Goal: Information Seeking & Learning: Learn about a topic

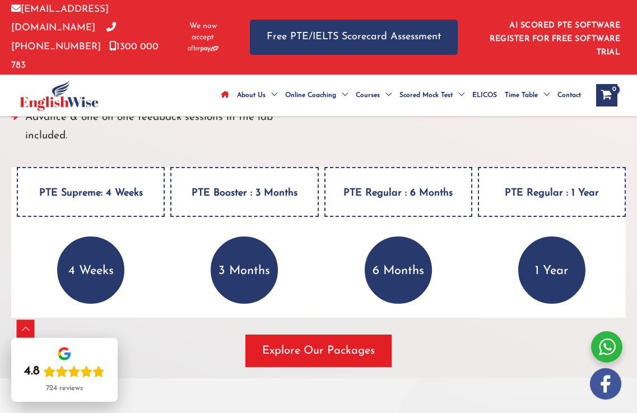
scroll to position [617, 0]
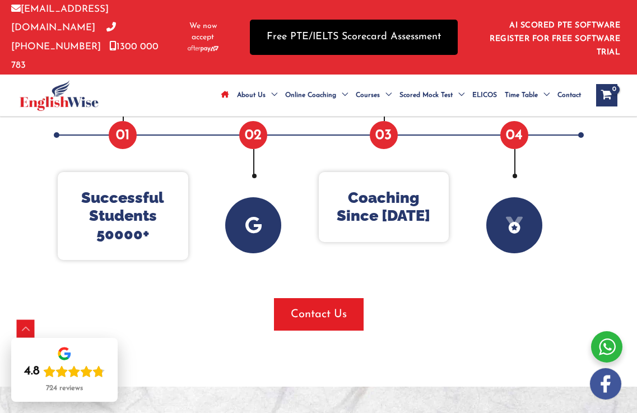
click at [354, 20] on link "Free PTE/IELTS Scorecard Assessment" at bounding box center [354, 37] width 208 height 35
click at [376, 29] on link "Free PTE/IELTS Scorecard Assessment" at bounding box center [354, 37] width 208 height 35
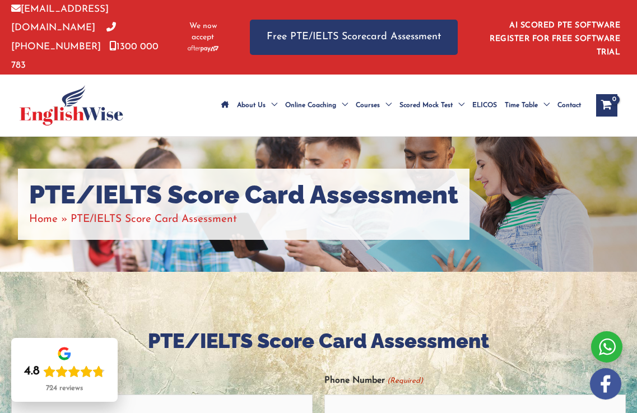
click at [62, 89] on img at bounding box center [72, 105] width 104 height 40
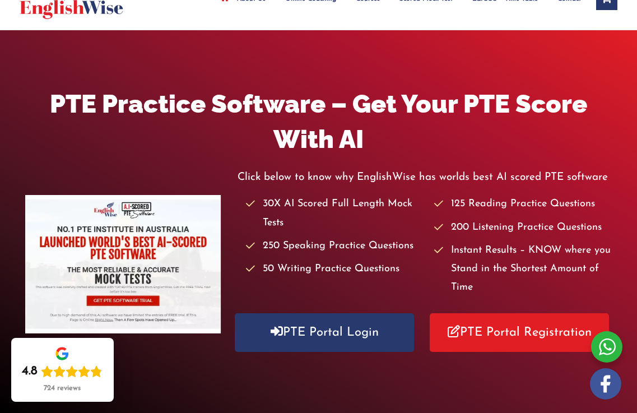
scroll to position [114, 0]
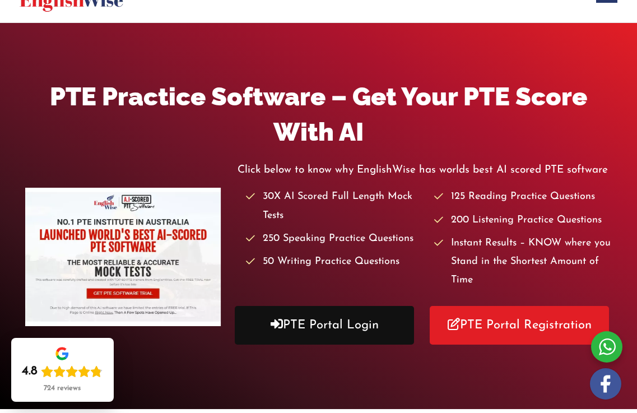
click at [376, 306] on link "PTE Portal Login" at bounding box center [324, 325] width 179 height 39
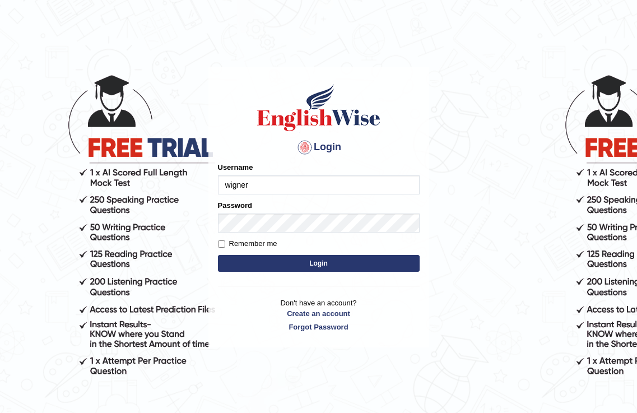
type input "wigner"
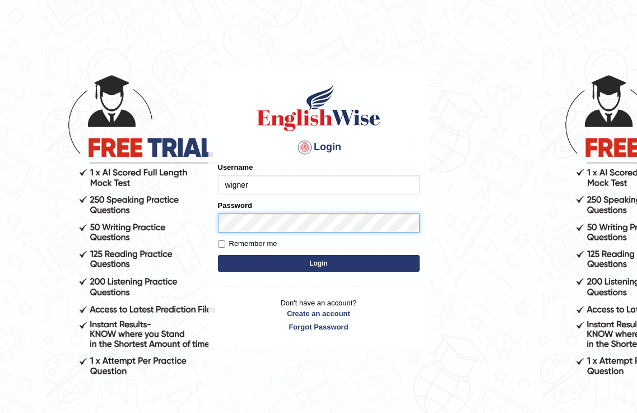
click at [364, 213] on div "Password" at bounding box center [319, 216] width 202 height 33
click at [218, 255] on button "Login" at bounding box center [319, 263] width 202 height 17
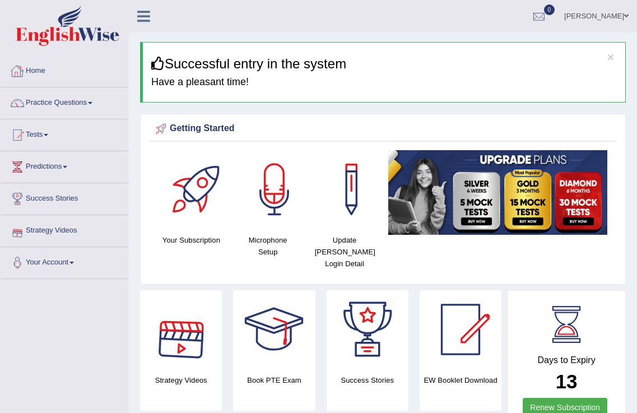
click at [43, 80] on link "Home" at bounding box center [65, 69] width 128 height 28
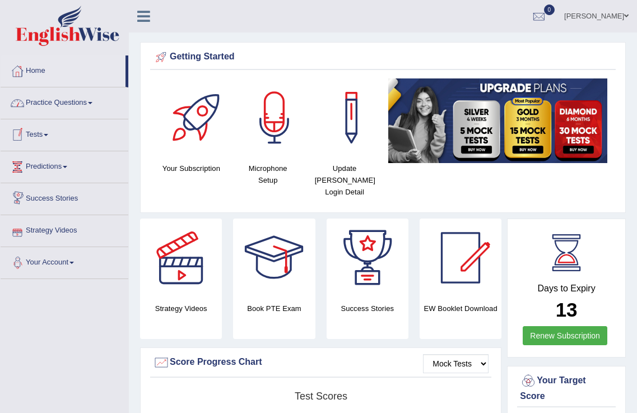
click at [82, 103] on link "Practice Questions" at bounding box center [65, 101] width 128 height 28
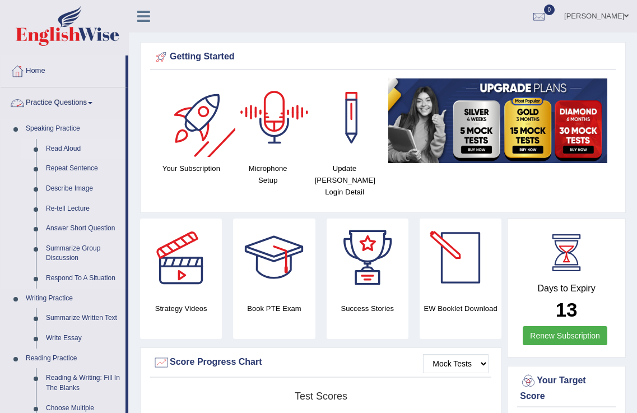
click at [66, 146] on link "Read Aloud" at bounding box center [83, 149] width 85 height 20
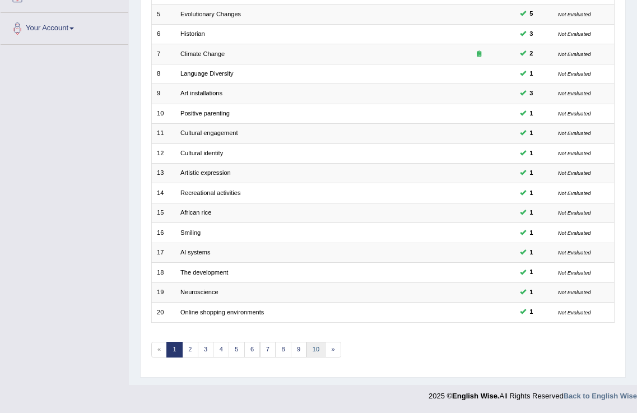
click at [314, 345] on link "10" at bounding box center [317, 350] width 20 height 16
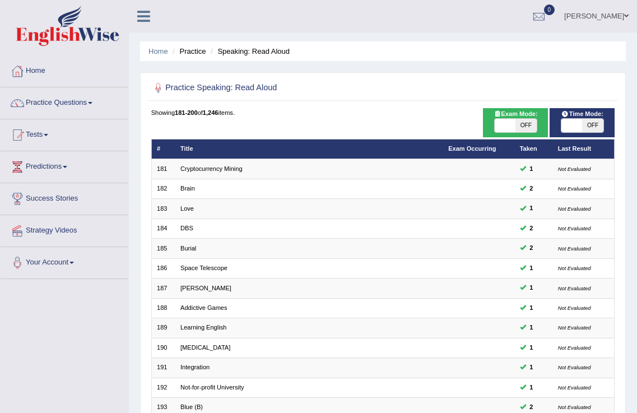
click at [571, 125] on span at bounding box center [572, 125] width 21 height 13
checkbox input "true"
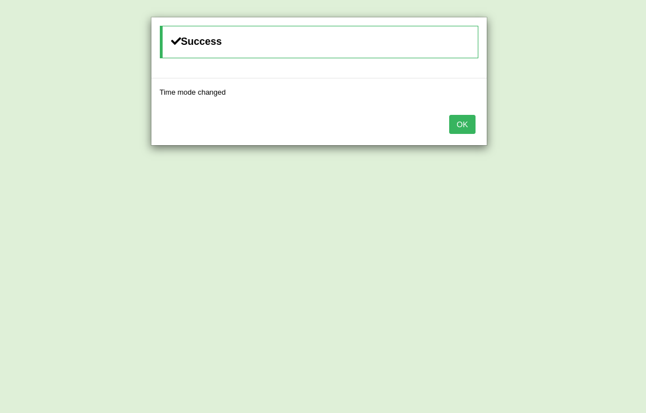
click at [471, 127] on button "OK" at bounding box center [462, 124] width 26 height 19
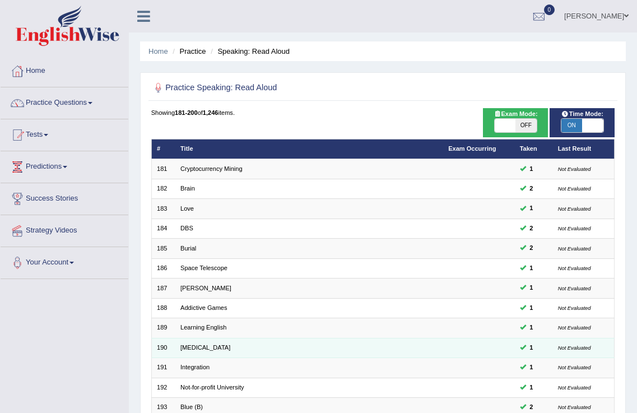
scroll to position [234, 0]
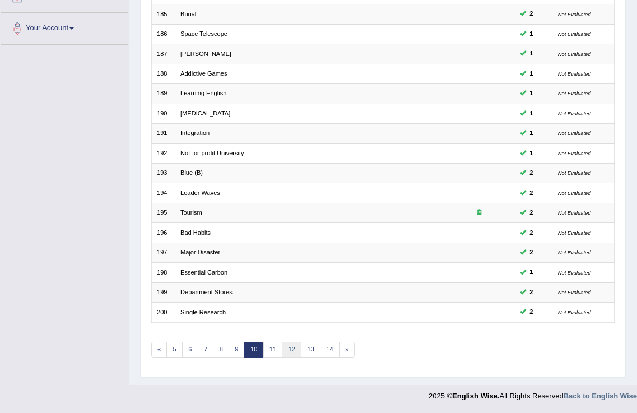
click at [296, 352] on link "12" at bounding box center [292, 350] width 20 height 16
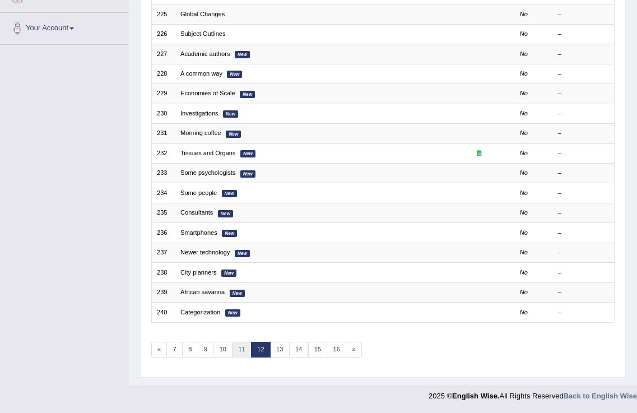
click at [243, 344] on link "11" at bounding box center [242, 350] width 20 height 16
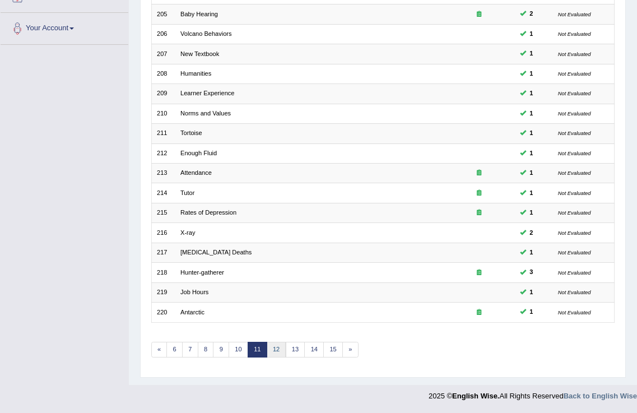
click at [280, 348] on link "12" at bounding box center [277, 350] width 20 height 16
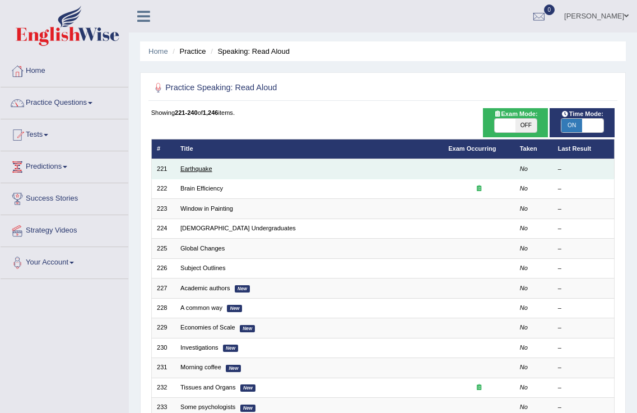
click at [198, 170] on link "Earthquake" at bounding box center [196, 168] width 32 height 7
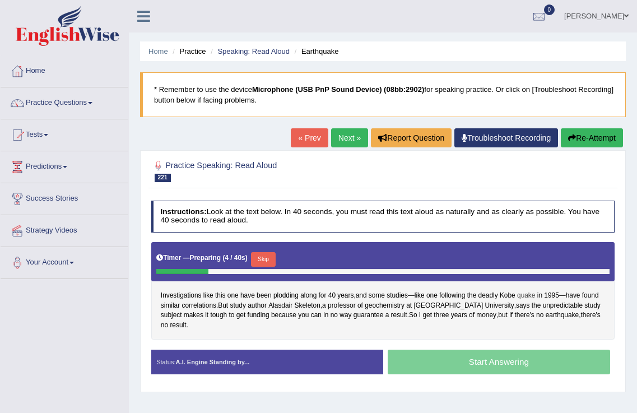
click at [533, 296] on span "quake" at bounding box center [526, 296] width 18 height 10
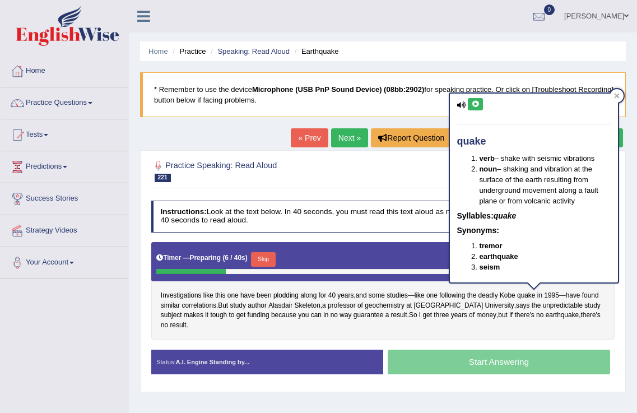
click at [478, 108] on button at bounding box center [475, 104] width 15 height 12
drag, startPoint x: 304, startPoint y: 332, endPoint x: 476, endPoint y: 326, distance: 171.6
click at [303, 332] on div "Investigations like this one have been plodding along for 40 years , and some s…" at bounding box center [383, 291] width 464 height 98
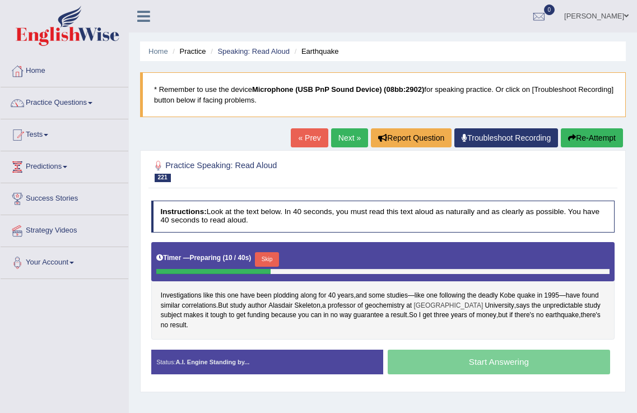
click at [458, 304] on span "[GEOGRAPHIC_DATA]" at bounding box center [449, 306] width 70 height 10
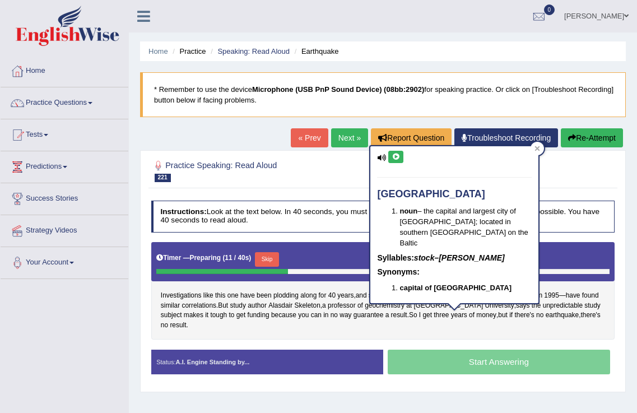
click at [393, 152] on button at bounding box center [395, 157] width 15 height 12
click at [432, 337] on div "Investigations like this one have been plodding along for 40 years , and some s…" at bounding box center [383, 291] width 464 height 98
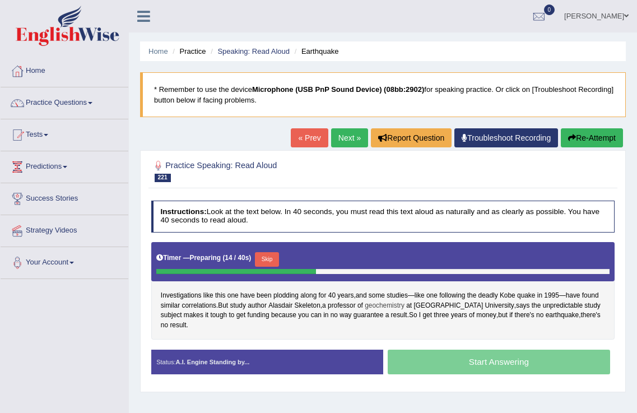
click at [405, 304] on span "geochemistry" at bounding box center [385, 306] width 40 height 10
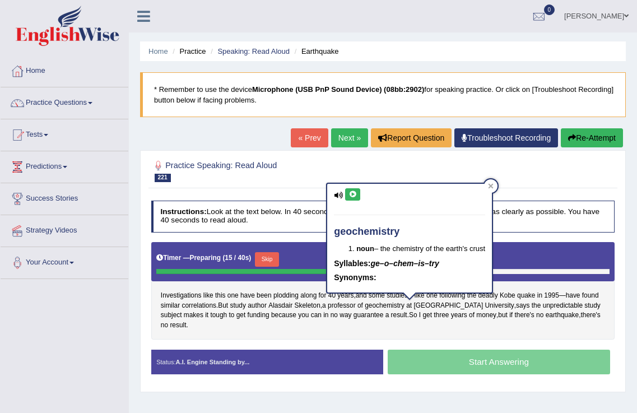
click at [354, 189] on button at bounding box center [352, 194] width 15 height 12
click at [395, 336] on div "Investigations like this one have been plodding along for 40 years , and some s…" at bounding box center [383, 291] width 464 height 98
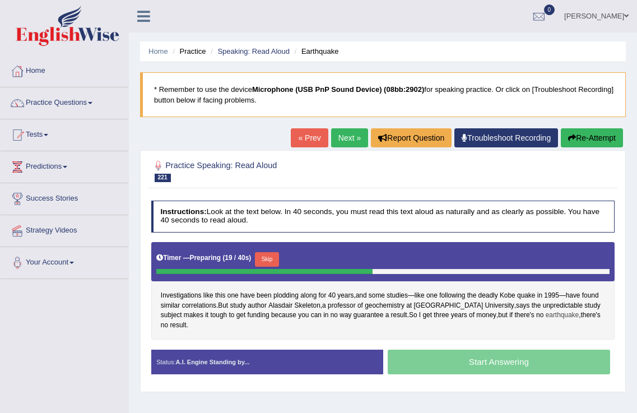
click at [562, 314] on span "earthquake" at bounding box center [563, 316] width 34 height 10
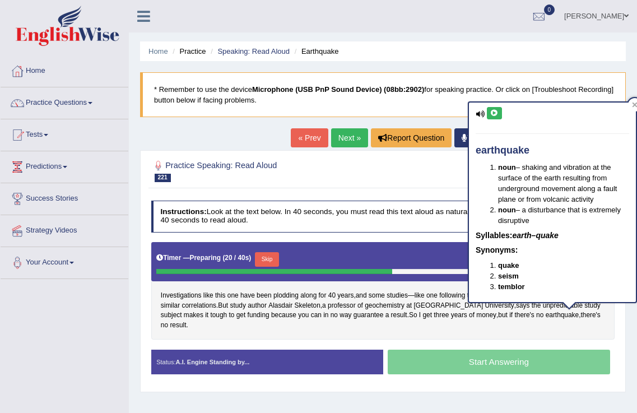
click at [494, 114] on icon at bounding box center [494, 113] width 8 height 7
click at [427, 331] on div "Investigations like this one have been plodding along for 40 years , and some s…" at bounding box center [383, 291] width 464 height 98
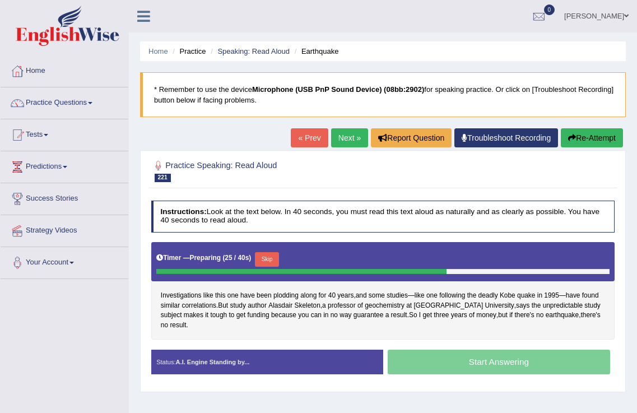
click at [271, 261] on button "Skip" at bounding box center [267, 259] width 24 height 15
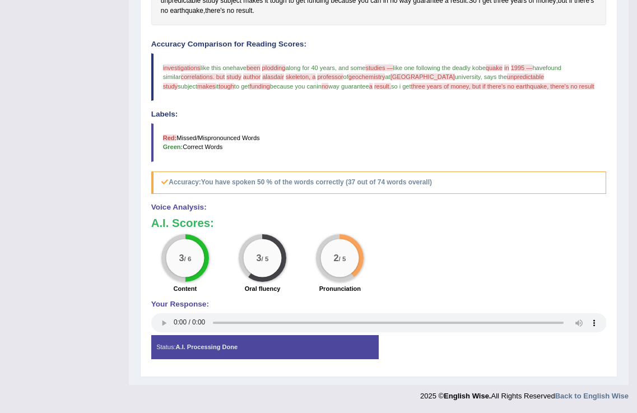
scroll to position [106, 0]
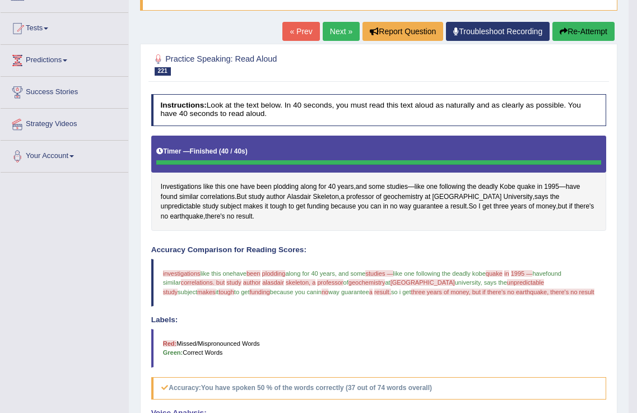
click at [573, 27] on button "Re-Attempt" at bounding box center [584, 31] width 62 height 19
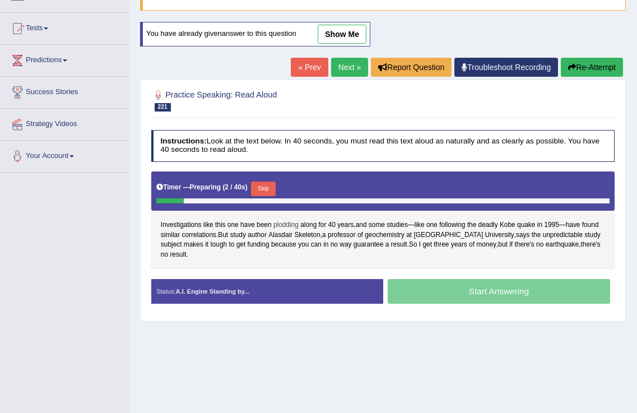
click at [289, 226] on span "plodding" at bounding box center [286, 225] width 25 height 10
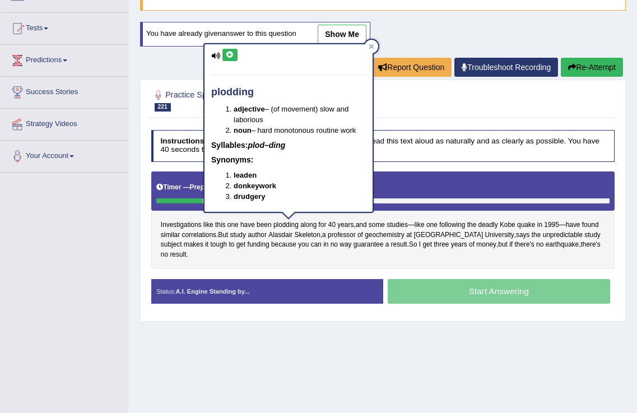
click at [233, 45] on div "plodding adjective – (of movement) slow and laborious noun – hard monotonous ro…" at bounding box center [289, 128] width 168 height 168
click at [226, 55] on icon at bounding box center [230, 55] width 8 height 7
click at [331, 225] on span "40" at bounding box center [331, 225] width 7 height 10
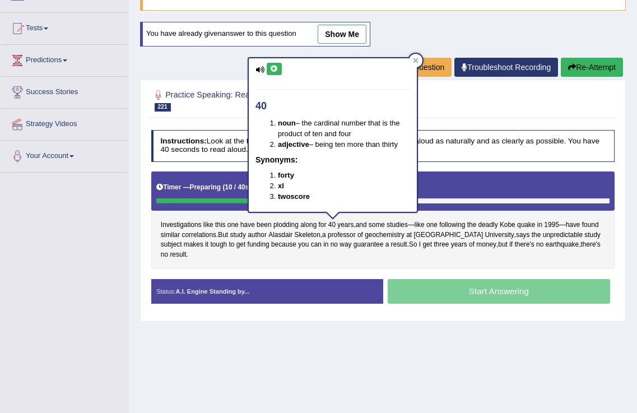
click at [278, 70] on icon at bounding box center [274, 69] width 8 height 7
click at [495, 223] on span "deadly" at bounding box center [489, 225] width 20 height 10
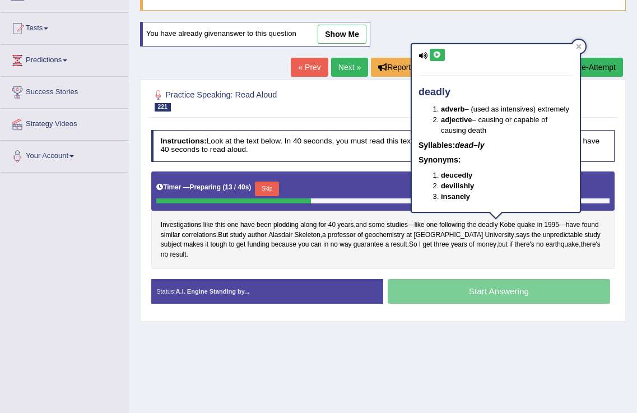
click at [441, 49] on button at bounding box center [437, 55] width 15 height 12
click at [394, 247] on span "result" at bounding box center [399, 245] width 16 height 10
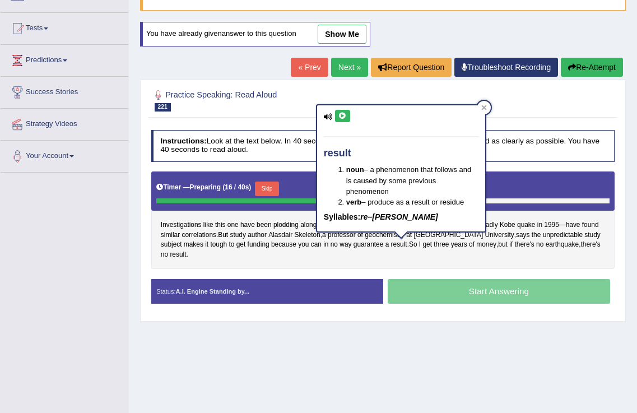
click at [504, 255] on div "Investigations like this one have been plodding along for 40 years , and some s…" at bounding box center [383, 221] width 464 height 98
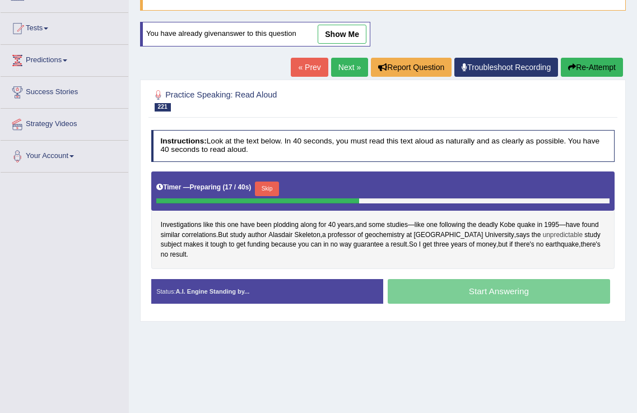
click at [552, 231] on span "unpredictable" at bounding box center [563, 235] width 40 height 10
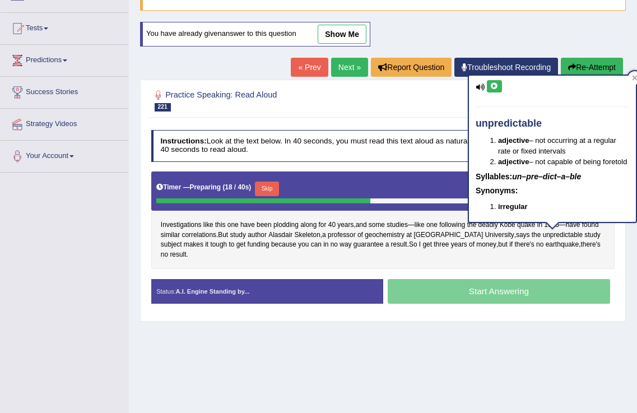
click at [495, 83] on icon at bounding box center [494, 86] width 8 height 7
drag, startPoint x: 470, startPoint y: 259, endPoint x: 452, endPoint y: 258, distance: 17.4
click at [470, 259] on div "Investigations like this one have been plodding along for 40 years , and some s…" at bounding box center [383, 221] width 464 height 98
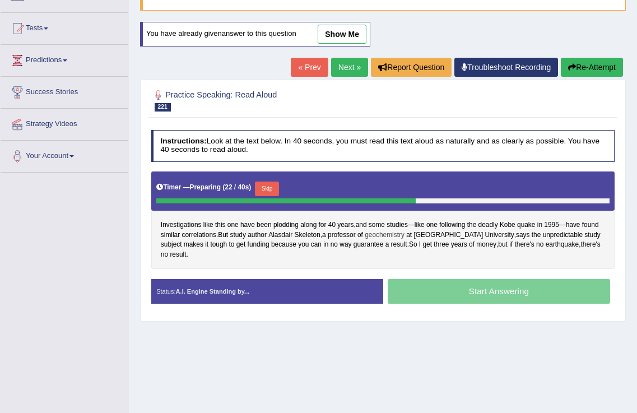
click at [405, 230] on span "geochemistry" at bounding box center [385, 235] width 40 height 10
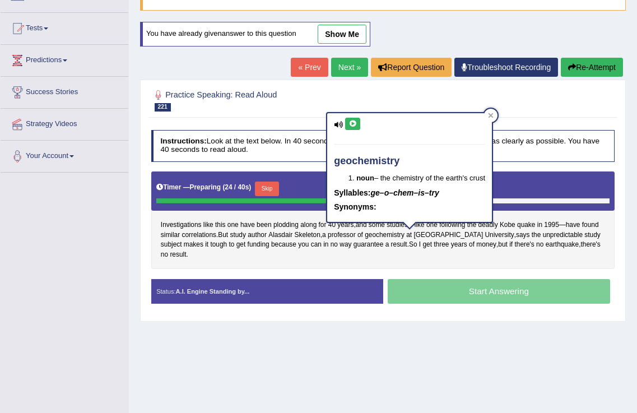
click at [358, 117] on div "geochemistry noun – the chemistry of the earth's crust Syllables: ge–o–chem–is–…" at bounding box center [409, 167] width 165 height 109
click at [355, 119] on button at bounding box center [352, 124] width 15 height 12
click at [458, 257] on div "Investigations like this one have been plodding along for 40 years , and some s…" at bounding box center [383, 221] width 464 height 98
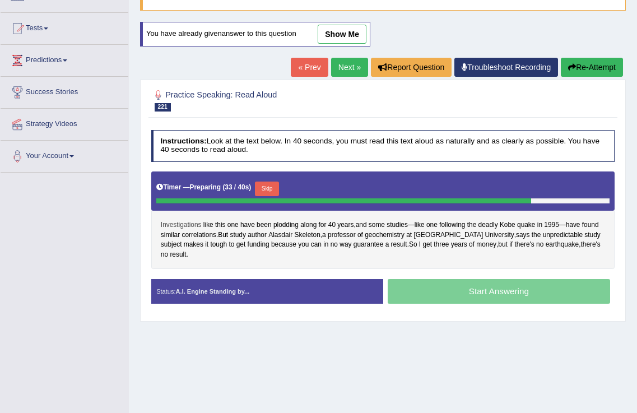
click at [172, 224] on span "Investigations" at bounding box center [181, 225] width 41 height 10
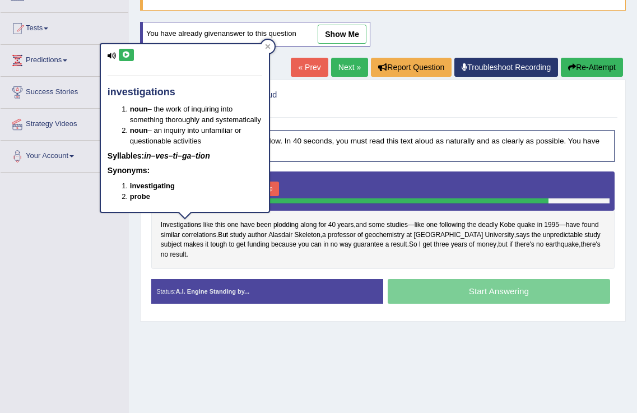
click at [128, 55] on icon at bounding box center [126, 55] width 8 height 7
click at [442, 266] on div "Investigations like this one have been plodding along for 40 years , and some s…" at bounding box center [383, 221] width 464 height 98
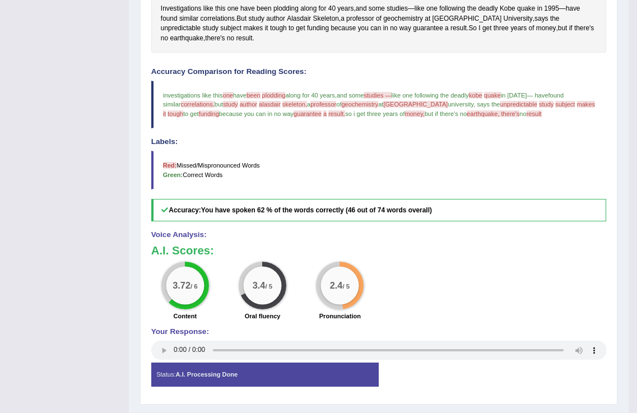
scroll to position [106, 0]
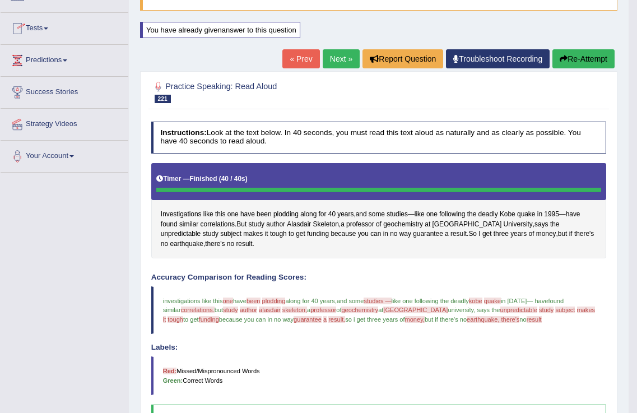
click at [326, 55] on link "Next »" at bounding box center [341, 58] width 37 height 19
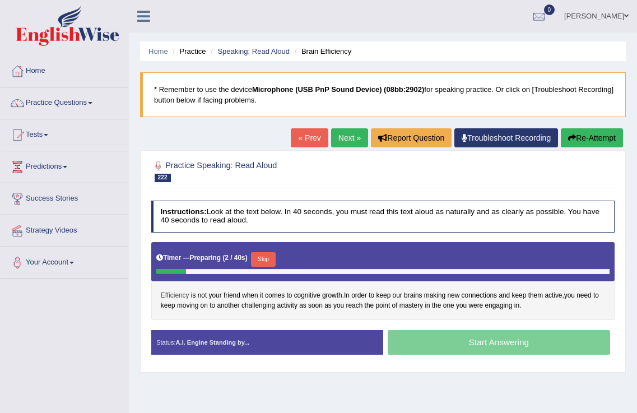
click at [178, 294] on span "Efficiency" at bounding box center [175, 296] width 29 height 10
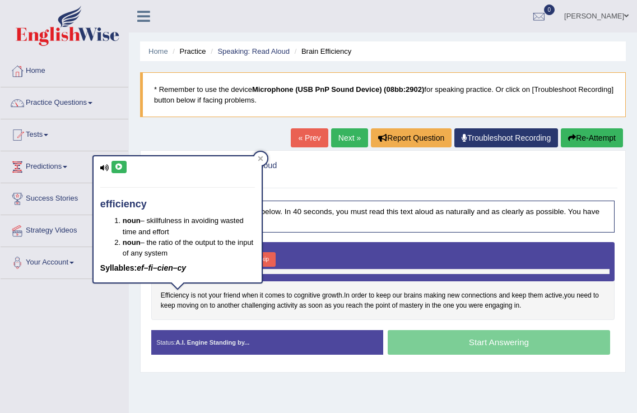
click at [118, 166] on icon at bounding box center [119, 167] width 8 height 7
click at [319, 250] on div "Timer — Preparing ( 5 / 40s ) Skip" at bounding box center [382, 259] width 453 height 19
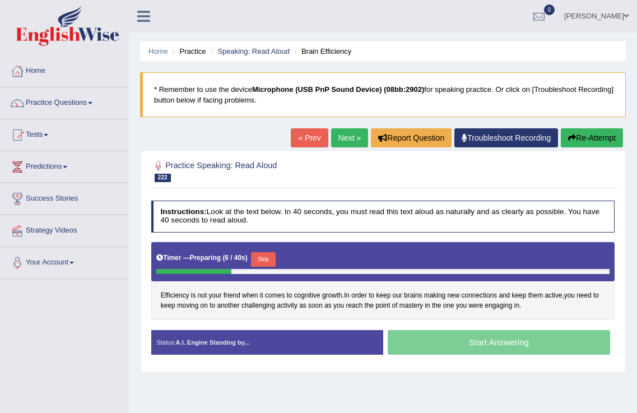
click at [263, 261] on button "Skip" at bounding box center [263, 259] width 24 height 15
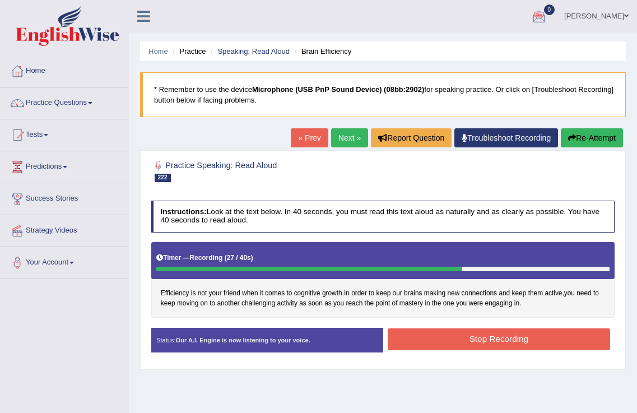
click at [517, 334] on button "Stop Recording" at bounding box center [499, 339] width 223 height 22
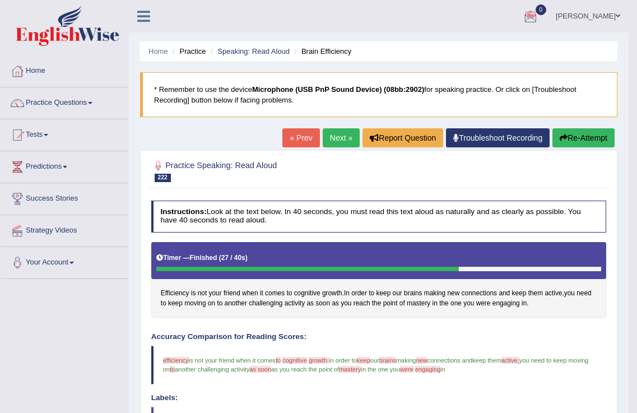
click at [333, 141] on link "Next »" at bounding box center [341, 137] width 37 height 19
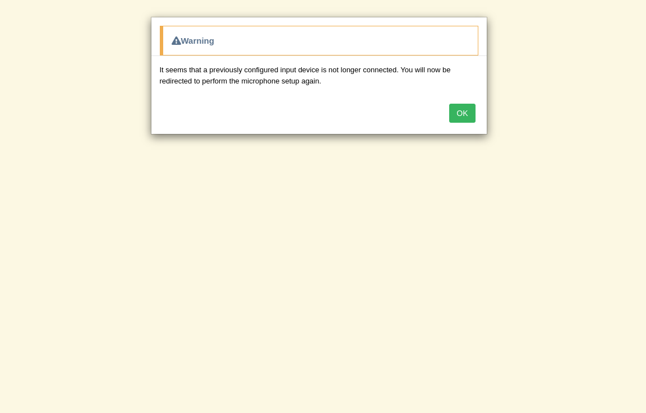
click at [460, 112] on button "OK" at bounding box center [462, 113] width 26 height 19
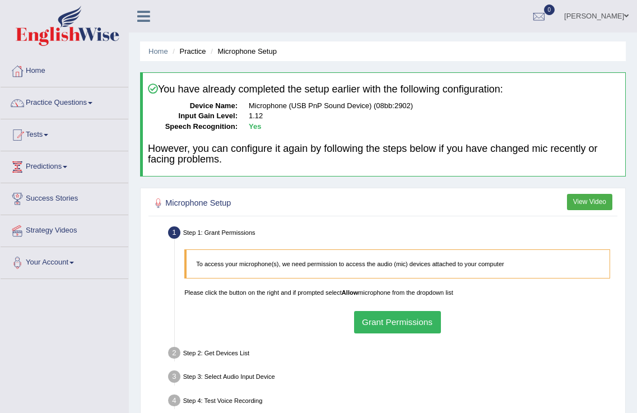
click at [382, 308] on div "To access your microphone(s), we need permission to access the audio (mic) devi…" at bounding box center [397, 291] width 435 height 94
click at [393, 314] on button "Grant Permissions" at bounding box center [397, 322] width 87 height 22
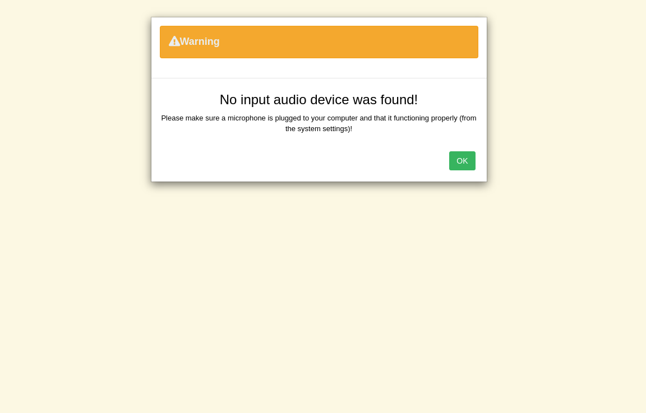
click at [464, 160] on button "OK" at bounding box center [462, 160] width 26 height 19
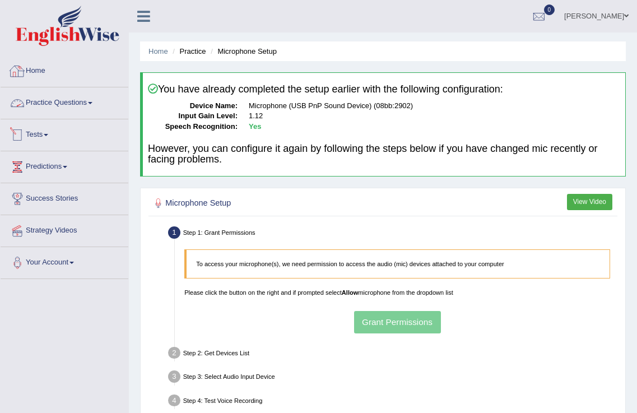
click at [81, 98] on link "Practice Questions" at bounding box center [65, 101] width 128 height 28
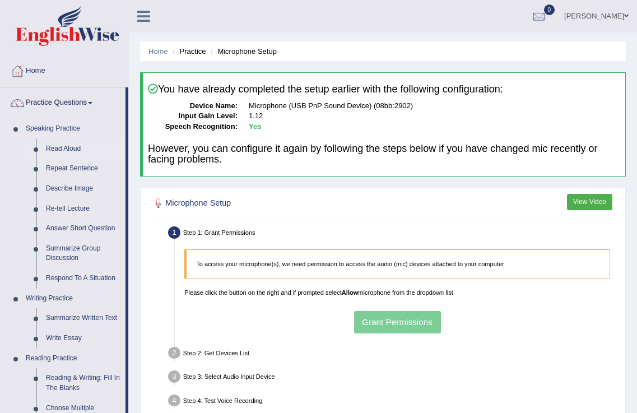
click at [66, 151] on link "Read Aloud" at bounding box center [83, 149] width 85 height 20
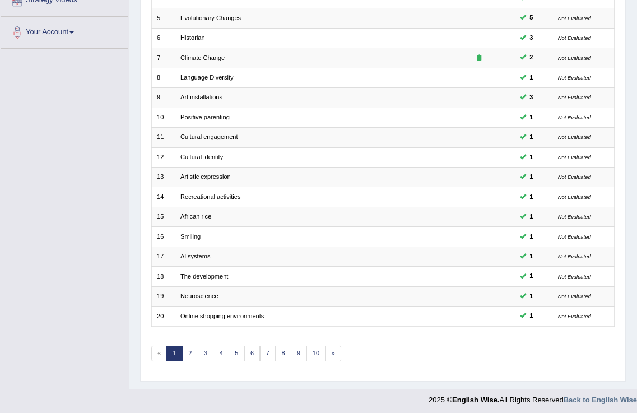
scroll to position [230, 0]
click at [317, 355] on link "10" at bounding box center [317, 354] width 20 height 16
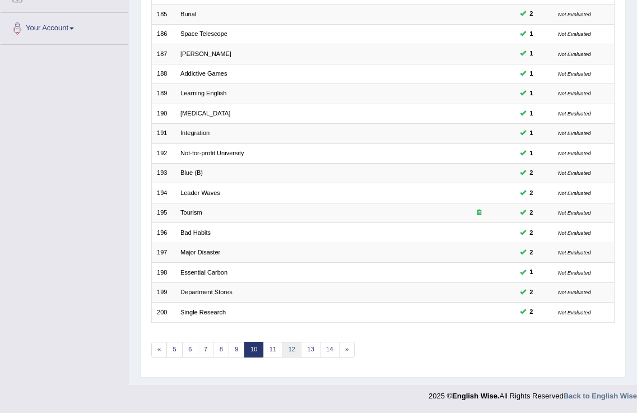
click at [286, 348] on link "12" at bounding box center [292, 350] width 20 height 16
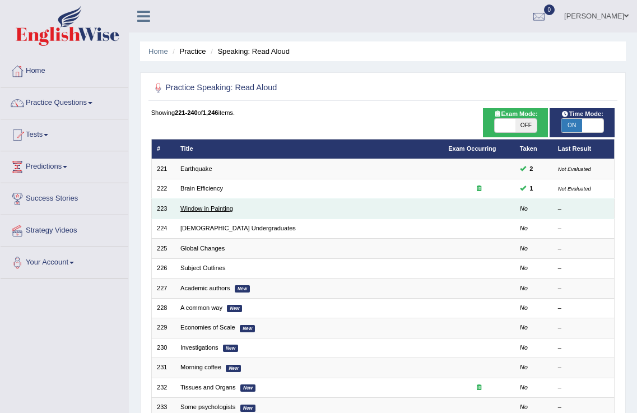
click at [192, 209] on link "Window in Painting" at bounding box center [206, 208] width 53 height 7
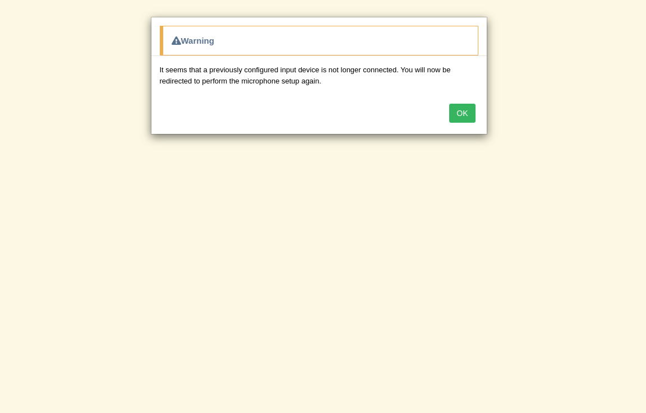
drag, startPoint x: 461, startPoint y: 112, endPoint x: 455, endPoint y: 123, distance: 12.8
click at [458, 114] on button "OK" at bounding box center [462, 113] width 26 height 19
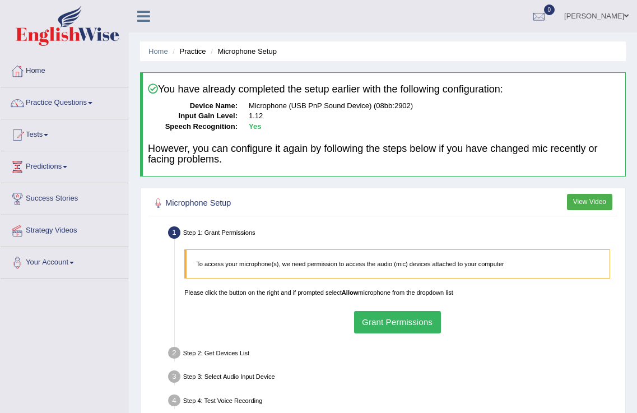
click at [386, 326] on button "Grant Permissions" at bounding box center [397, 322] width 87 height 22
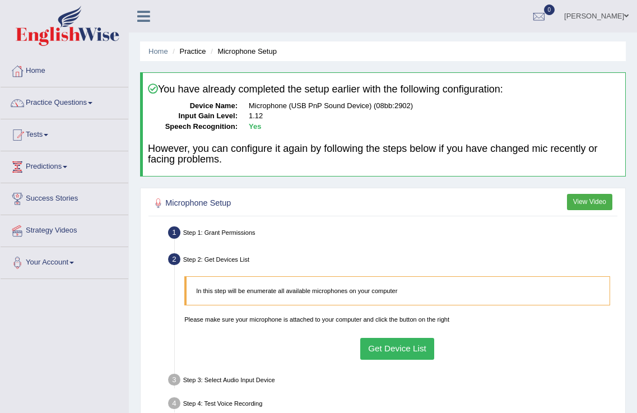
click at [401, 349] on button "Get Device List" at bounding box center [397, 349] width 75 height 22
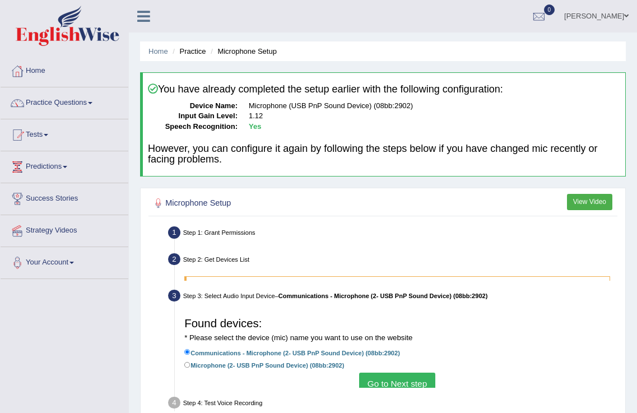
scroll to position [175, 0]
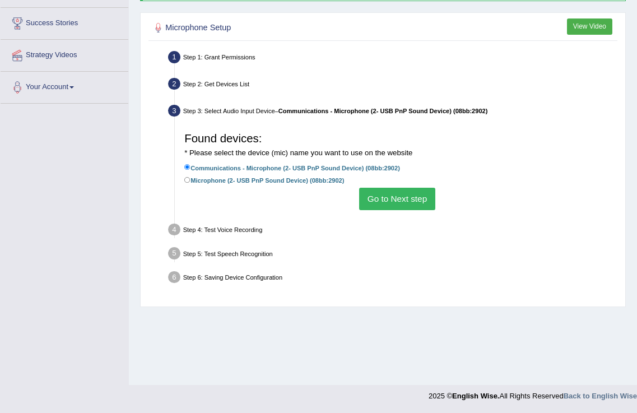
click at [411, 193] on button "Go to Next step" at bounding box center [397, 199] width 76 height 22
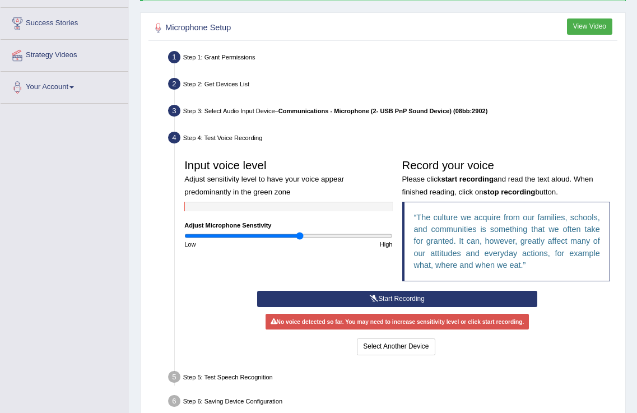
click at [308, 226] on div "Input voice level Adjust sensitivity level to have your voice appear predominan…" at bounding box center [288, 201] width 217 height 95
drag, startPoint x: 299, startPoint y: 237, endPoint x: 367, endPoint y: 236, distance: 67.8
click at [367, 236] on input "range" at bounding box center [288, 236] width 208 height 8
click at [406, 297] on button "Start Recording" at bounding box center [397, 299] width 281 height 16
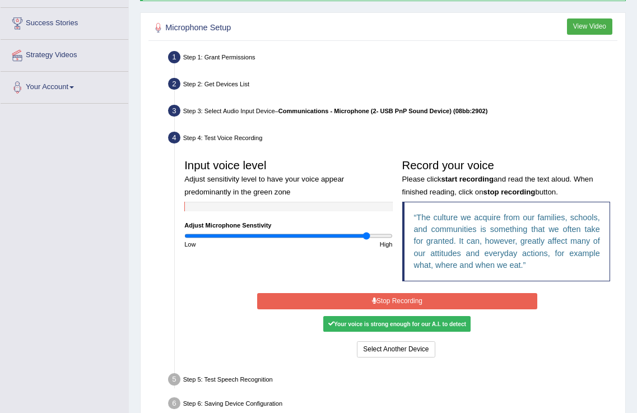
click at [395, 300] on button "Stop Recording" at bounding box center [397, 301] width 281 height 16
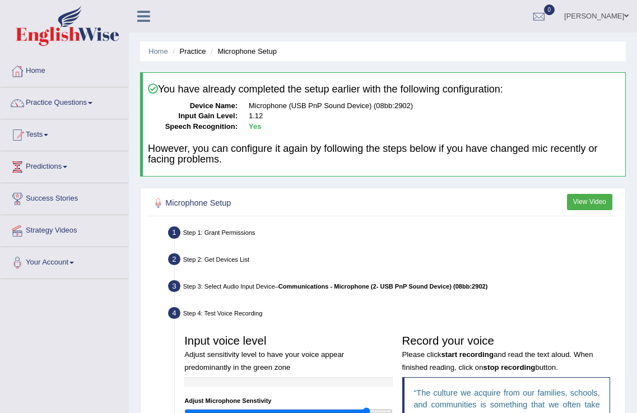
scroll to position [275, 0]
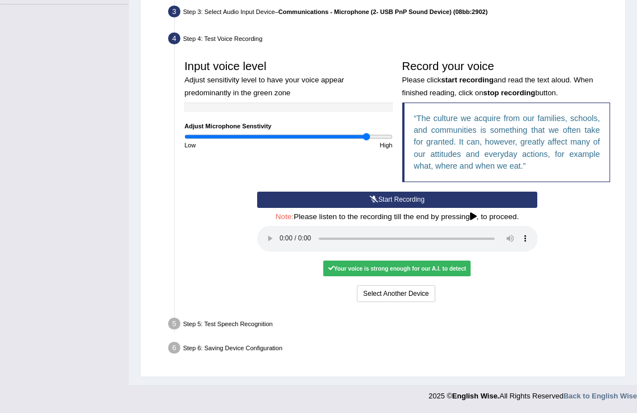
click at [379, 270] on div "Your voice is strong enough for our A.I. to detect" at bounding box center [396, 269] width 147 height 16
drag, startPoint x: 367, startPoint y: 141, endPoint x: 330, endPoint y: 152, distance: 38.3
click at [330, 152] on div "Input voice level Adjust sensitivity level to have your voice appear predominan…" at bounding box center [397, 123] width 435 height 137
type input "1.56"
click at [344, 136] on input "range" at bounding box center [288, 137] width 208 height 8
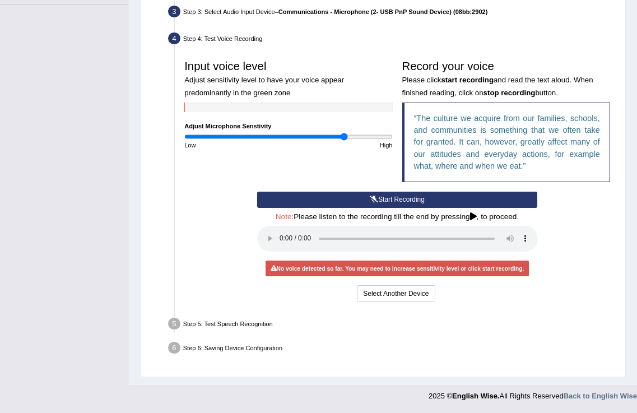
click at [240, 321] on div "Step 5: Test Speech Recognition" at bounding box center [392, 325] width 457 height 21
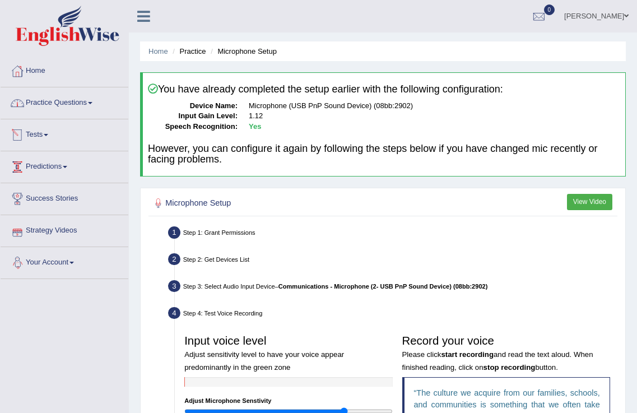
click at [57, 104] on link "Practice Questions" at bounding box center [65, 101] width 128 height 28
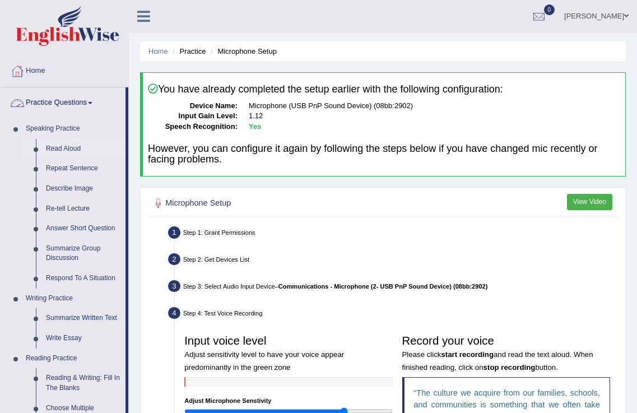
click at [55, 146] on link "Read Aloud" at bounding box center [83, 149] width 85 height 20
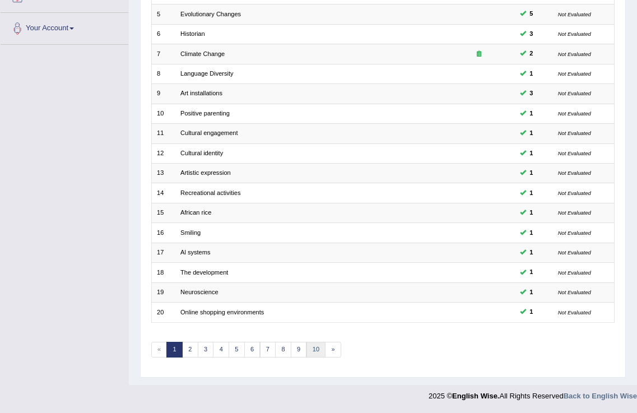
click at [317, 346] on link "10" at bounding box center [317, 350] width 20 height 16
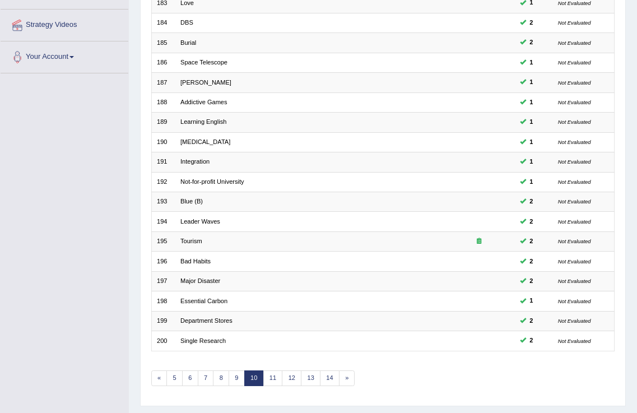
scroll to position [234, 0]
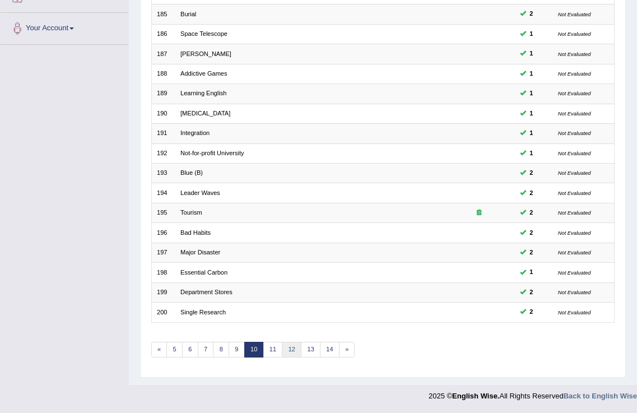
click at [286, 345] on link "12" at bounding box center [292, 350] width 20 height 16
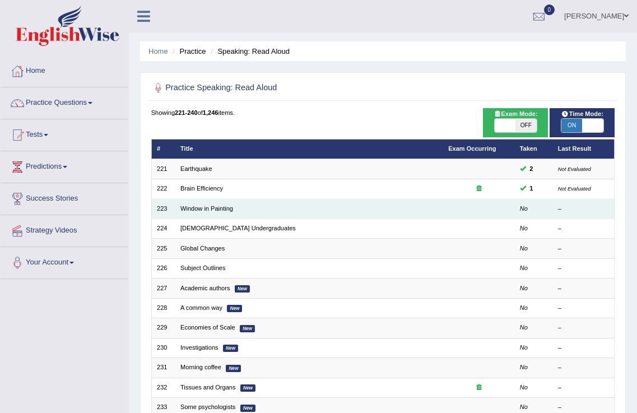
click at [200, 212] on td "Window in Painting" at bounding box center [309, 209] width 268 height 20
click at [200, 206] on link "Window in Painting" at bounding box center [206, 208] width 53 height 7
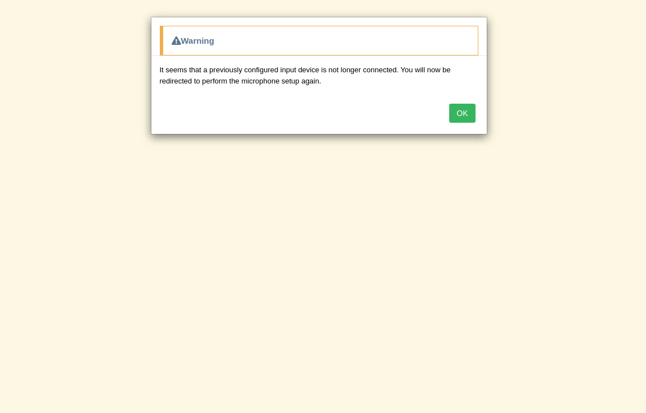
click at [467, 107] on button "OK" at bounding box center [462, 113] width 26 height 19
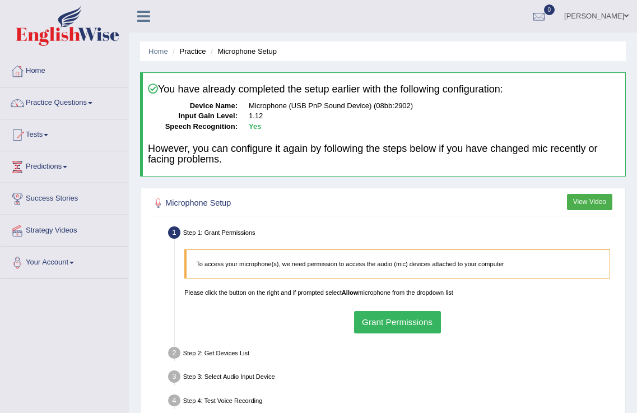
click at [426, 318] on button "Grant Permissions" at bounding box center [397, 322] width 87 height 22
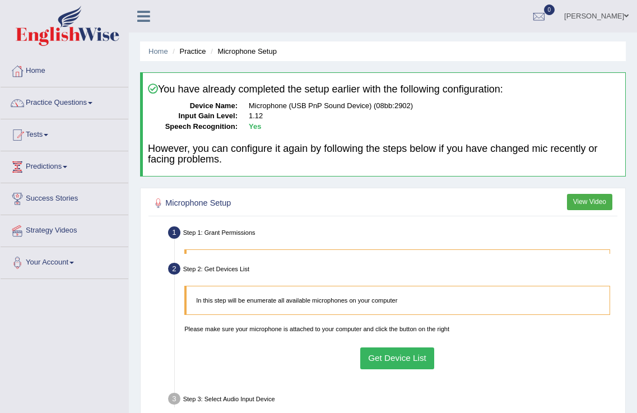
scroll to position [175, 0]
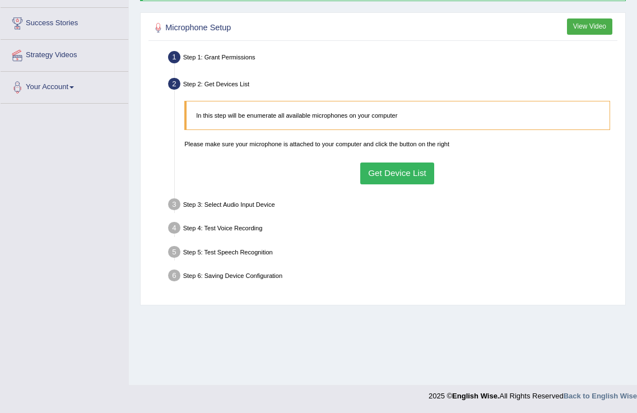
click at [414, 166] on button "Get Device List" at bounding box center [397, 174] width 75 height 22
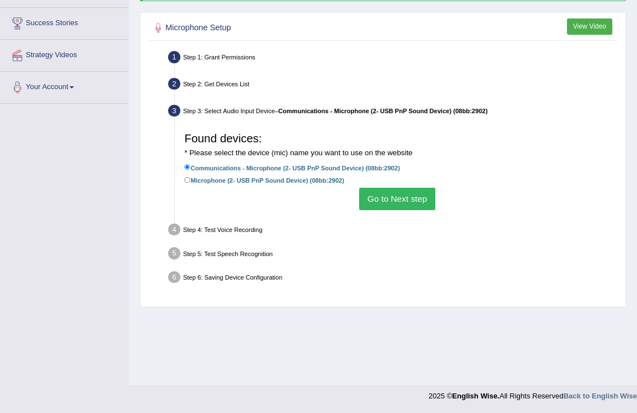
click at [393, 203] on button "Go to Next step" at bounding box center [397, 199] width 76 height 22
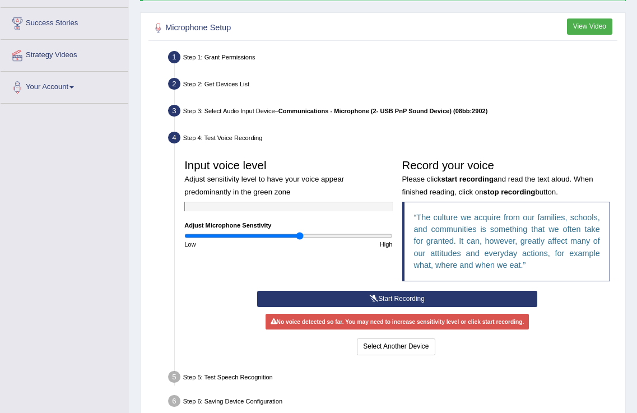
scroll to position [229, 0]
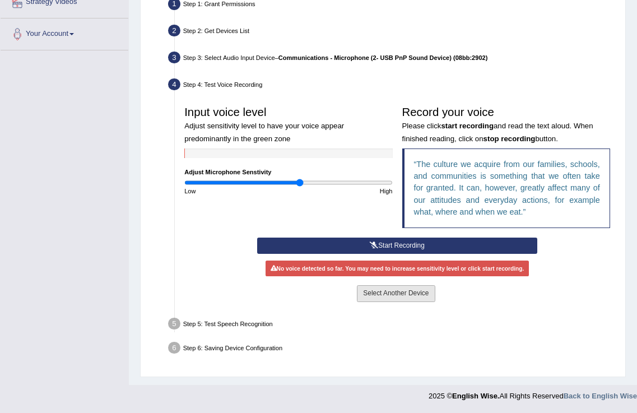
click at [422, 297] on button "Select Another Device" at bounding box center [396, 293] width 78 height 16
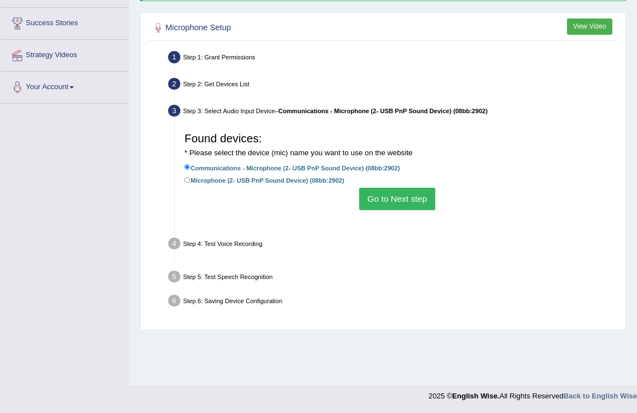
scroll to position [175, 0]
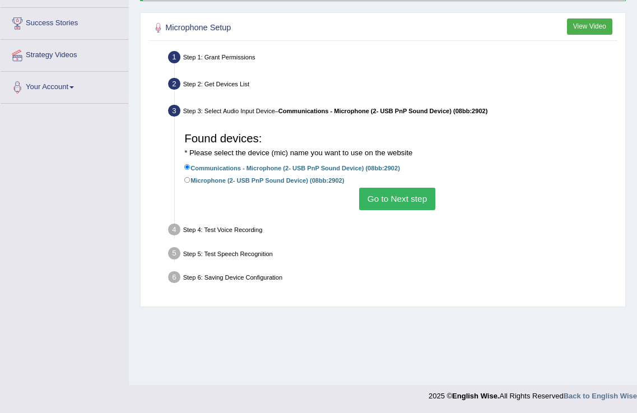
click at [402, 196] on button "Go to Next step" at bounding box center [397, 199] width 76 height 22
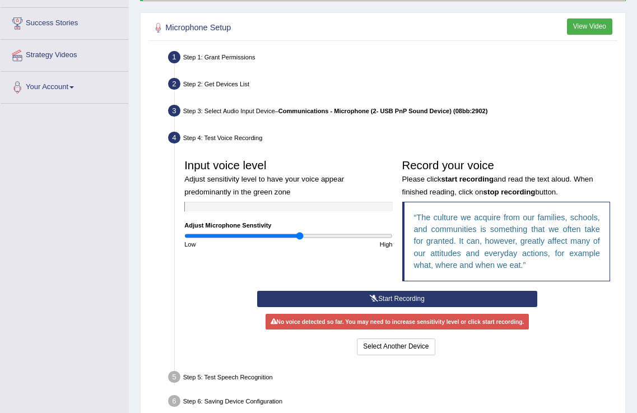
click at [252, 378] on div "Step 5: Test Speech Recognition" at bounding box center [392, 378] width 457 height 21
click at [325, 230] on div "Input voice level Adjust sensitivity level to have your voice appear predominan…" at bounding box center [288, 201] width 217 height 95
click at [330, 238] on input "range" at bounding box center [288, 236] width 208 height 8
click at [378, 327] on div "No voice detected so far. You may need to increase sensitivity level or click s…" at bounding box center [397, 322] width 263 height 16
click at [441, 298] on button "Start Recording" at bounding box center [397, 299] width 281 height 16
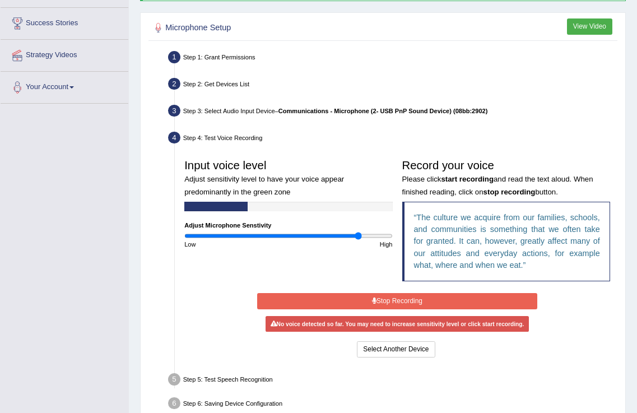
click at [358, 233] on input "range" at bounding box center [288, 236] width 208 height 8
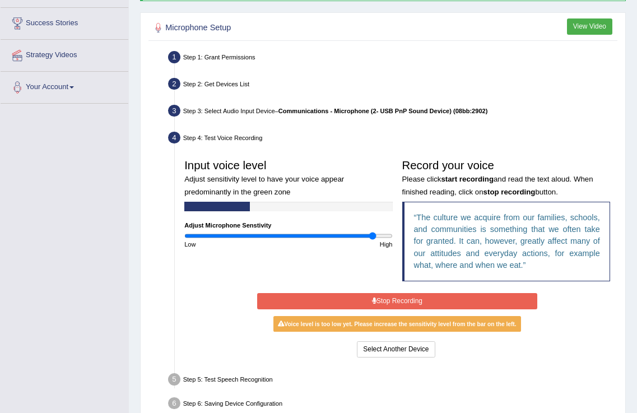
click at [373, 237] on input "range" at bounding box center [288, 236] width 208 height 8
click at [413, 300] on button "Stop Recording" at bounding box center [397, 301] width 281 height 16
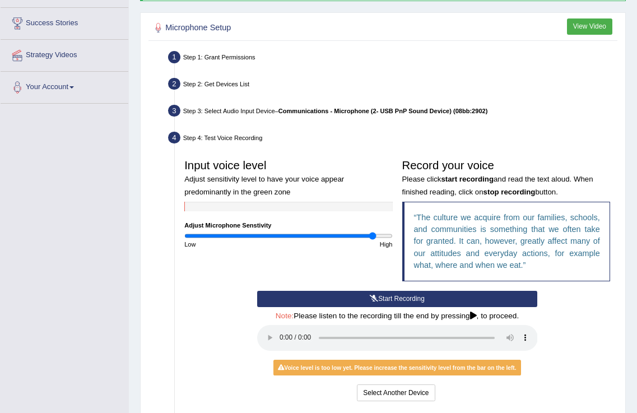
scroll to position [275, 0]
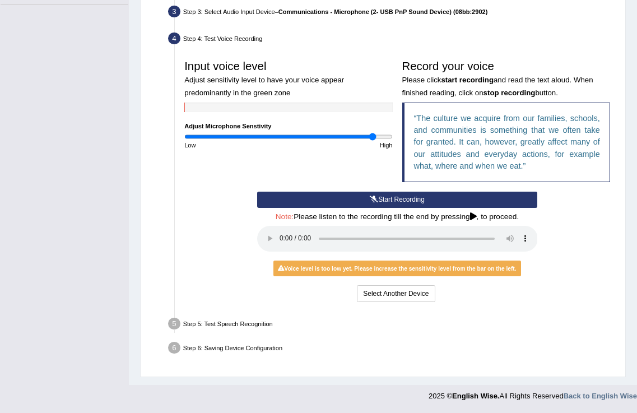
click at [242, 322] on div "Step 5: Test Speech Recognition" at bounding box center [392, 325] width 457 height 21
click at [471, 214] on h4 "Note: Please listen to the recording till the end by pressing , to proceed." at bounding box center [397, 217] width 281 height 8
click at [473, 216] on icon at bounding box center [473, 217] width 7 height 8
click at [477, 215] on icon at bounding box center [473, 217] width 7 height 8
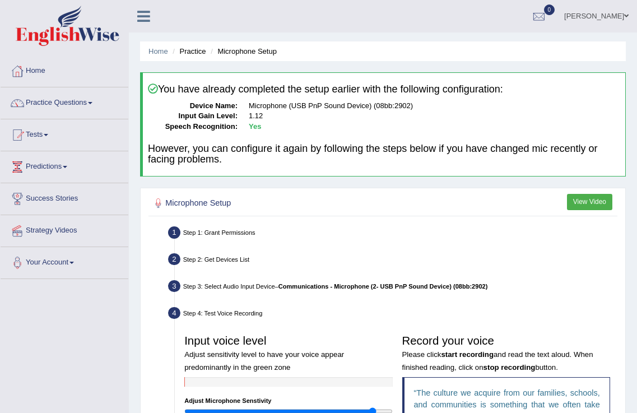
click at [605, 203] on button "View Video" at bounding box center [589, 202] width 45 height 16
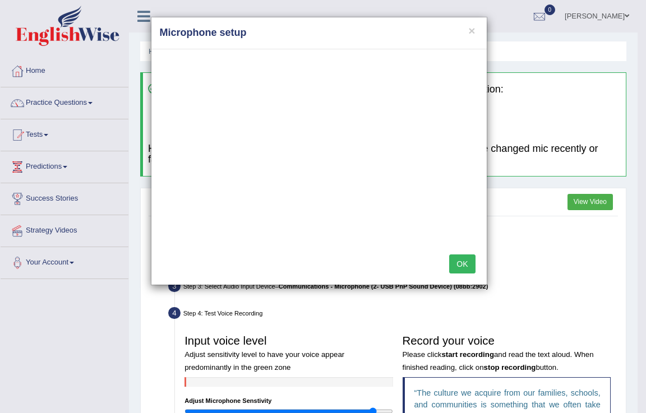
click at [461, 265] on button "OK" at bounding box center [462, 263] width 26 height 19
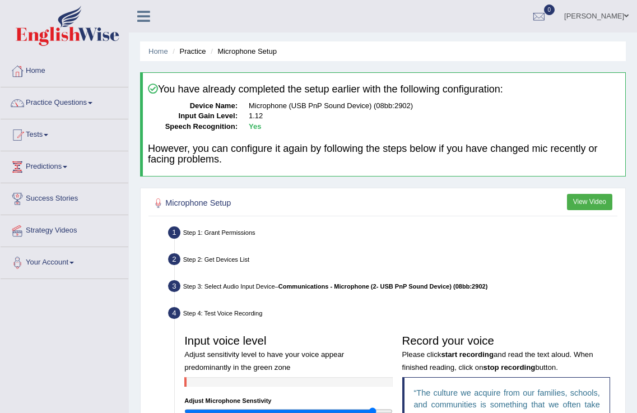
scroll to position [275, 0]
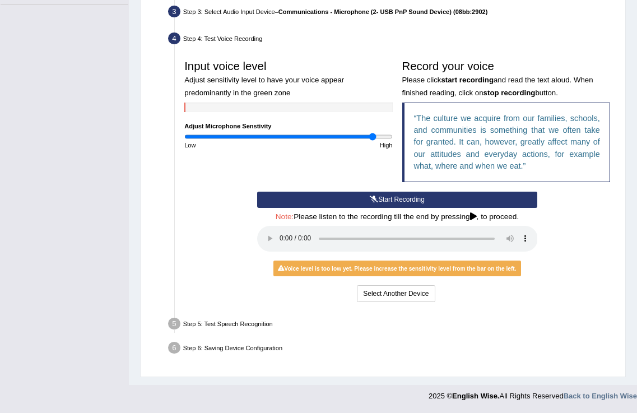
click at [202, 318] on div "Step 5: Test Speech Recognition" at bounding box center [392, 325] width 457 height 21
click at [201, 318] on div "Step 5: Test Speech Recognition" at bounding box center [392, 325] width 457 height 21
click at [476, 216] on icon at bounding box center [473, 217] width 7 height 8
click at [415, 299] on button "Select Another Device" at bounding box center [396, 293] width 78 height 16
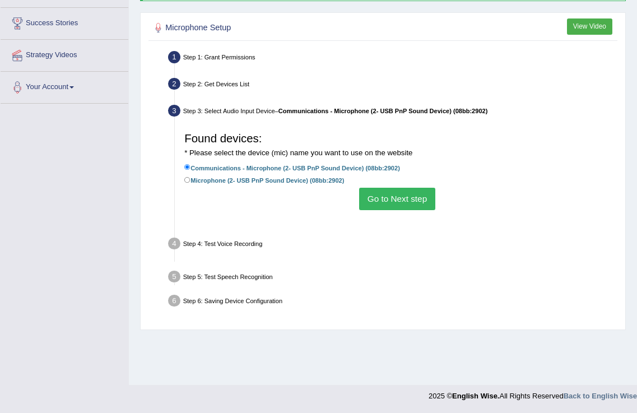
scroll to position [175, 0]
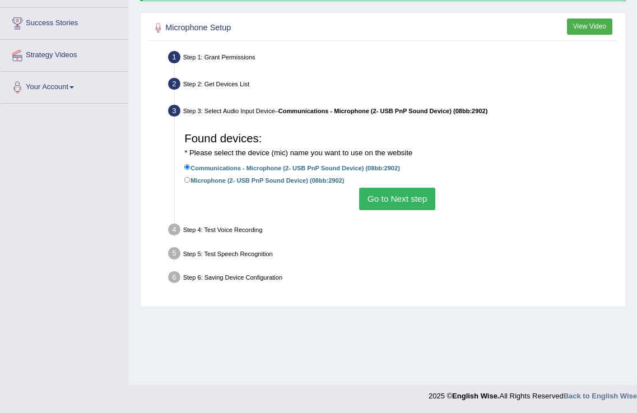
click at [391, 201] on button "Go to Next step" at bounding box center [397, 199] width 76 height 22
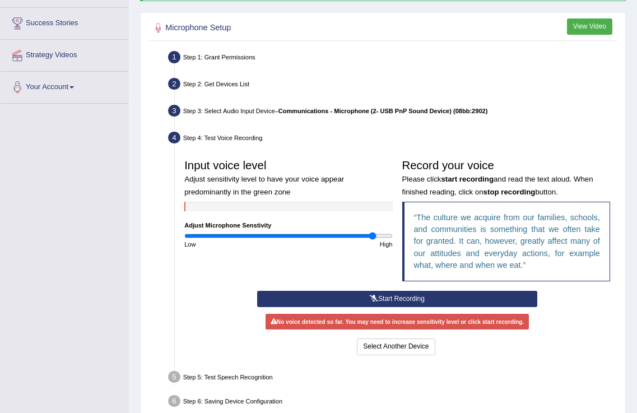
scroll to position [229, 0]
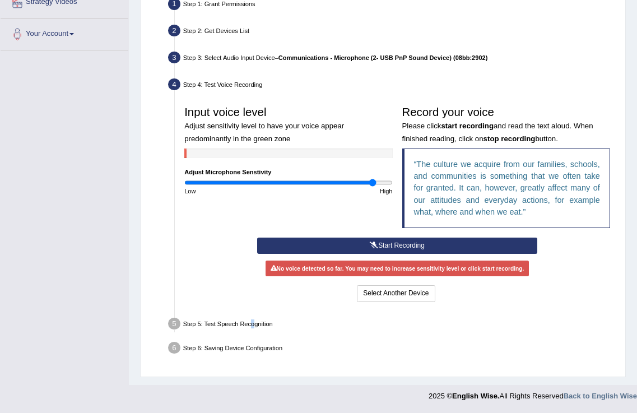
click at [253, 322] on div "Step 5: Test Speech Recognition" at bounding box center [392, 325] width 457 height 21
click at [323, 181] on input "range" at bounding box center [288, 183] width 208 height 8
click at [336, 177] on div "Input voice level Adjust sensitivity level to have your voice appear predominan…" at bounding box center [288, 148] width 217 height 95
click at [333, 186] on input "range" at bounding box center [288, 183] width 208 height 8
click at [390, 266] on div "No voice detected so far. You may need to increase sensitivity level or click s…" at bounding box center [397, 269] width 263 height 16
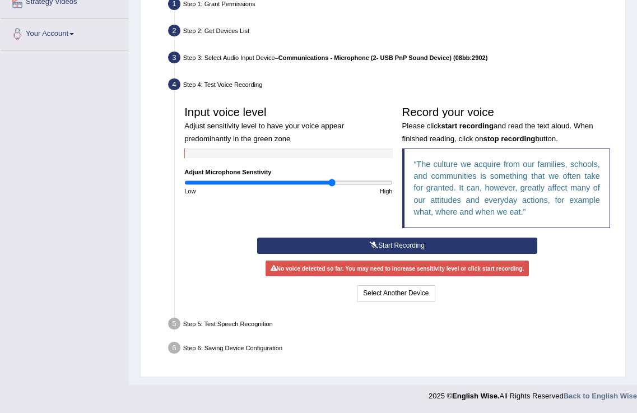
click at [417, 245] on button "Start Recording" at bounding box center [397, 246] width 281 height 16
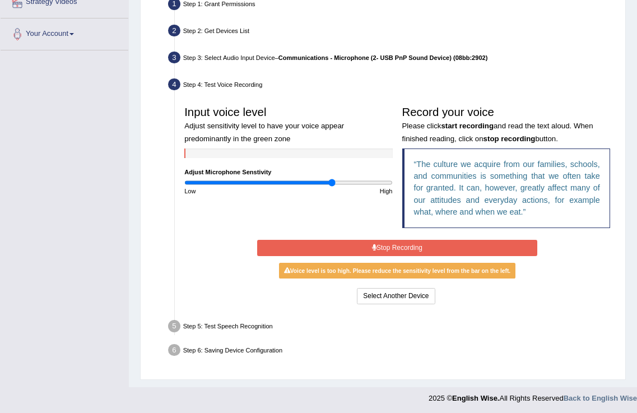
click at [419, 251] on button "Stop Recording" at bounding box center [397, 248] width 281 height 16
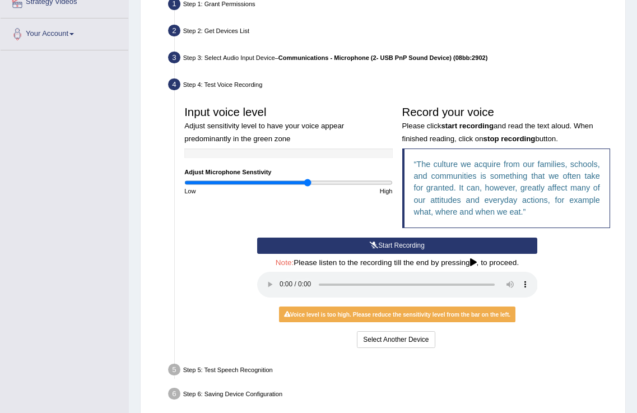
type input "1.2"
click at [308, 180] on input "range" at bounding box center [288, 183] width 208 height 8
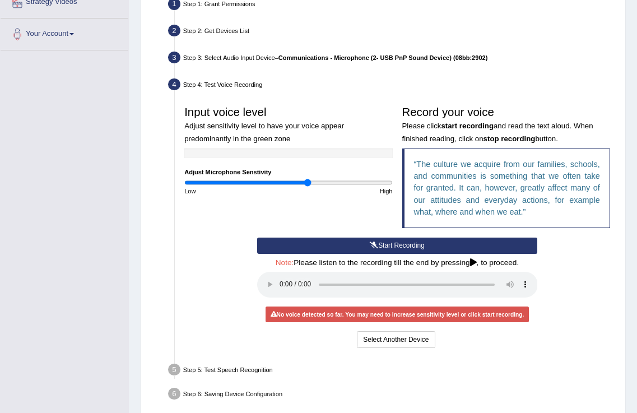
click at [451, 253] on button "Start Recording" at bounding box center [397, 246] width 281 height 16
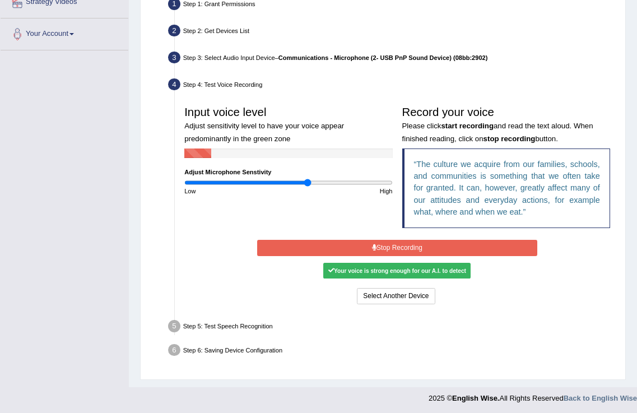
click at [386, 268] on div "Your voice is strong enough for our A.I. to detect" at bounding box center [396, 271] width 147 height 16
click at [351, 243] on button "Stop Recording" at bounding box center [397, 248] width 281 height 16
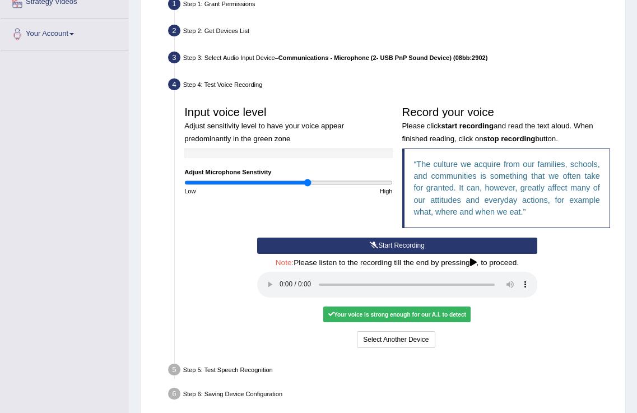
click at [419, 321] on div "Your voice is strong enough for our A.I. to detect" at bounding box center [396, 315] width 147 height 16
click at [421, 314] on div "Your voice is strong enough for our A.I. to detect" at bounding box center [396, 315] width 147 height 16
click at [423, 314] on div "Your voice is strong enough for our A.I. to detect" at bounding box center [396, 315] width 147 height 16
drag, startPoint x: 579, startPoint y: 309, endPoint x: 568, endPoint y: 310, distance: 11.2
click at [577, 313] on div "Start Recording Stop Recording Note: Please listen to the recording till the en…" at bounding box center [397, 294] width 435 height 113
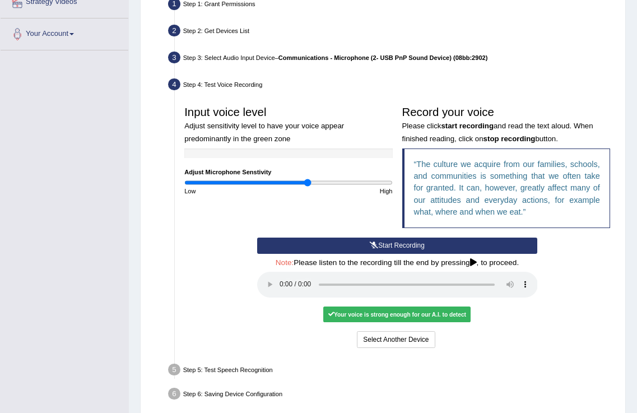
scroll to position [275, 0]
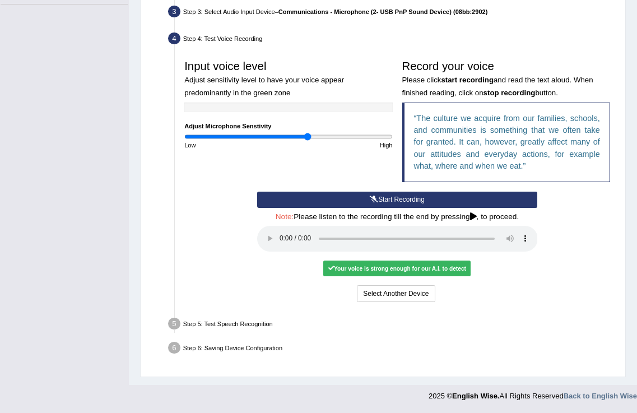
click at [188, 328] on div "Step 5: Test Speech Recognition" at bounding box center [392, 325] width 457 height 21
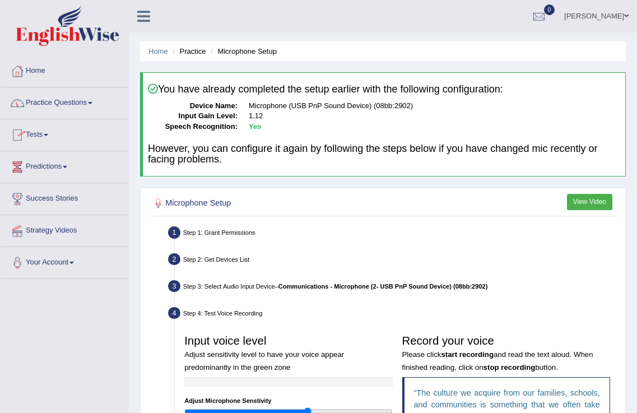
click at [98, 29] on img at bounding box center [68, 26] width 104 height 40
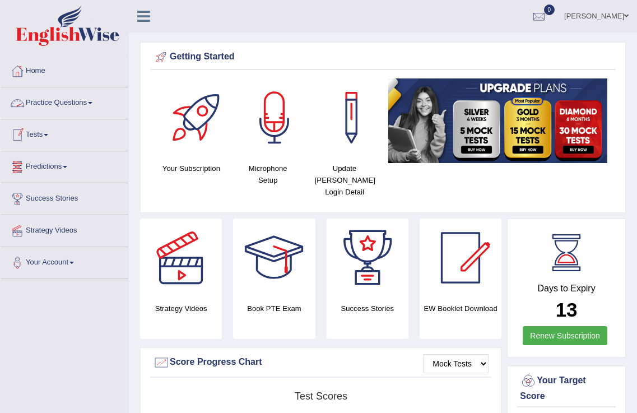
click at [61, 104] on link "Practice Questions" at bounding box center [65, 101] width 128 height 28
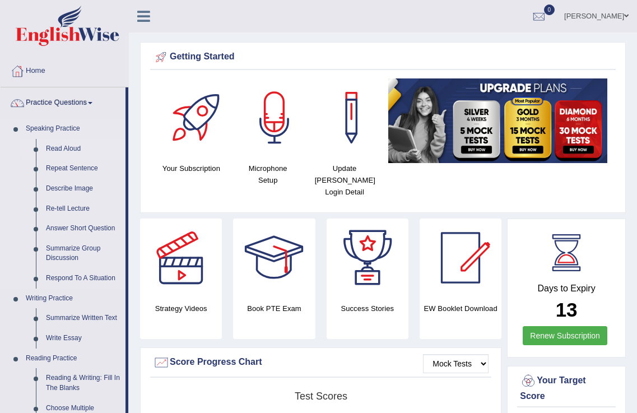
click at [70, 147] on link "Read Aloud" at bounding box center [83, 149] width 85 height 20
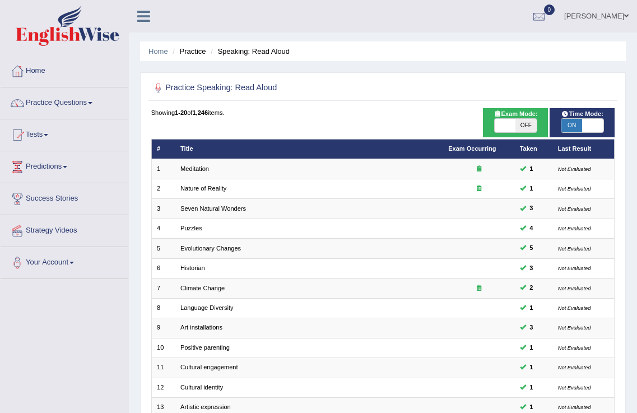
scroll to position [234, 0]
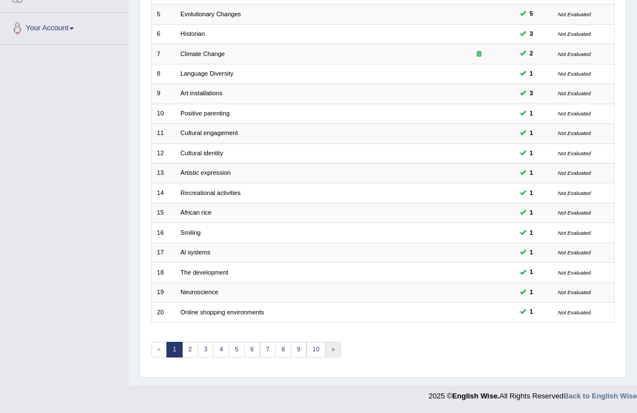
click at [335, 354] on link "»" at bounding box center [333, 350] width 16 height 16
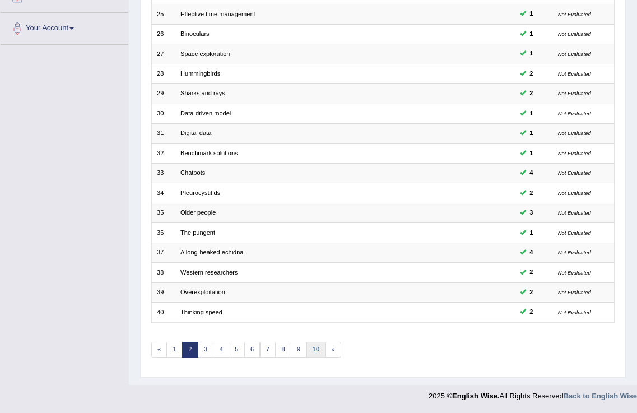
click at [323, 345] on link "10" at bounding box center [317, 350] width 20 height 16
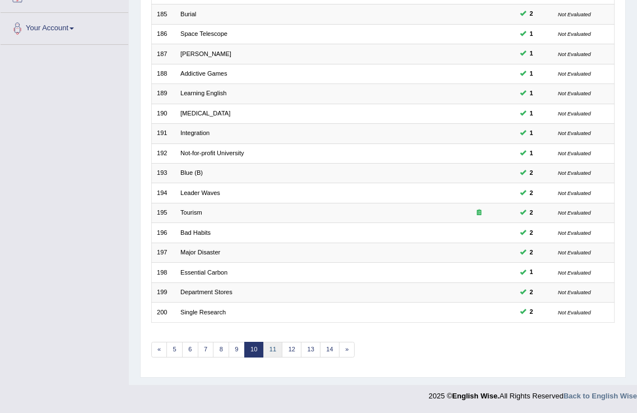
click at [278, 354] on link "11" at bounding box center [273, 350] width 20 height 16
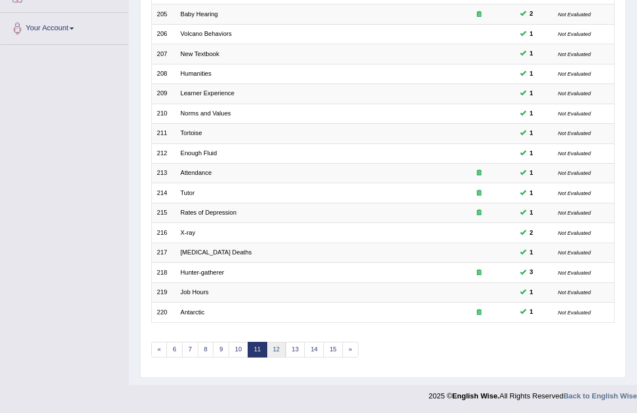
click at [276, 351] on link "12" at bounding box center [277, 350] width 20 height 16
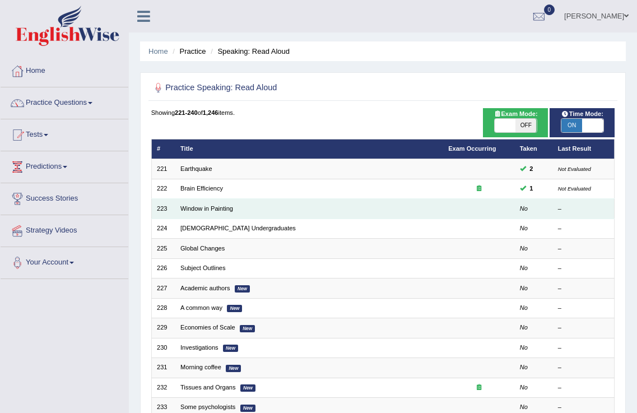
click at [207, 203] on td "Window in Painting" at bounding box center [309, 209] width 268 height 20
click at [216, 205] on link "Window in Painting" at bounding box center [206, 208] width 53 height 7
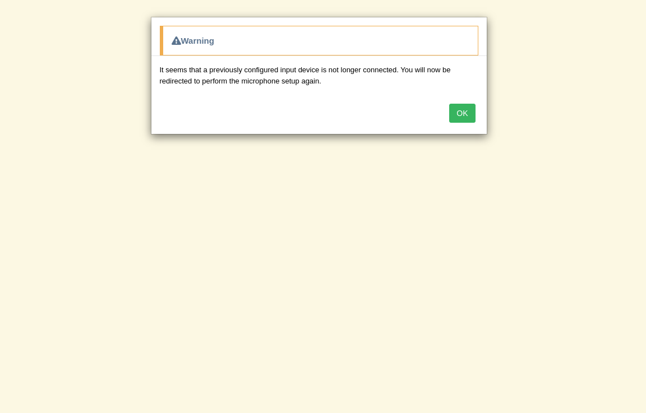
click at [460, 110] on button "OK" at bounding box center [462, 113] width 26 height 19
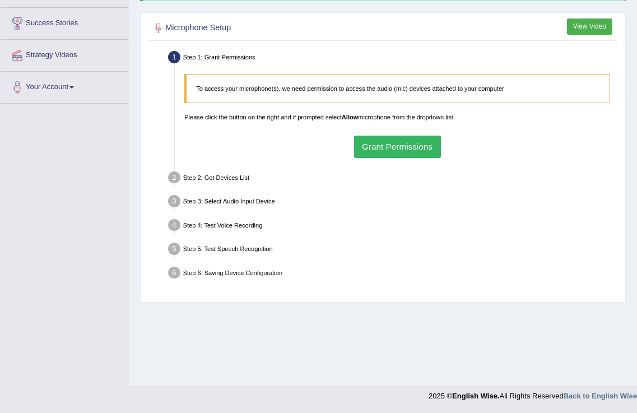
scroll to position [175, 0]
click at [380, 140] on button "Grant Permissions" at bounding box center [397, 147] width 87 height 22
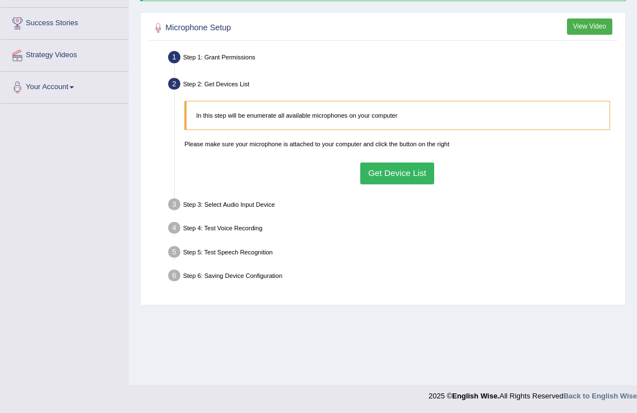
click at [405, 164] on button "Get Device List" at bounding box center [397, 174] width 75 height 22
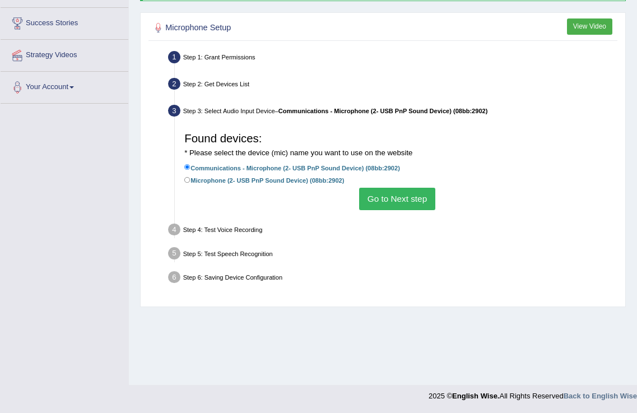
click at [191, 178] on label "Microphone (2- USB PnP Sound Device) (08bb:2902)" at bounding box center [264, 180] width 160 height 11
click at [185, 174] on div "Found devices: * Please select the device (mic) name you want to use on the web…" at bounding box center [397, 169] width 435 height 92
click at [183, 185] on div "Found devices: * Please select the device (mic) name you want to use on the web…" at bounding box center [397, 169] width 435 height 92
click at [189, 177] on input "Microphone (2- USB PnP Sound Device) (08bb:2902)" at bounding box center [187, 180] width 6 height 6
radio input "true"
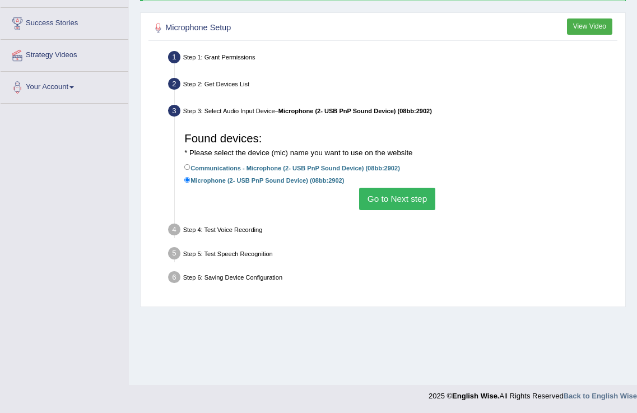
click at [395, 200] on button "Go to Next step" at bounding box center [397, 199] width 76 height 22
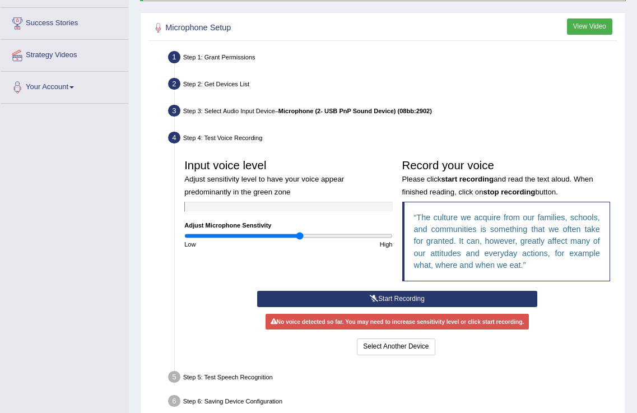
scroll to position [229, 0]
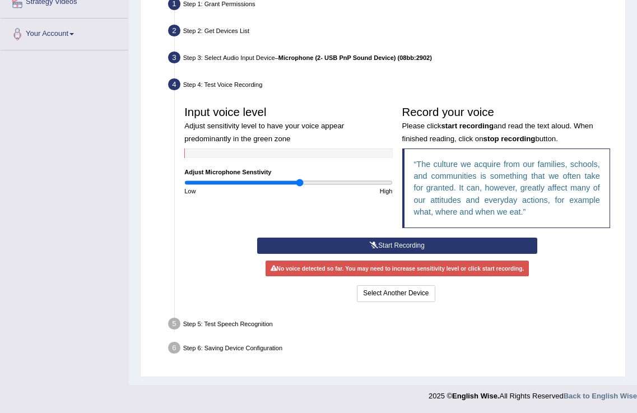
click at [365, 243] on button "Start Recording" at bounding box center [397, 246] width 281 height 16
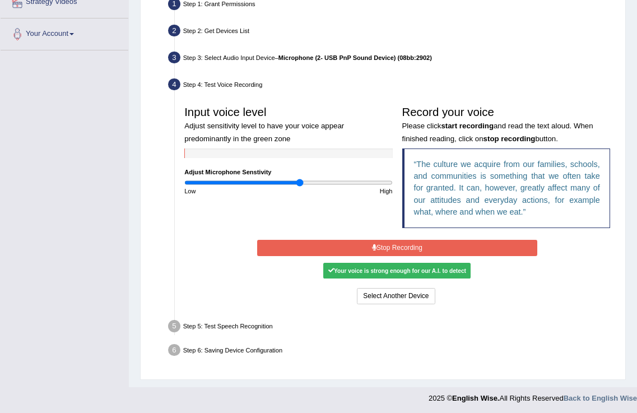
click at [364, 238] on div "Start Recording Stop Recording Note: Please listen to the recording till the en…" at bounding box center [397, 272] width 290 height 69
click at [362, 244] on button "Stop Recording" at bounding box center [397, 248] width 281 height 16
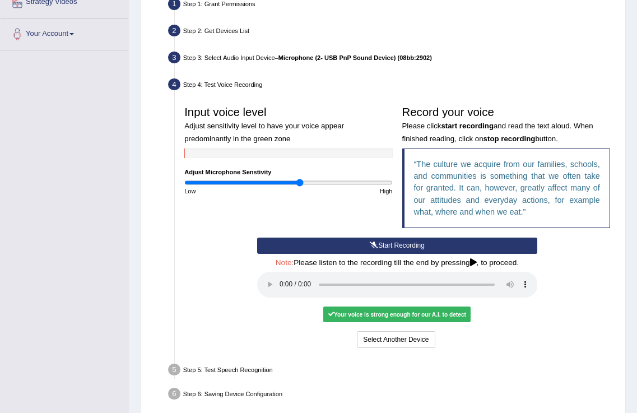
click at [393, 312] on div "Your voice is strong enough for our A.I. to detect" at bounding box center [396, 315] width 147 height 16
click at [320, 311] on div "No voice detected so far. You may need to increase sensitivity level or click s…" at bounding box center [397, 313] width 281 height 9
click at [321, 311] on div "No voice detected so far. You may need to increase sensitivity level or click s…" at bounding box center [397, 313] width 281 height 9
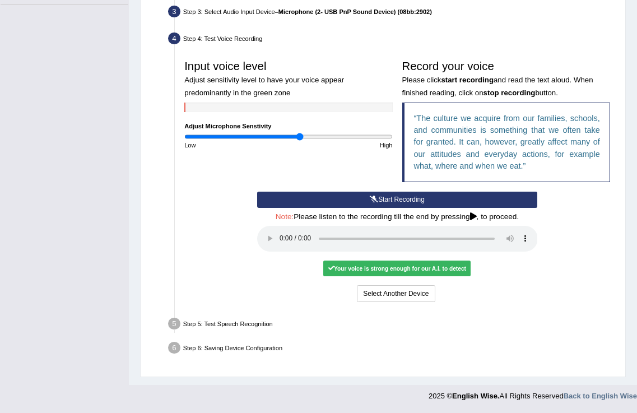
click at [213, 320] on div "Step 5: Test Speech Recognition" at bounding box center [392, 325] width 457 height 21
click at [472, 217] on icon at bounding box center [473, 217] width 7 height 8
click at [475, 215] on icon at bounding box center [473, 217] width 7 height 8
click at [418, 288] on button "Select Another Device" at bounding box center [396, 293] width 78 height 16
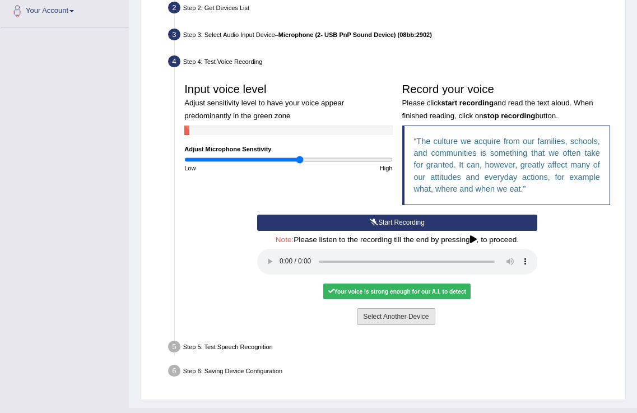
scroll to position [175, 0]
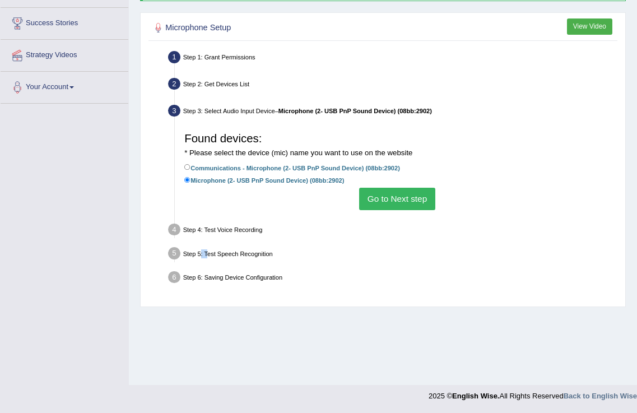
drag, startPoint x: 207, startPoint y: 256, endPoint x: 201, endPoint y: 258, distance: 6.9
click at [201, 258] on div "Step 5: Test Speech Recognition" at bounding box center [392, 254] width 457 height 21
drag, startPoint x: 396, startPoint y: 192, endPoint x: 387, endPoint y: 196, distance: 9.6
click at [390, 194] on button "Go to Next step" at bounding box center [397, 199] width 76 height 22
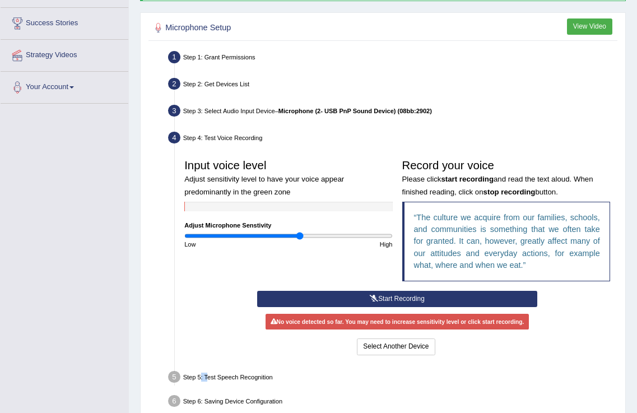
scroll to position [229, 0]
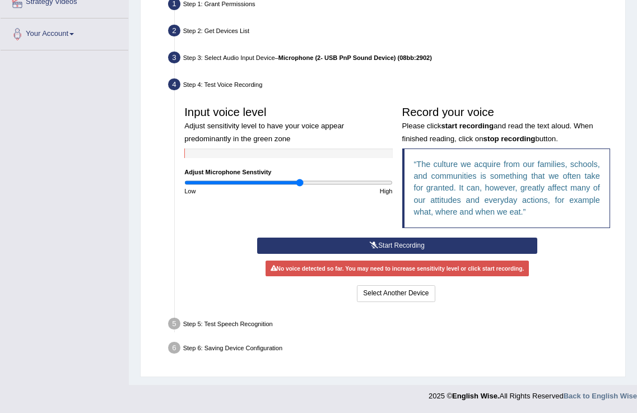
click at [215, 325] on div "Step 5: Test Speech Recognition" at bounding box center [392, 325] width 457 height 21
click at [407, 294] on button "Select Another Device" at bounding box center [396, 293] width 78 height 16
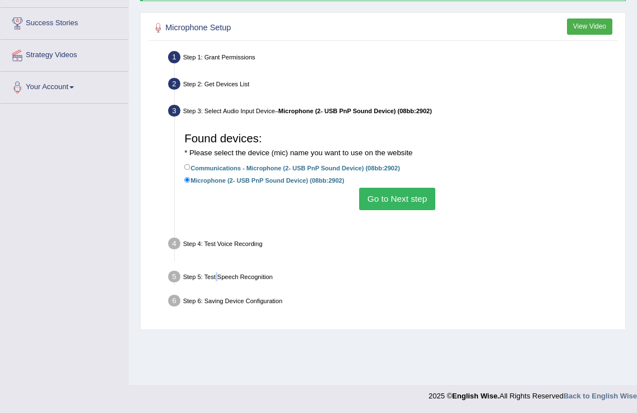
scroll to position [175, 0]
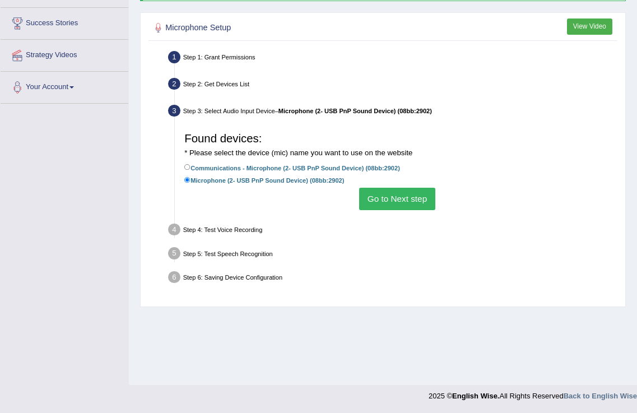
click at [206, 228] on div "Step 4: Test Voice Recording" at bounding box center [392, 231] width 457 height 21
click at [191, 257] on div "Step 5: Test Speech Recognition" at bounding box center [392, 254] width 457 height 21
click at [169, 248] on div "Step 5: Test Speech Recognition" at bounding box center [392, 254] width 457 height 21
click at [164, 285] on div "Step 6: Saving Device Configuration" at bounding box center [392, 278] width 457 height 21
click at [383, 193] on button "Go to Next step" at bounding box center [397, 199] width 76 height 22
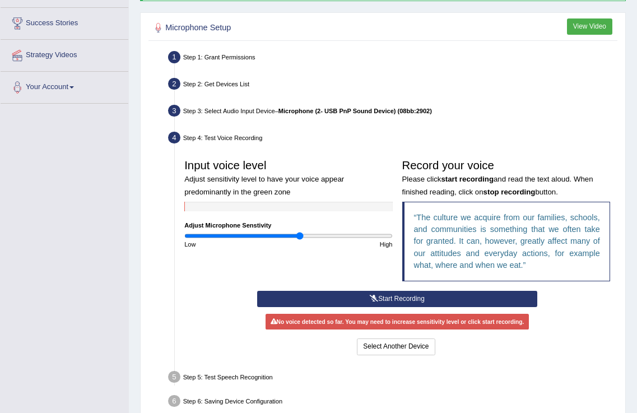
scroll to position [229, 0]
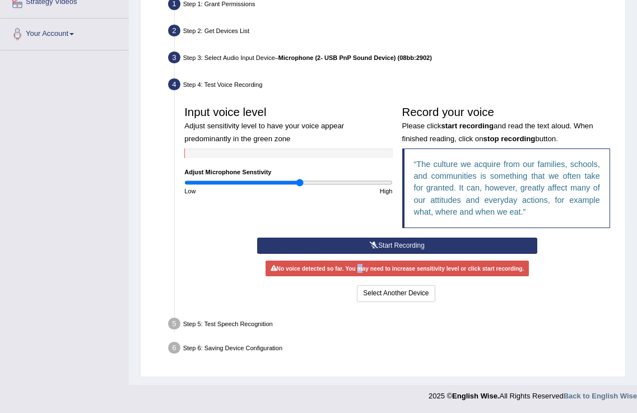
click at [359, 274] on div "No voice detected so far. You may need to increase sensitivity level or click s…" at bounding box center [397, 269] width 263 height 16
click at [374, 238] on button "Start Recording" at bounding box center [397, 246] width 281 height 16
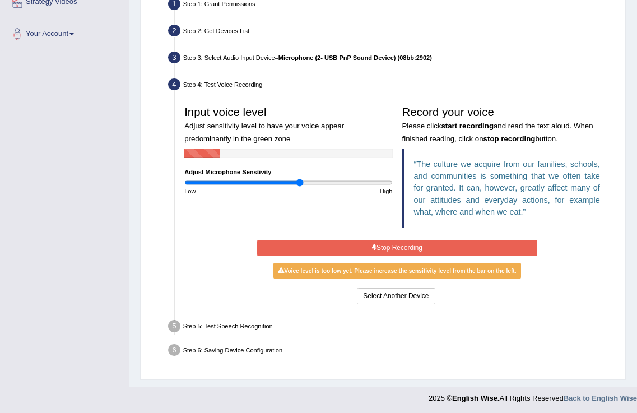
click at [276, 174] on div "Input voice level Adjust sensitivity level to have your voice appear predominan…" at bounding box center [288, 148] width 217 height 95
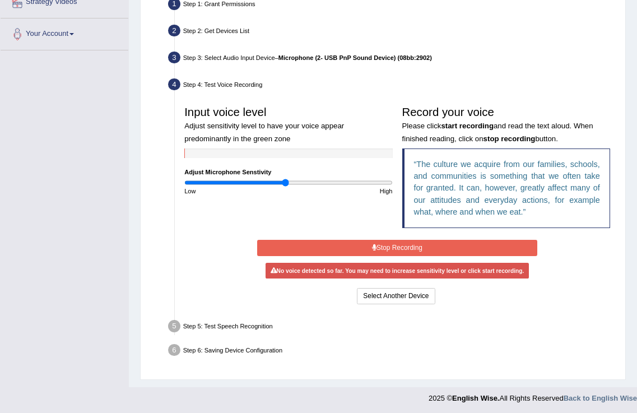
click at [285, 182] on input "range" at bounding box center [288, 183] width 208 height 8
click at [298, 177] on div "Input voice level Adjust sensitivity level to have your voice appear predominan…" at bounding box center [288, 148] width 217 height 95
type input "1.2"
click at [307, 183] on input "range" at bounding box center [288, 183] width 208 height 8
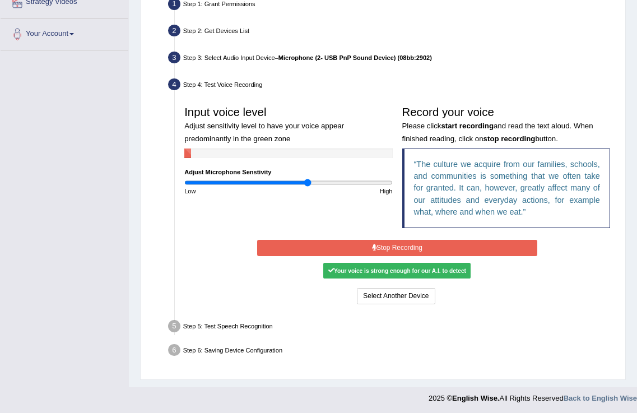
click at [374, 262] on div "Start Recording Stop Recording Note: Please listen to the recording till the en…" at bounding box center [397, 272] width 290 height 69
click at [376, 246] on icon at bounding box center [374, 247] width 4 height 7
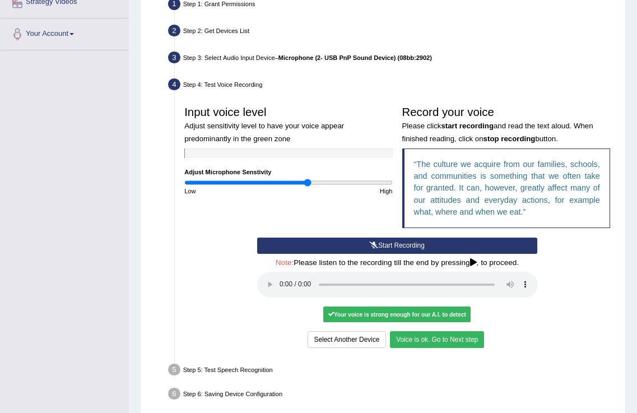
click at [427, 341] on button "Voice is ok. Go to Next step" at bounding box center [437, 339] width 94 height 16
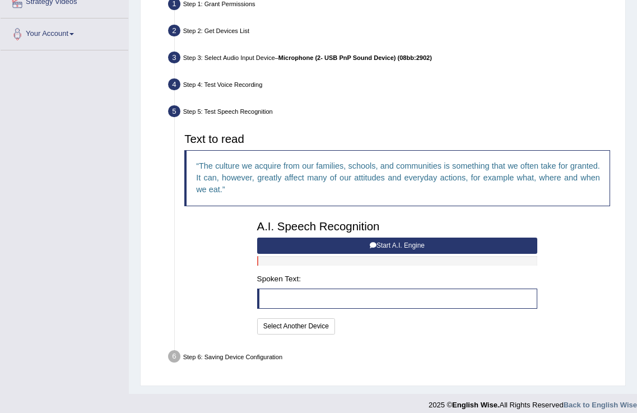
click at [388, 243] on button "Start A.I. Engine" at bounding box center [397, 246] width 281 height 16
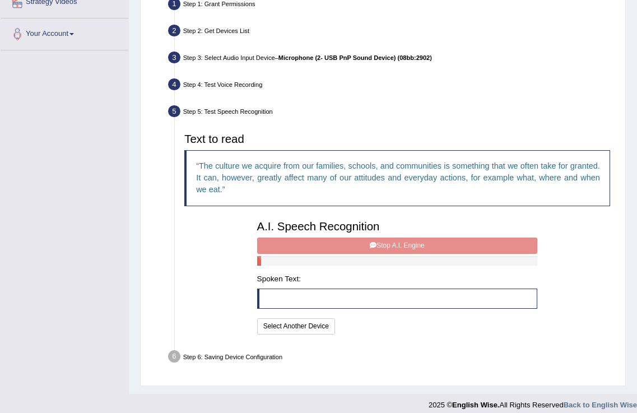
click at [389, 298] on blockquote at bounding box center [397, 299] width 281 height 20
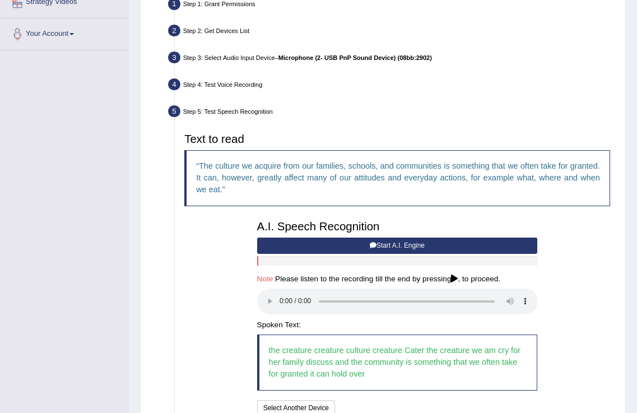
scroll to position [319, 0]
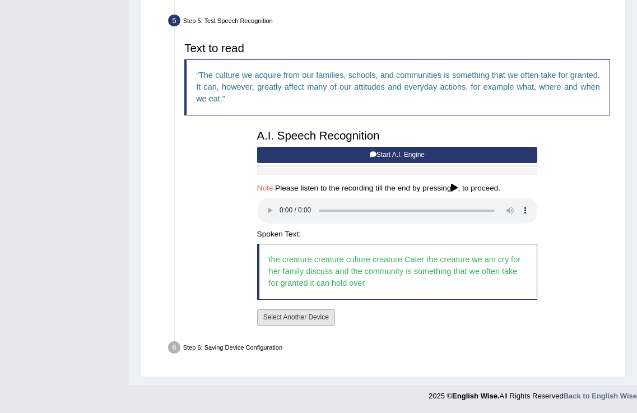
click at [296, 313] on button "Select Another Device" at bounding box center [296, 317] width 78 height 16
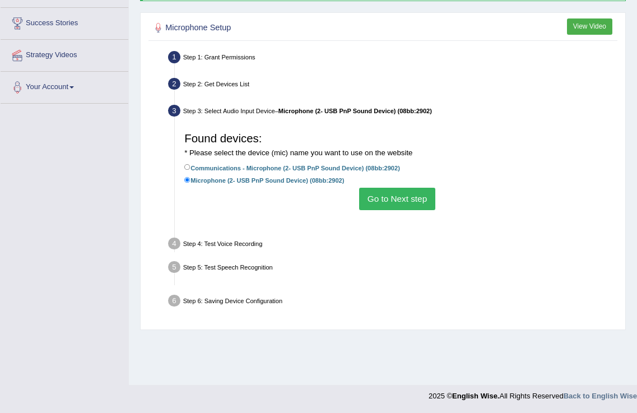
scroll to position [175, 0]
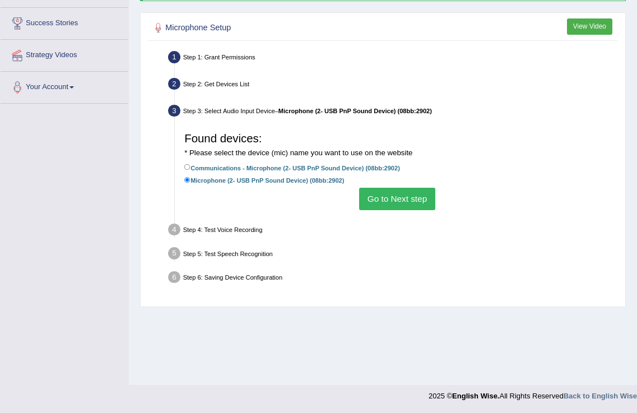
click at [423, 196] on button "Go to Next step" at bounding box center [397, 199] width 76 height 22
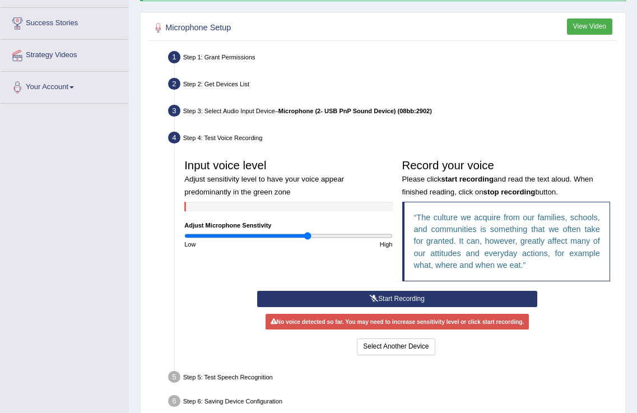
click at [384, 296] on button "Start Recording" at bounding box center [397, 299] width 281 height 16
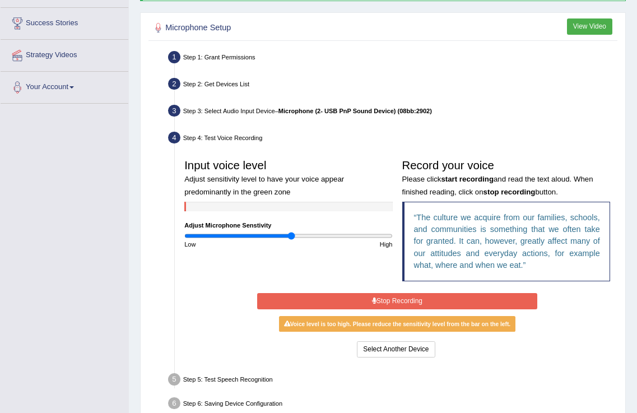
type input "1.04"
click at [292, 234] on input "range" at bounding box center [288, 236] width 208 height 8
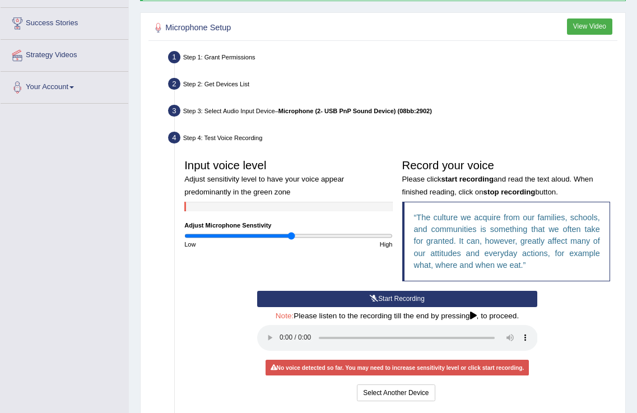
click at [378, 298] on button "Start Recording" at bounding box center [397, 299] width 281 height 16
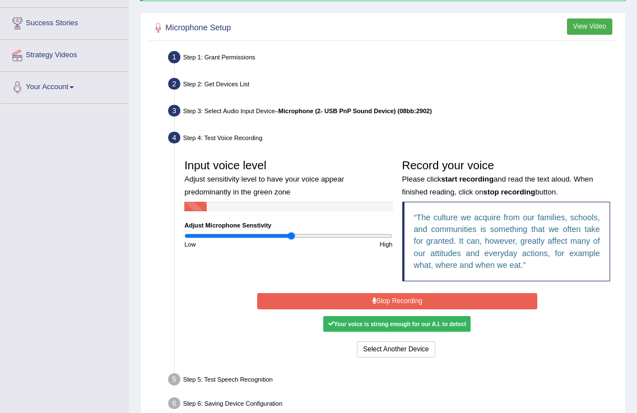
scroll to position [231, 0]
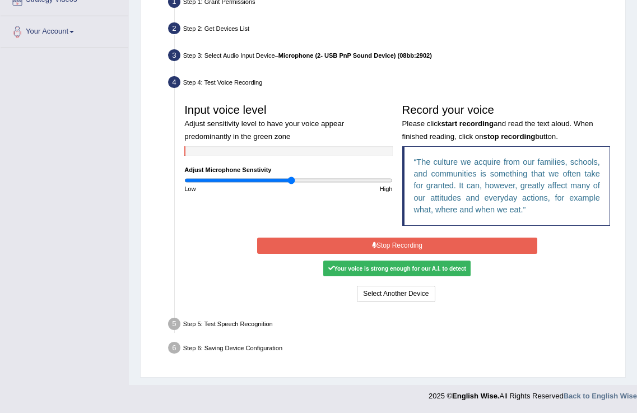
click at [228, 325] on div "Step 5: Test Speech Recognition" at bounding box center [392, 325] width 457 height 21
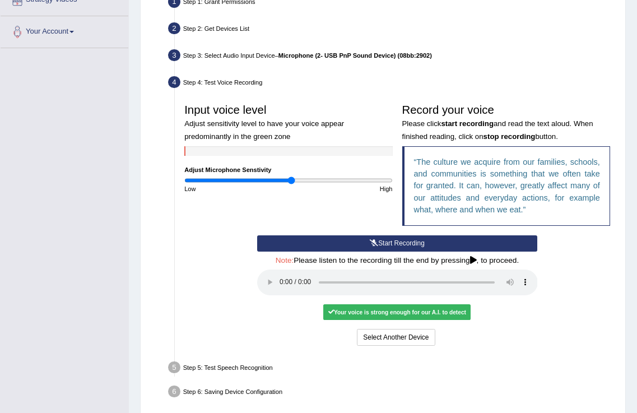
scroll to position [275, 0]
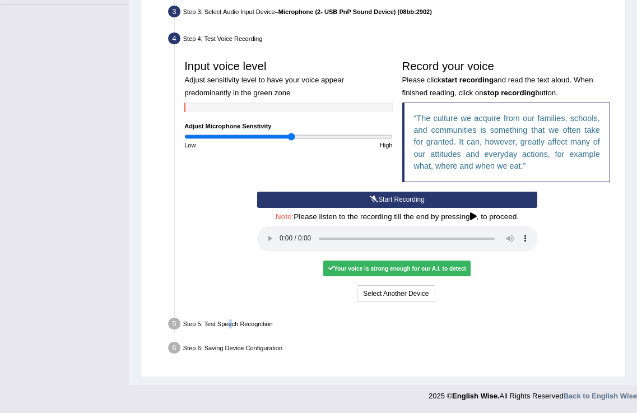
click at [231, 314] on ul "Step 1: Grant Permissions To access your microphone(s), we need permission to a…" at bounding box center [383, 154] width 464 height 411
click at [232, 314] on ul "Step 1: Grant Permissions To access your microphone(s), we need permission to a…" at bounding box center [383, 154] width 464 height 411
drag, startPoint x: 388, startPoint y: 298, endPoint x: 550, endPoint y: 287, distance: 162.3
click at [550, 287] on div "Start Recording Stop Recording Note: Please listen to the recording till the en…" at bounding box center [397, 248] width 435 height 113
click at [395, 267] on div "Your voice is strong enough for our A.I. to detect" at bounding box center [396, 269] width 147 height 16
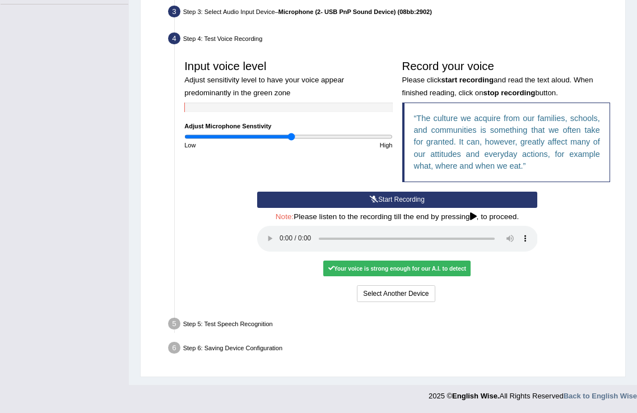
drag, startPoint x: 325, startPoint y: 260, endPoint x: 333, endPoint y: 257, distance: 9.1
click at [333, 257] on div "Start Recording Stop Recording Note: Please listen to the recording till the en…" at bounding box center [397, 248] width 290 height 113
click at [331, 274] on div "Your voice is strong enough for our A.I. to detect" at bounding box center [396, 269] width 147 height 16
click at [331, 275] on div "Your voice is strong enough for our A.I. to detect" at bounding box center [396, 269] width 147 height 16
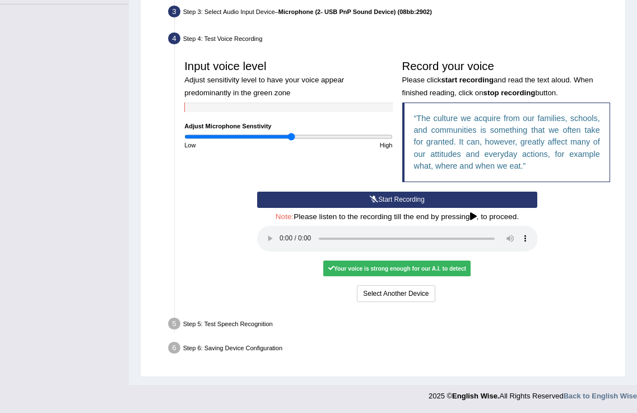
click at [330, 275] on div "Your voice is strong enough for our A.I. to detect" at bounding box center [396, 269] width 147 height 16
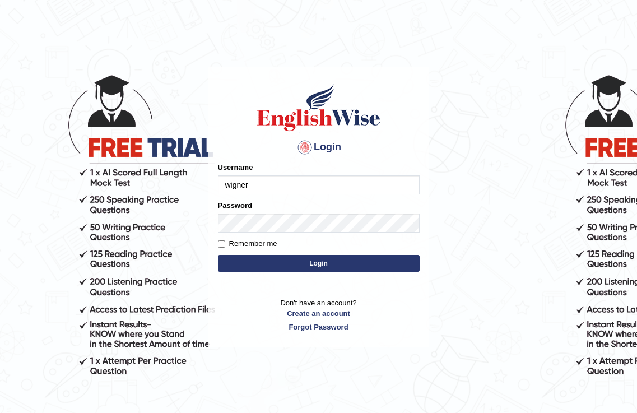
type input "wigner"
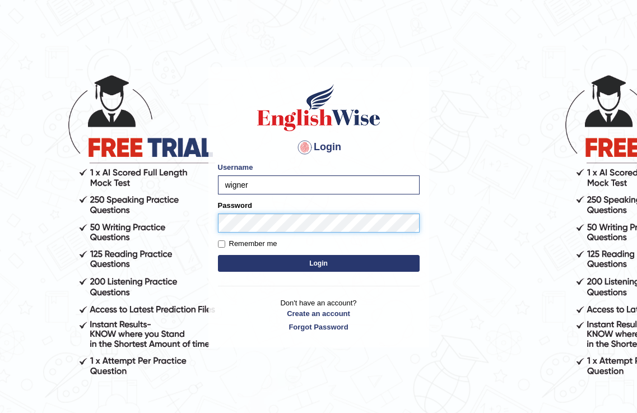
click at [218, 255] on button "Login" at bounding box center [319, 263] width 202 height 17
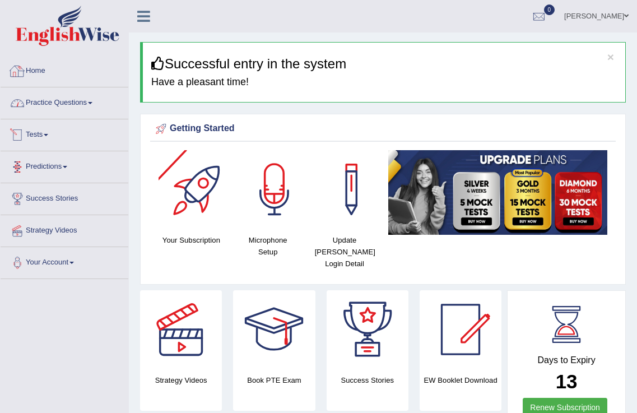
click at [67, 104] on link "Practice Questions" at bounding box center [65, 101] width 128 height 28
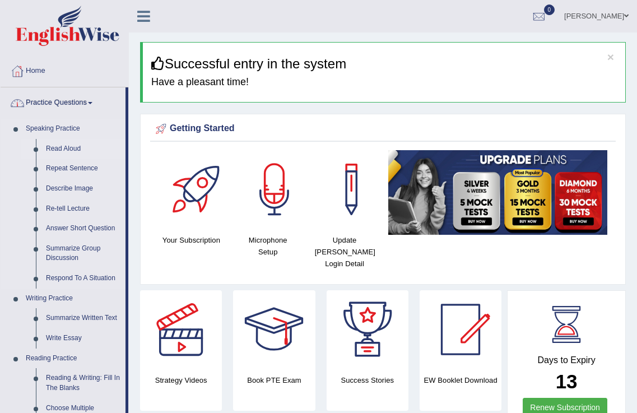
click at [67, 149] on link "Read Aloud" at bounding box center [83, 149] width 85 height 20
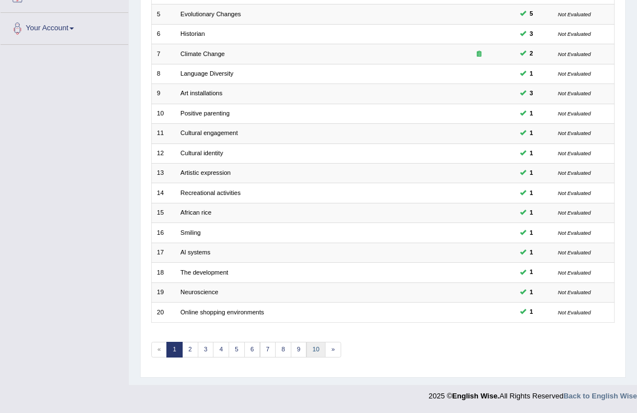
click at [318, 351] on link "10" at bounding box center [317, 350] width 20 height 16
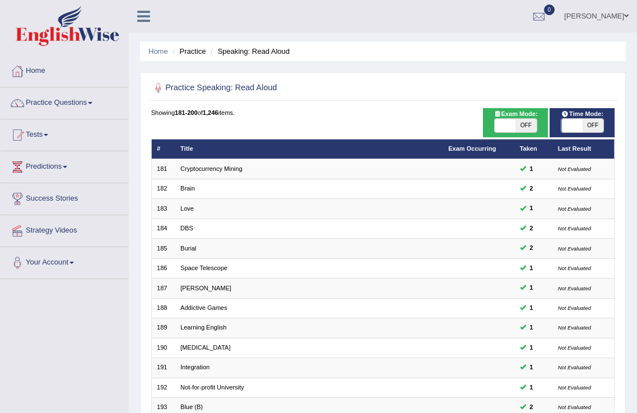
click at [564, 120] on span at bounding box center [572, 125] width 21 height 13
click at [573, 128] on span at bounding box center [572, 125] width 21 height 13
checkbox input "true"
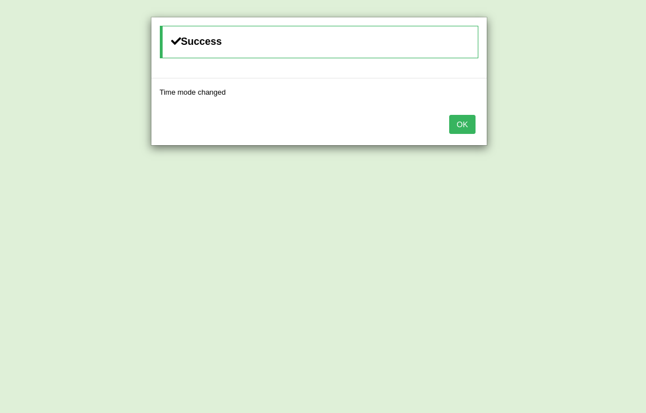
click at [462, 118] on button "OK" at bounding box center [462, 124] width 26 height 19
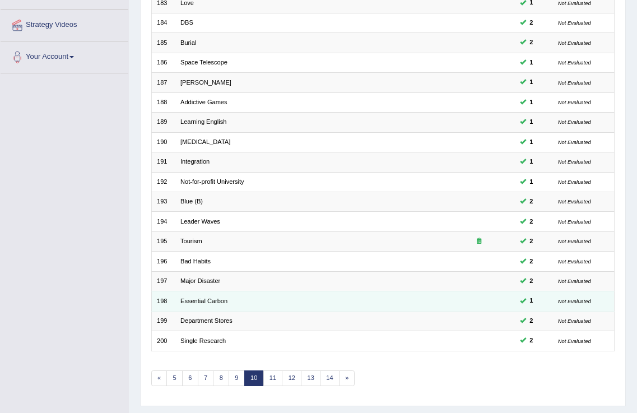
scroll to position [234, 0]
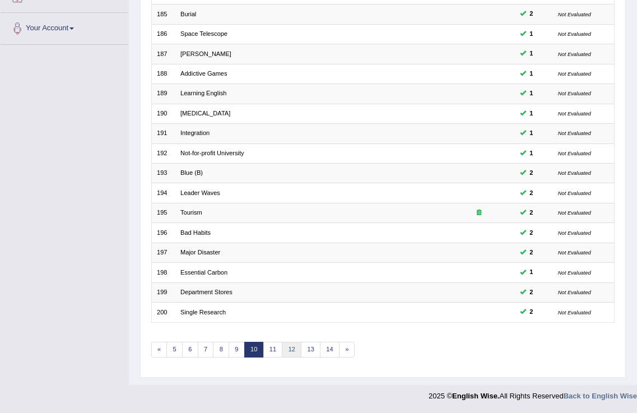
click at [294, 352] on link "12" at bounding box center [292, 350] width 20 height 16
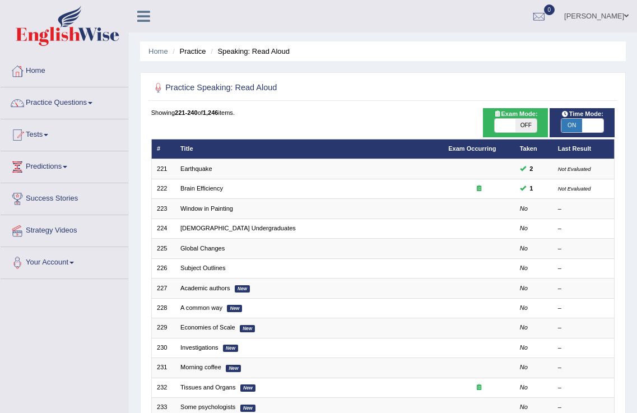
click at [224, 206] on link "Window in Painting" at bounding box center [206, 208] width 53 height 7
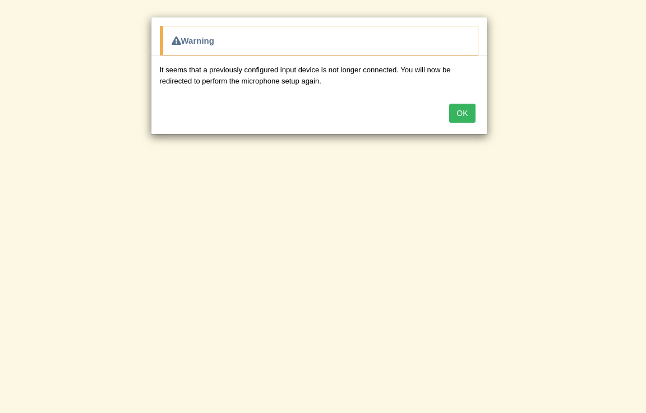
click at [454, 119] on button "OK" at bounding box center [462, 113] width 26 height 19
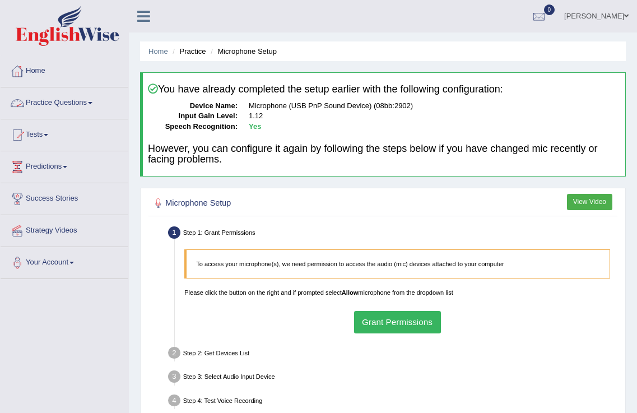
click at [65, 97] on link "Practice Questions" at bounding box center [65, 101] width 128 height 28
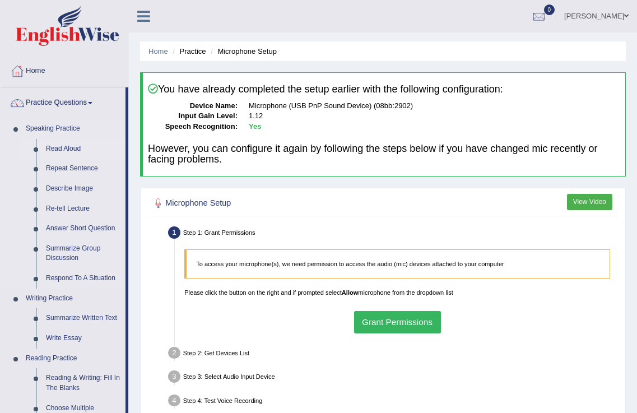
click at [68, 147] on link "Read Aloud" at bounding box center [83, 149] width 85 height 20
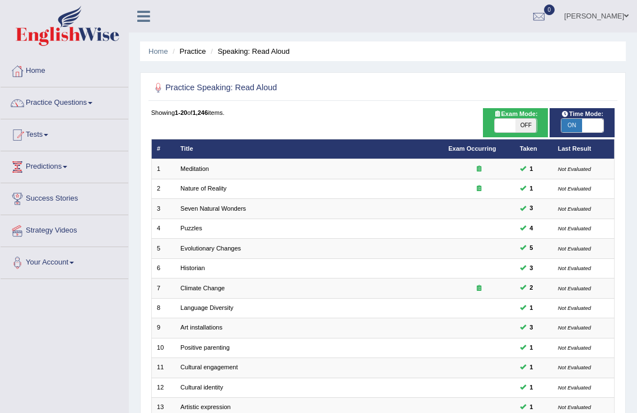
scroll to position [234, 0]
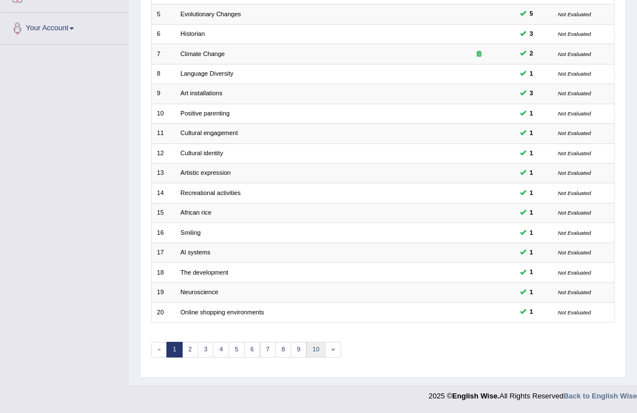
click at [322, 352] on link "10" at bounding box center [317, 350] width 20 height 16
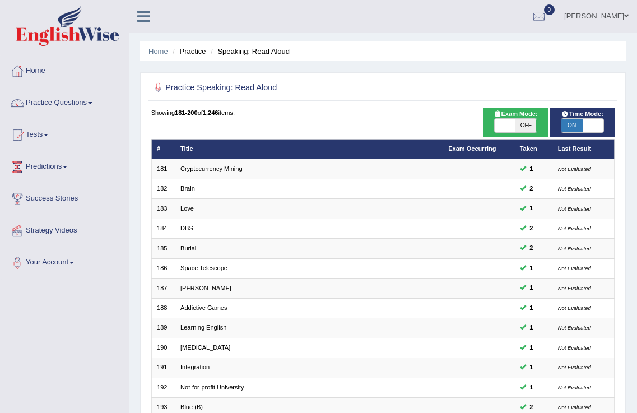
scroll to position [234, 0]
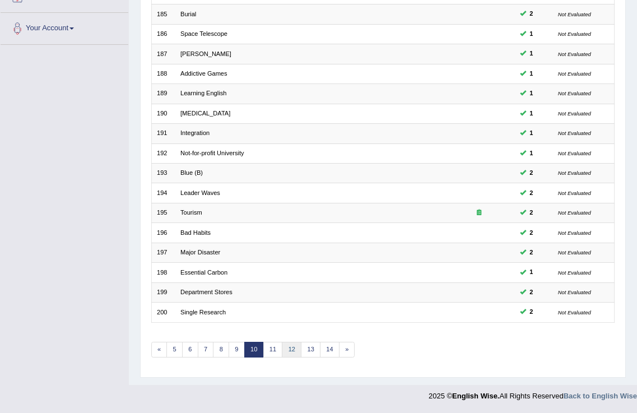
click at [289, 342] on link "12" at bounding box center [292, 350] width 20 height 16
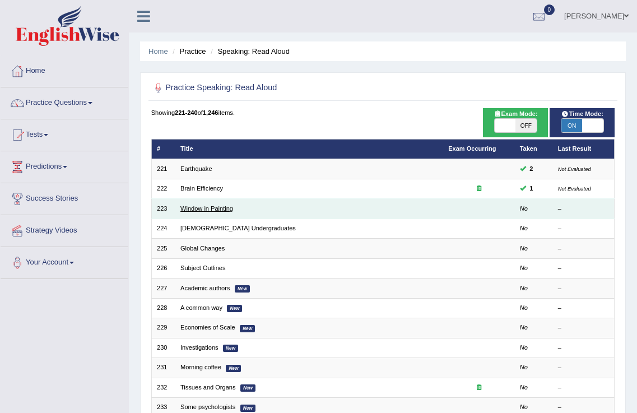
click at [216, 210] on link "Window in Painting" at bounding box center [206, 208] width 53 height 7
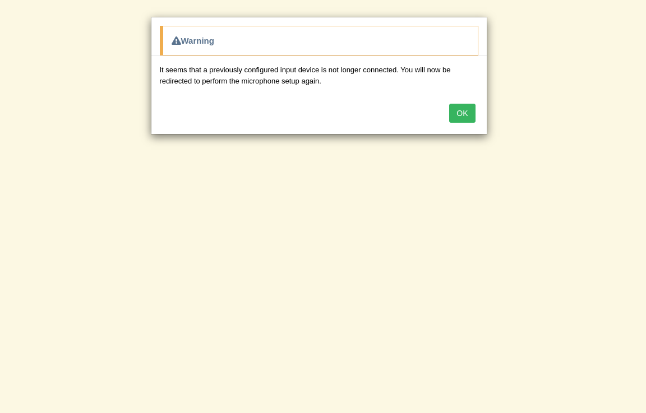
click at [465, 110] on button "OK" at bounding box center [462, 113] width 26 height 19
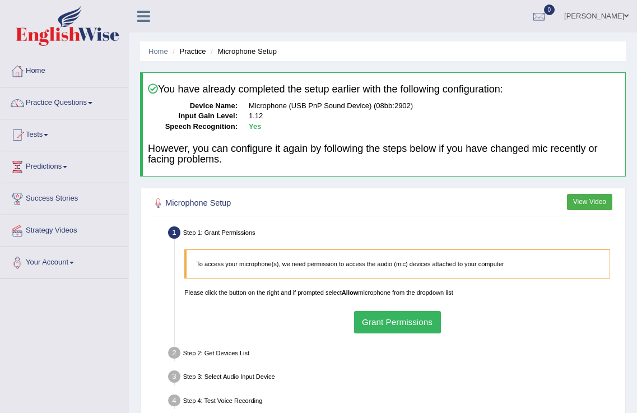
click at [376, 327] on button "Grant Permissions" at bounding box center [397, 322] width 87 height 22
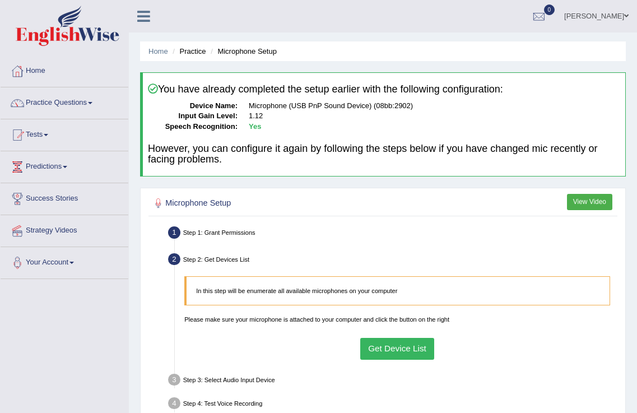
scroll to position [175, 0]
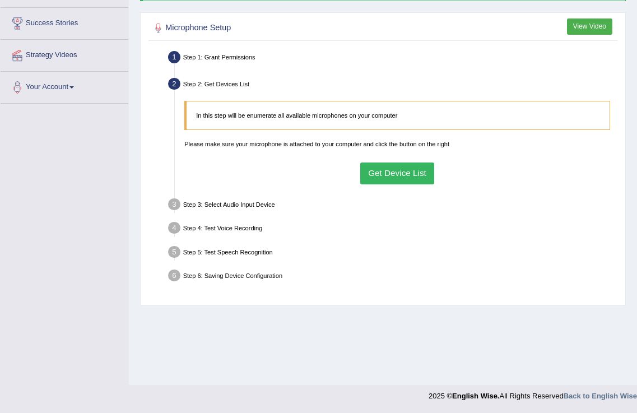
click at [432, 167] on button "Get Device List" at bounding box center [397, 174] width 75 height 22
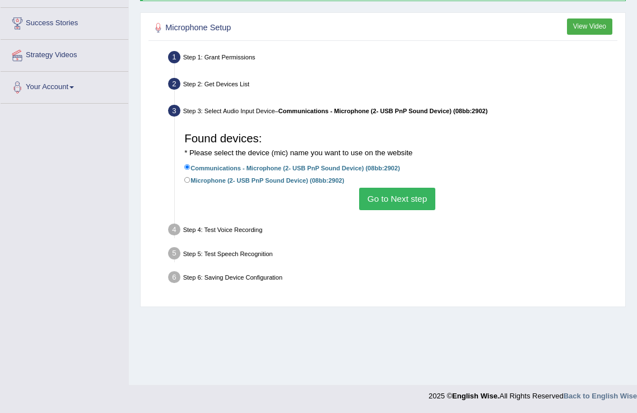
click at [400, 194] on button "Go to Next step" at bounding box center [397, 199] width 76 height 22
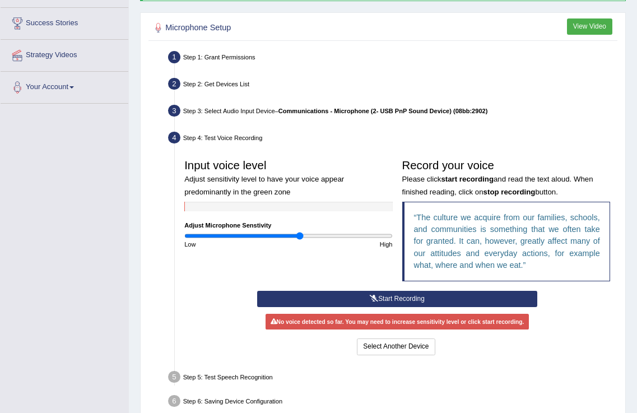
click at [364, 293] on button "Start Recording" at bounding box center [397, 299] width 281 height 16
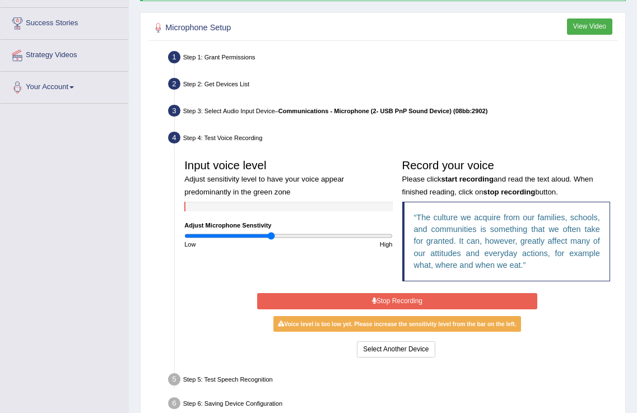
click at [271, 233] on input "range" at bounding box center [288, 236] width 208 height 8
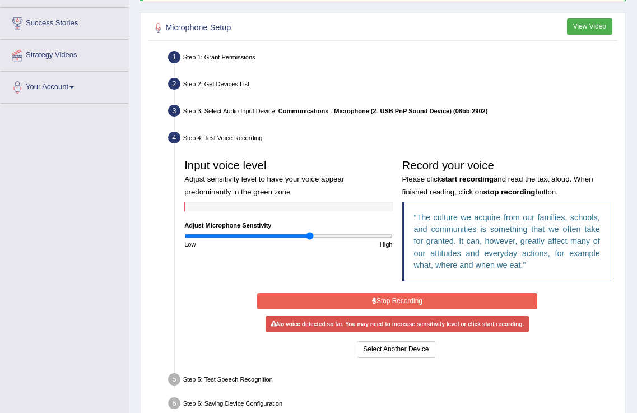
click at [309, 238] on input "range" at bounding box center [288, 236] width 208 height 8
type input "1.38"
click at [327, 237] on input "range" at bounding box center [288, 236] width 208 height 8
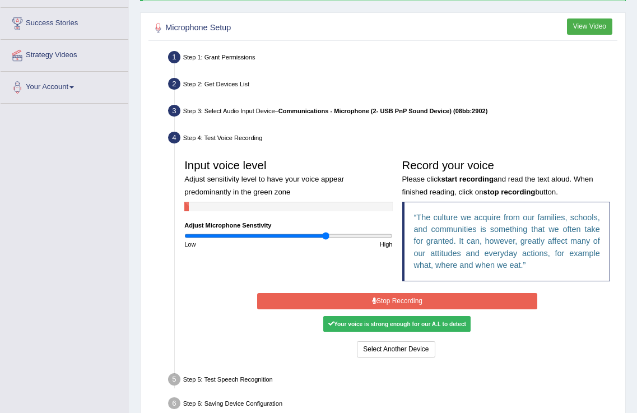
scroll to position [231, 0]
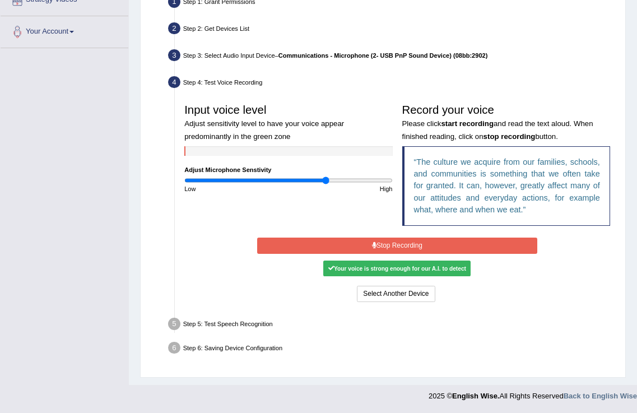
click at [370, 243] on button "Stop Recording" at bounding box center [397, 246] width 281 height 16
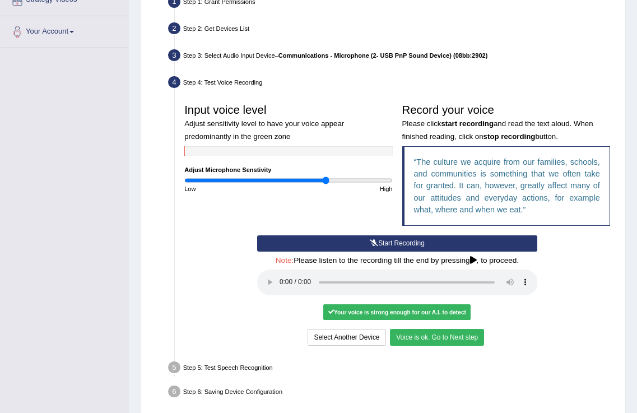
click at [458, 331] on button "Voice is ok. Go to Next step" at bounding box center [437, 337] width 94 height 16
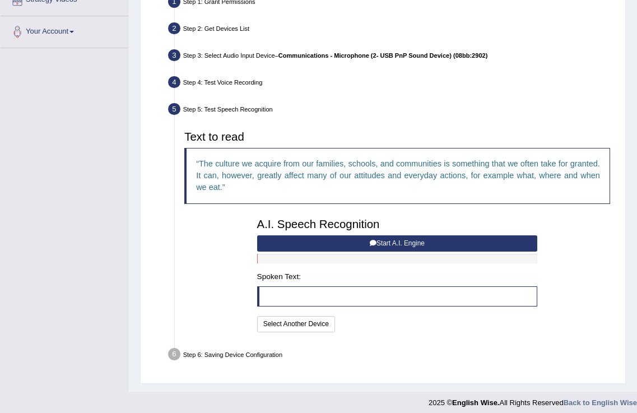
click at [392, 243] on button "Start A.I. Engine" at bounding box center [397, 243] width 281 height 16
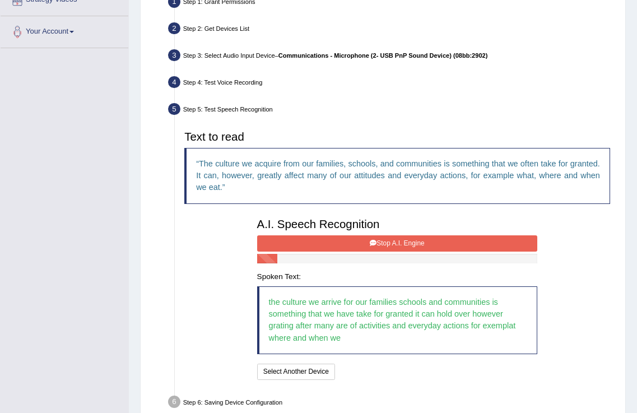
scroll to position [285, 0]
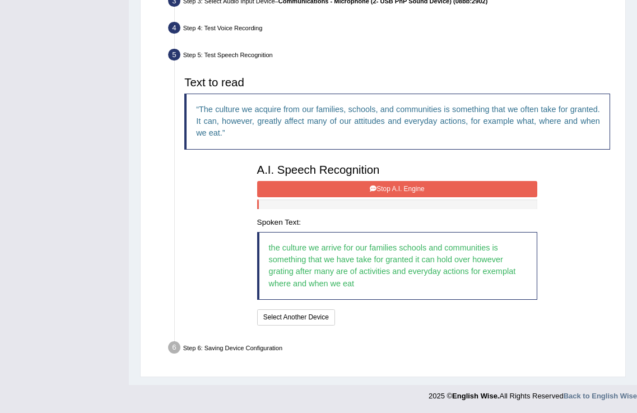
drag, startPoint x: 404, startPoint y: 185, endPoint x: 397, endPoint y: 195, distance: 11.8
click at [405, 185] on button "Stop A.I. Engine" at bounding box center [397, 189] width 281 height 16
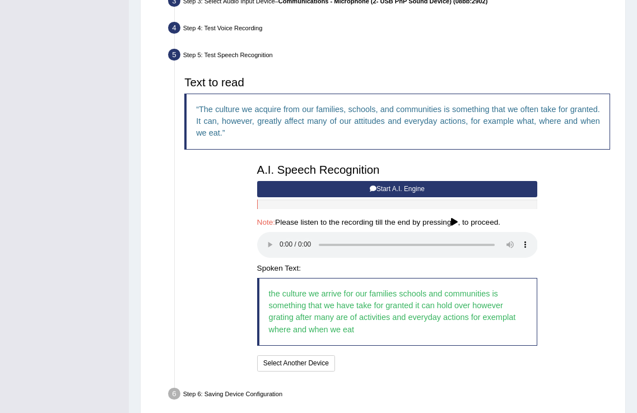
click at [475, 294] on blockquote "the culture we arrive for our families schools and communities is something tha…" at bounding box center [397, 312] width 281 height 68
click at [405, 363] on button "Speech is ok. Go to Last step" at bounding box center [389, 363] width 100 height 16
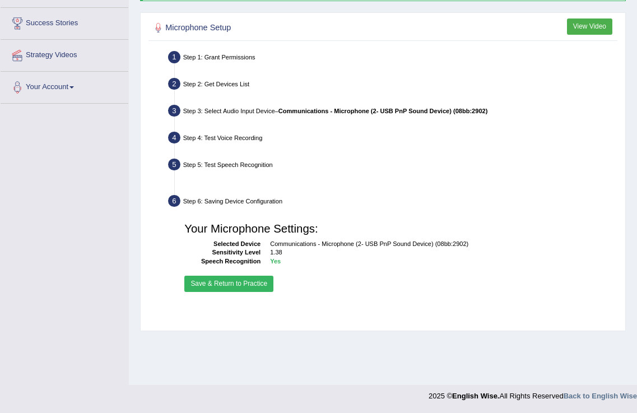
scroll to position [175, 0]
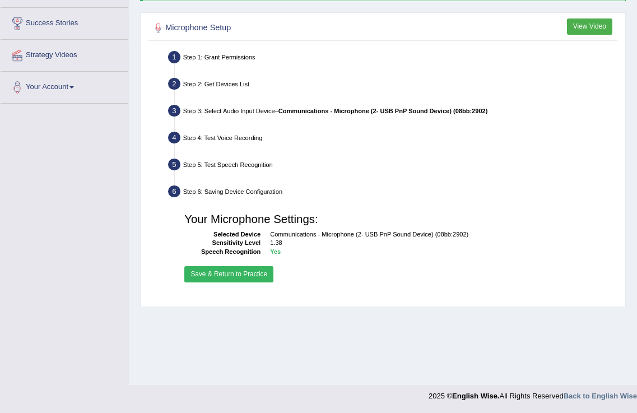
click at [240, 266] on button "Save & Return to Practice" at bounding box center [228, 274] width 89 height 16
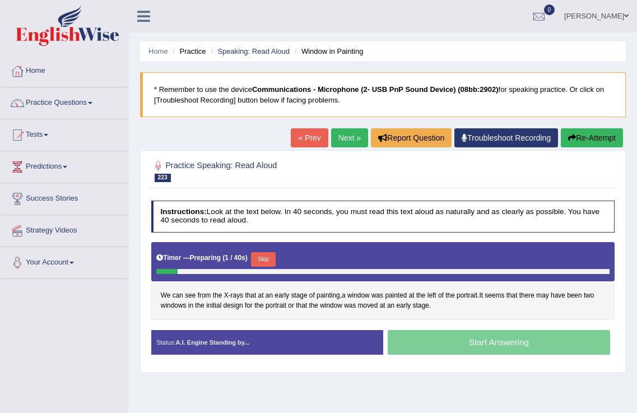
click at [274, 261] on button "Skip" at bounding box center [263, 259] width 24 height 15
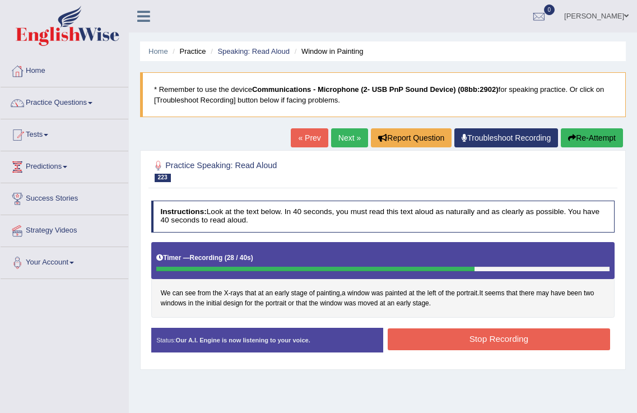
click at [505, 340] on button "Stop Recording" at bounding box center [499, 339] width 223 height 22
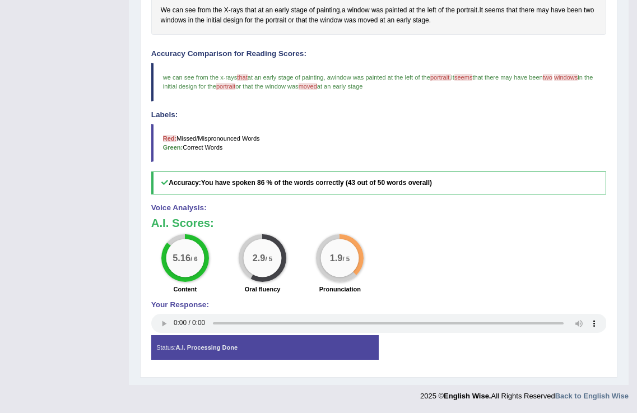
scroll to position [77, 0]
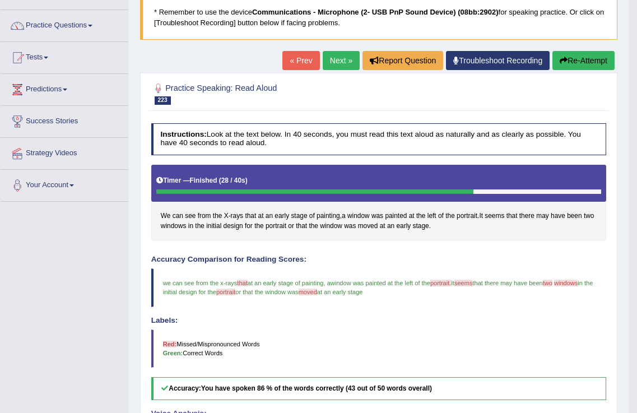
click at [325, 52] on link "Next »" at bounding box center [341, 60] width 37 height 19
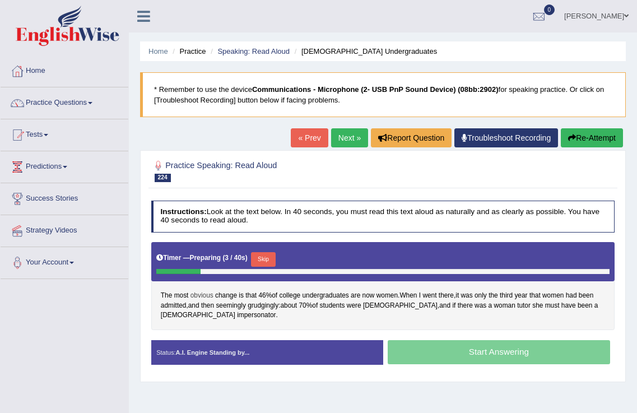
click at [197, 292] on span "obvious" at bounding box center [202, 296] width 23 height 10
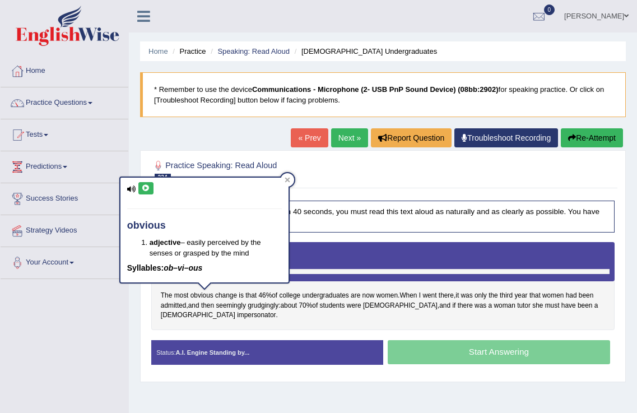
drag, startPoint x: 143, startPoint y: 190, endPoint x: 150, endPoint y: 187, distance: 6.8
click at [145, 190] on icon at bounding box center [146, 188] width 8 height 7
click at [146, 182] on button at bounding box center [145, 188] width 15 height 12
click at [265, 294] on span "46" at bounding box center [261, 296] width 7 height 10
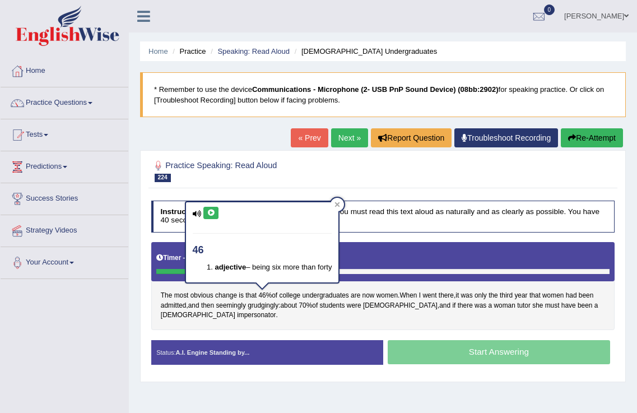
click at [211, 209] on button at bounding box center [210, 213] width 15 height 12
click at [259, 301] on span "grudgingly" at bounding box center [263, 306] width 31 height 10
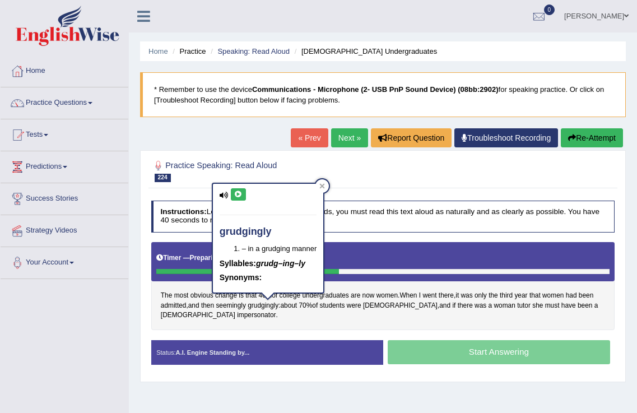
click at [237, 199] on button at bounding box center [238, 194] width 15 height 12
click at [306, 304] on span "70" at bounding box center [302, 306] width 7 height 10
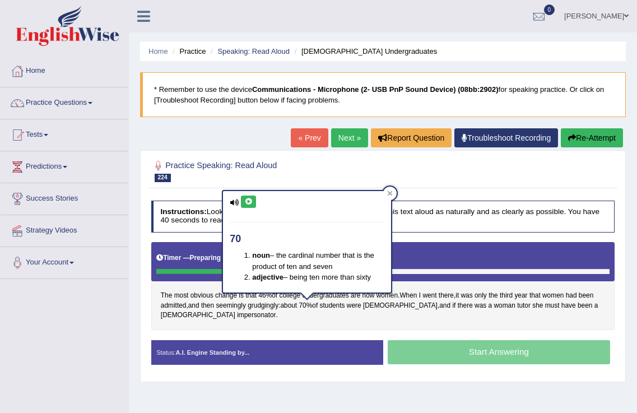
click at [247, 203] on icon at bounding box center [248, 201] width 8 height 7
click at [485, 184] on div at bounding box center [383, 170] width 464 height 29
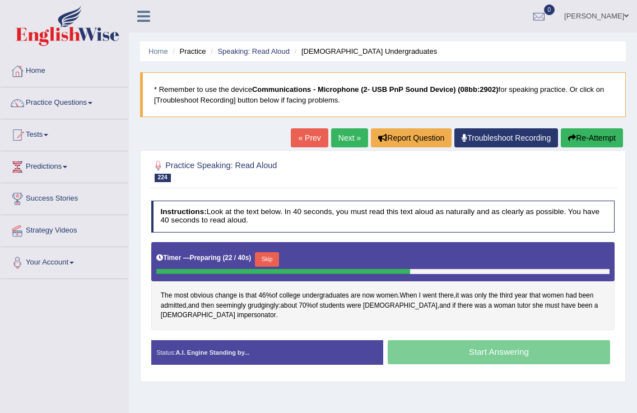
click at [275, 258] on button "Skip" at bounding box center [267, 259] width 24 height 15
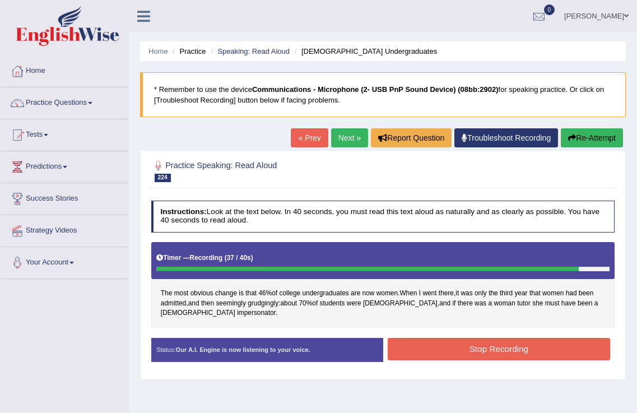
click at [517, 345] on button "Stop Recording" at bounding box center [499, 349] width 223 height 22
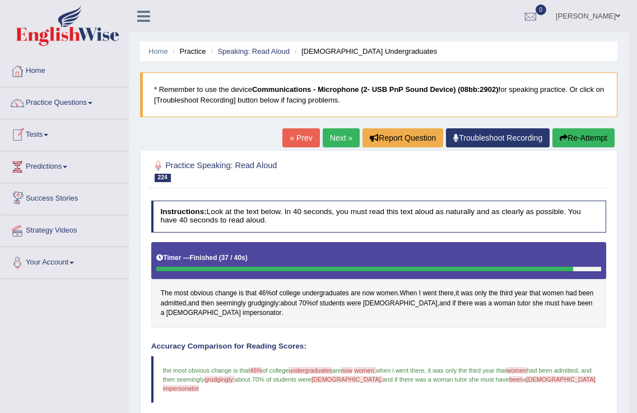
click at [346, 134] on link "Next »" at bounding box center [341, 137] width 37 height 19
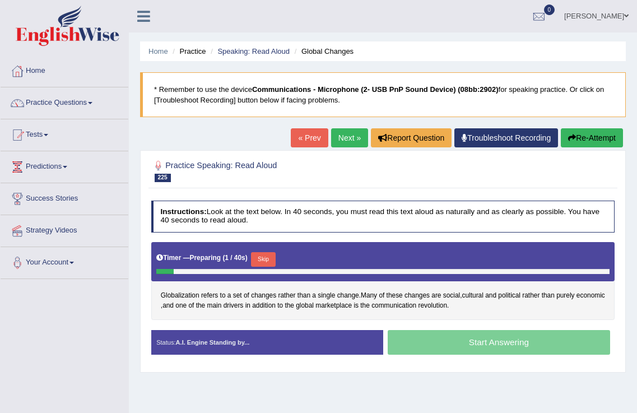
click at [271, 257] on button "Skip" at bounding box center [263, 259] width 24 height 15
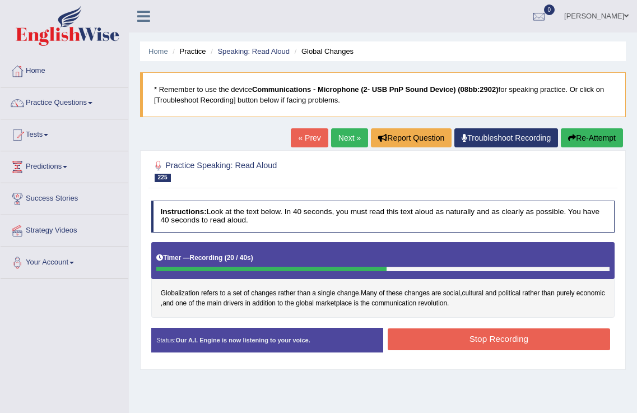
click at [481, 331] on button "Stop Recording" at bounding box center [499, 339] width 223 height 22
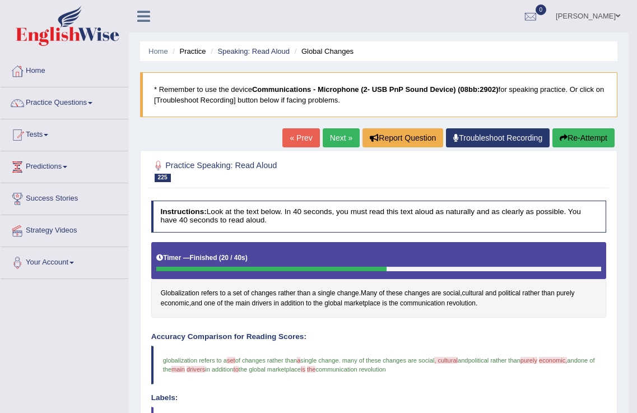
click at [336, 138] on link "Next »" at bounding box center [341, 137] width 37 height 19
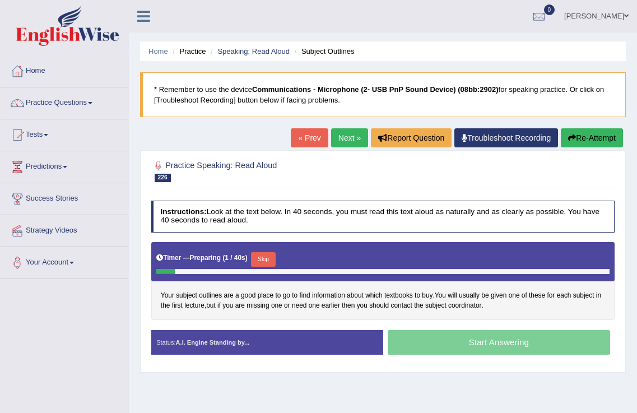
click at [279, 252] on div "Timer — Preparing ( 1 / 40s ) Skip" at bounding box center [382, 259] width 453 height 19
click at [267, 260] on button "Skip" at bounding box center [263, 259] width 24 height 15
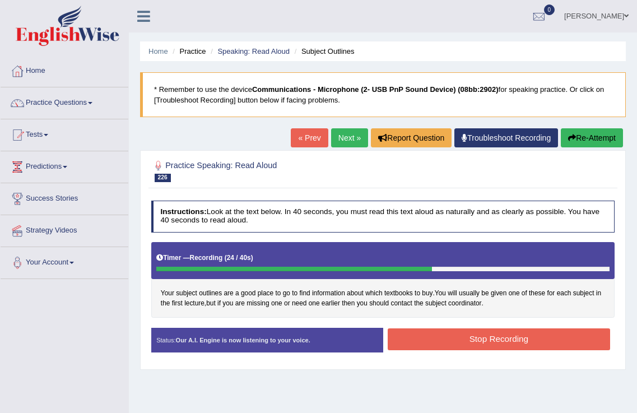
click at [457, 335] on button "Stop Recording" at bounding box center [499, 339] width 223 height 22
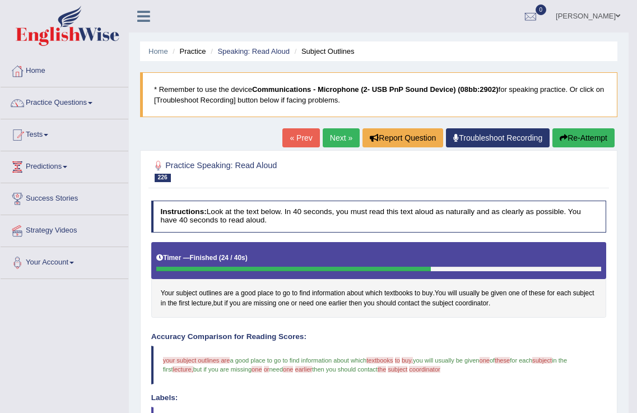
click at [571, 140] on button "Re-Attempt" at bounding box center [584, 137] width 62 height 19
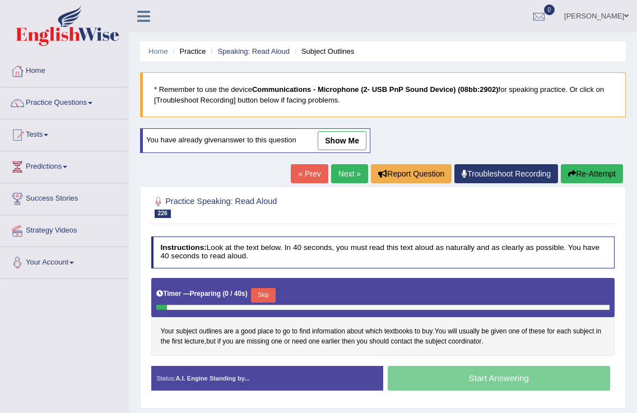
click at [269, 299] on button "Skip" at bounding box center [263, 295] width 24 height 15
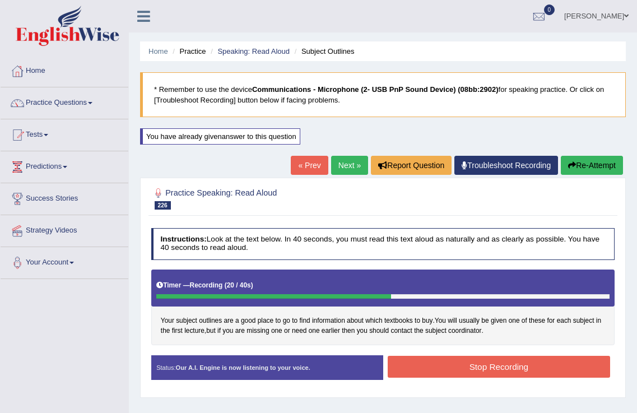
click at [478, 364] on button "Stop Recording" at bounding box center [499, 367] width 223 height 22
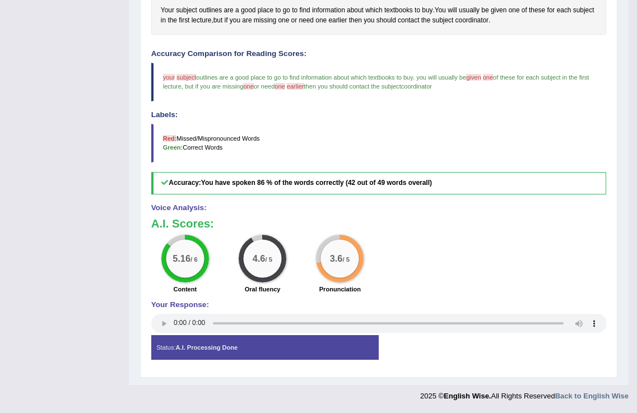
scroll to position [105, 0]
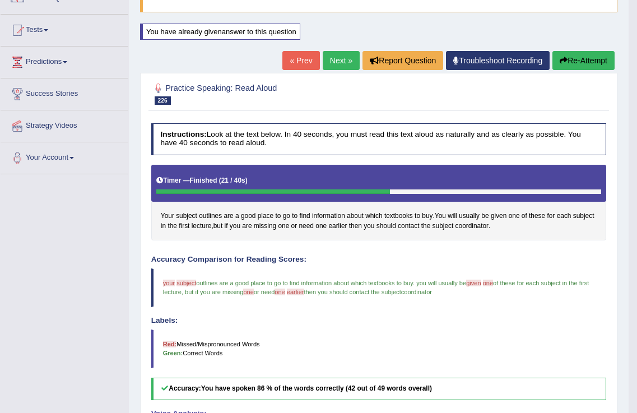
click at [336, 53] on link "Next »" at bounding box center [341, 60] width 37 height 19
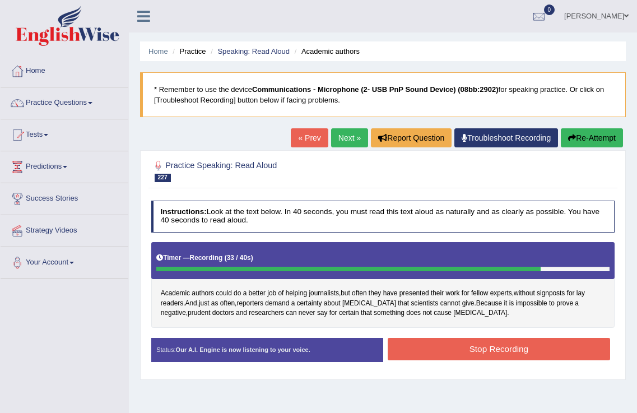
click at [509, 358] on button "Stop Recording" at bounding box center [499, 349] width 223 height 22
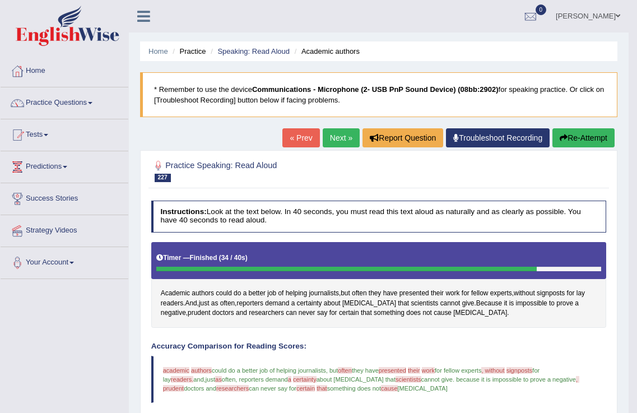
click at [334, 138] on link "Next »" at bounding box center [341, 137] width 37 height 19
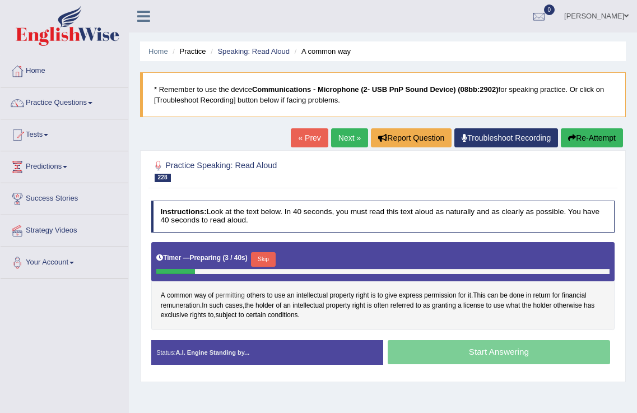
click at [223, 296] on span "permitting" at bounding box center [230, 296] width 29 height 10
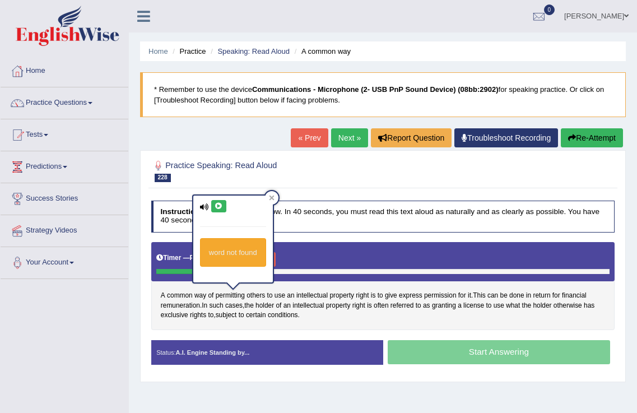
click at [219, 203] on icon at bounding box center [219, 206] width 8 height 7
click at [187, 293] on span "common" at bounding box center [180, 296] width 26 height 10
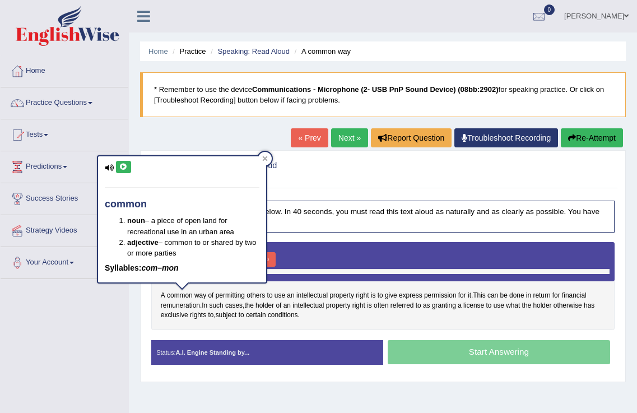
click at [125, 170] on icon at bounding box center [123, 167] width 8 height 7
click at [350, 174] on h2 "Practice Speaking: Read Aloud 228 A common way" at bounding box center [295, 171] width 288 height 24
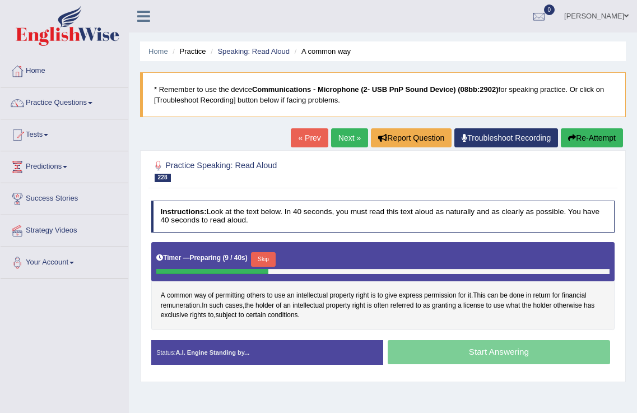
click at [265, 251] on div "Timer — Preparing ( 9 / 40s ) Skip" at bounding box center [382, 259] width 453 height 19
click at [268, 256] on button "Skip" at bounding box center [267, 259] width 24 height 15
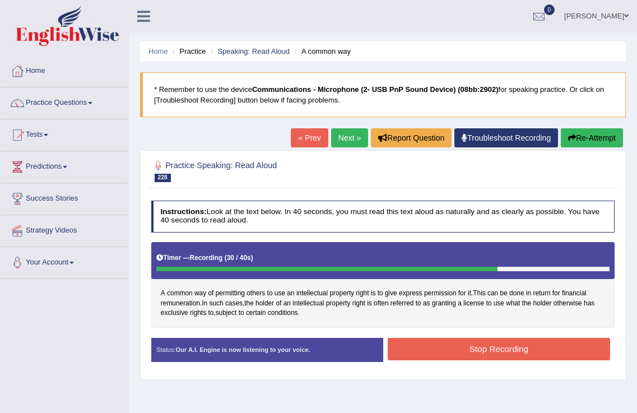
click at [469, 349] on button "Stop Recording" at bounding box center [499, 349] width 223 height 22
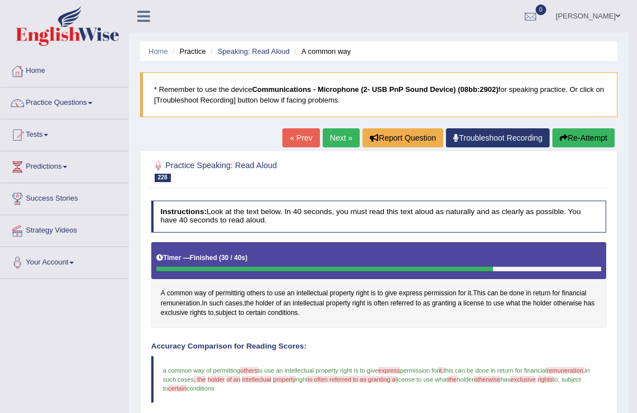
click at [351, 136] on link "Next »" at bounding box center [341, 137] width 37 height 19
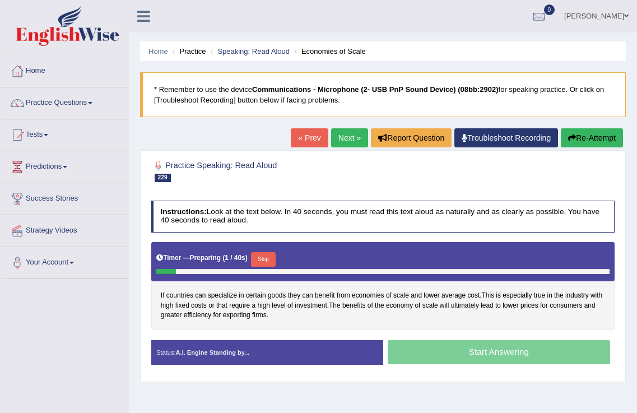
click at [269, 265] on button "Skip" at bounding box center [263, 259] width 24 height 15
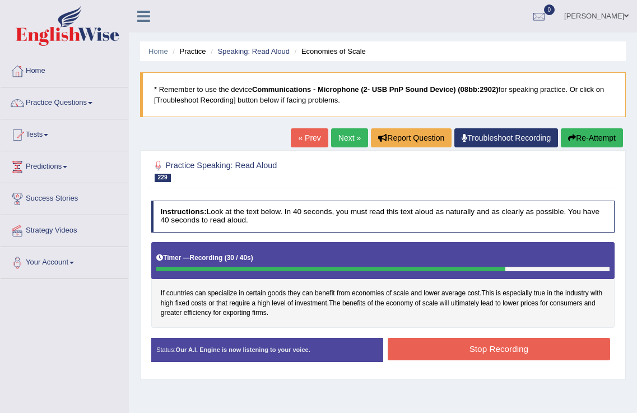
click at [470, 350] on button "Stop Recording" at bounding box center [499, 349] width 223 height 22
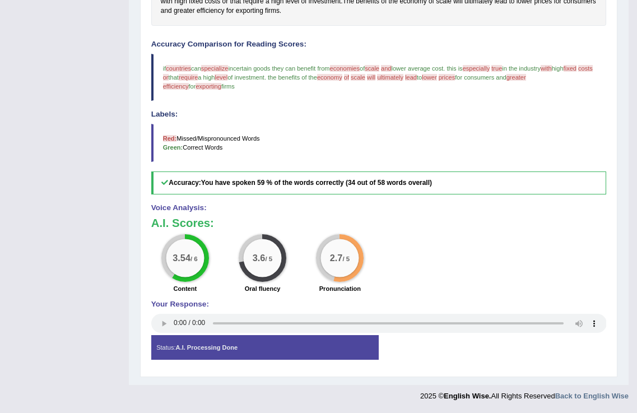
scroll to position [96, 0]
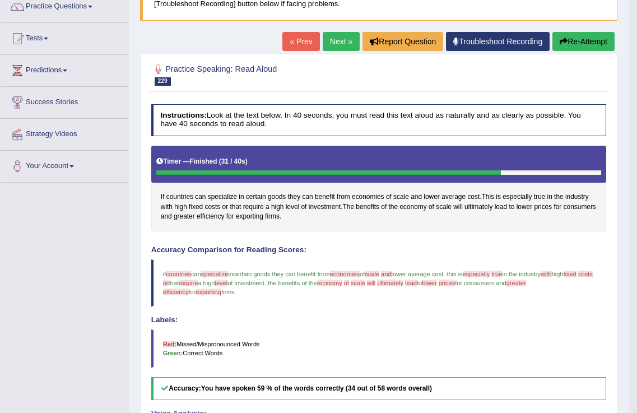
click at [582, 41] on button "Re-Attempt" at bounding box center [584, 41] width 62 height 19
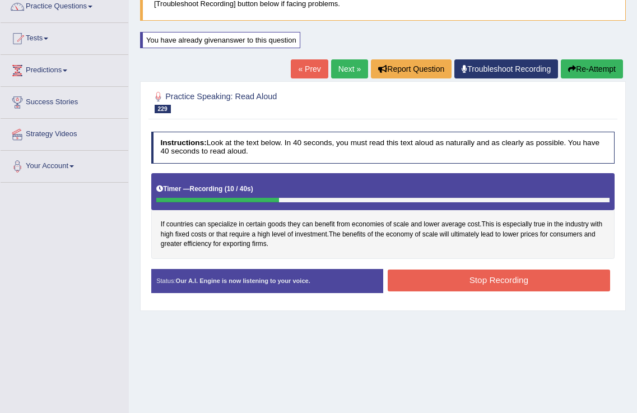
click at [308, 70] on link "« Prev" at bounding box center [309, 68] width 37 height 19
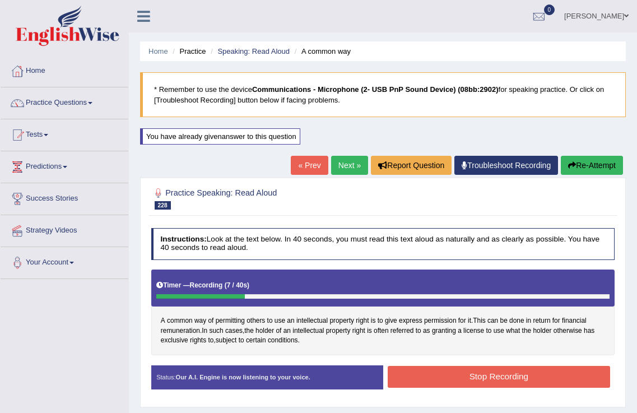
click at [302, 165] on link "« Prev" at bounding box center [309, 165] width 37 height 19
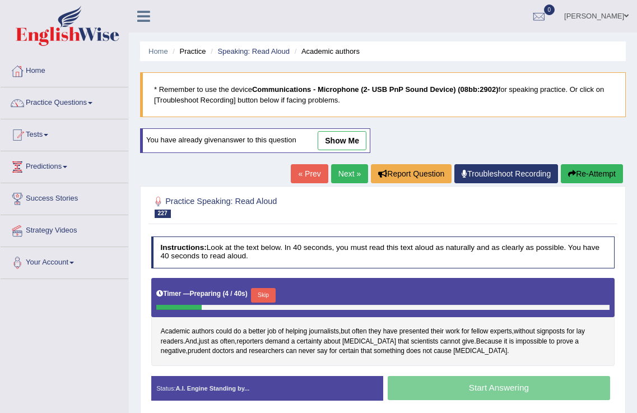
click at [200, 326] on div "Academic authors could do a better job of helping journalists , but often they …" at bounding box center [383, 322] width 464 height 88
click at [206, 331] on span "authors" at bounding box center [203, 332] width 22 height 10
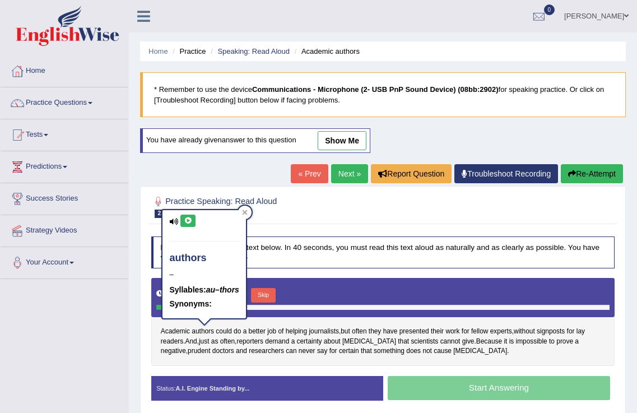
click at [186, 222] on icon at bounding box center [188, 220] width 8 height 7
click at [350, 229] on div "Practice Speaking: Read Aloud 227 Academic authors Instructions: Look at the te…" at bounding box center [383, 302] width 486 height 232
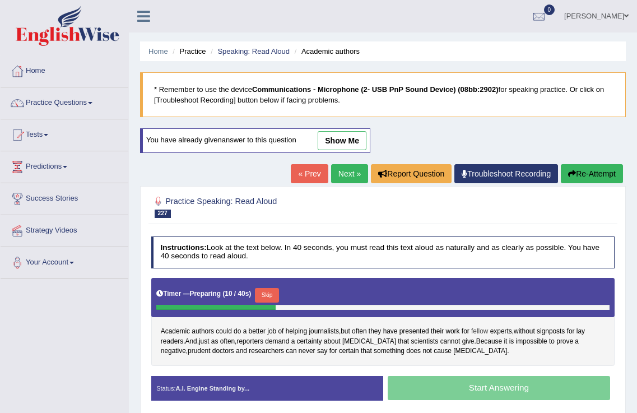
click at [481, 330] on span "fellow" at bounding box center [479, 332] width 17 height 10
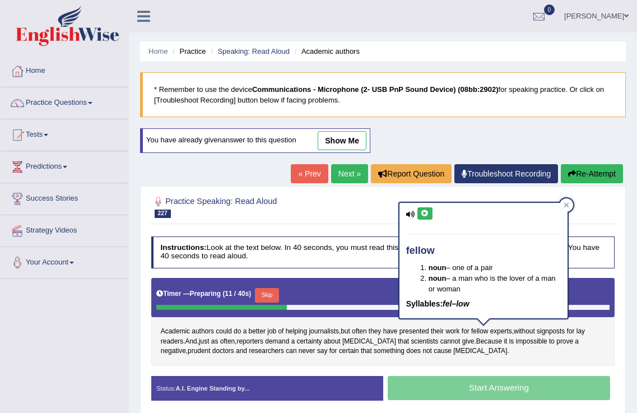
click at [425, 217] on button at bounding box center [425, 213] width 15 height 12
click at [276, 296] on button "Skip" at bounding box center [267, 295] width 24 height 15
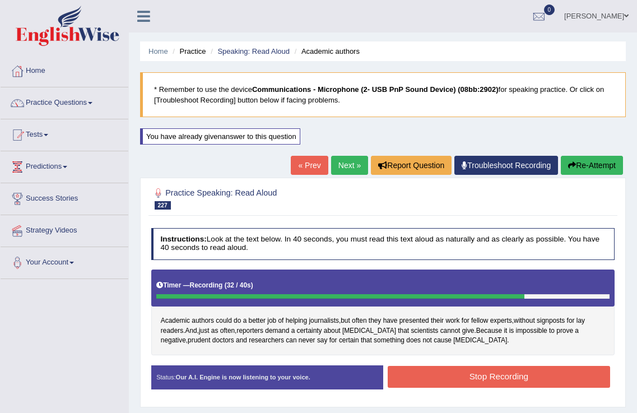
click at [501, 379] on button "Stop Recording" at bounding box center [499, 377] width 223 height 22
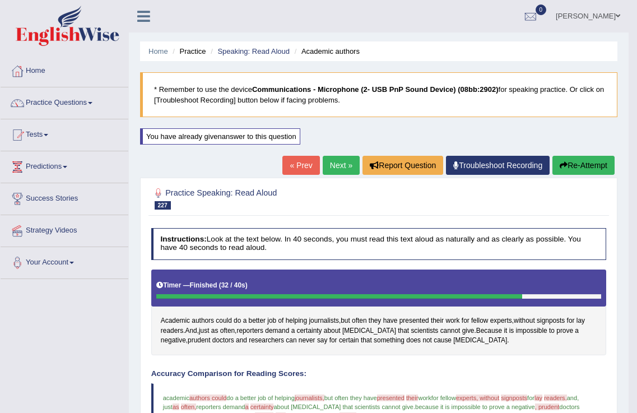
click at [332, 165] on link "Next »" at bounding box center [341, 165] width 37 height 19
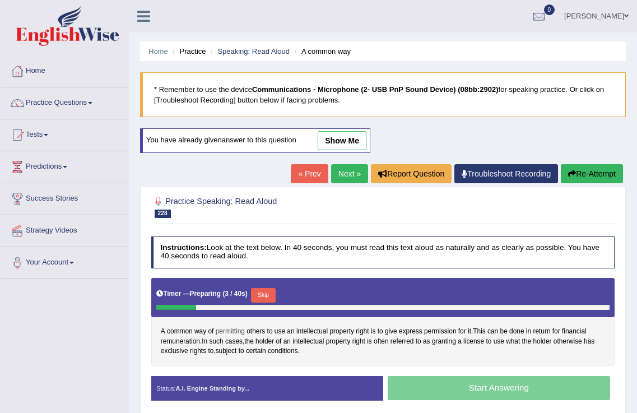
click at [226, 334] on span "permitting" at bounding box center [230, 332] width 29 height 10
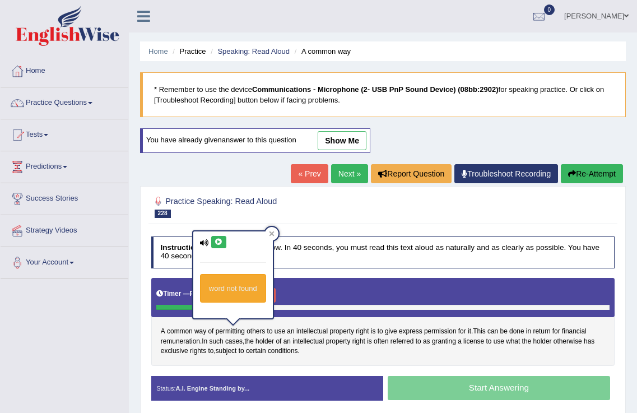
click at [219, 245] on icon at bounding box center [219, 242] width 8 height 7
click at [336, 262] on h4 "Instructions: Look at the text below. In 40 seconds, you must read this text al…" at bounding box center [383, 253] width 464 height 32
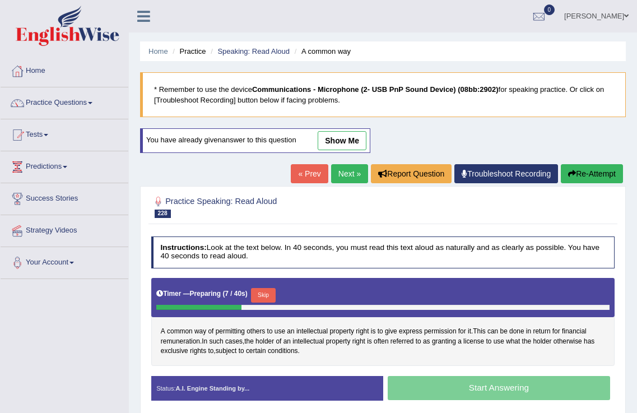
click at [272, 296] on button "Skip" at bounding box center [263, 295] width 24 height 15
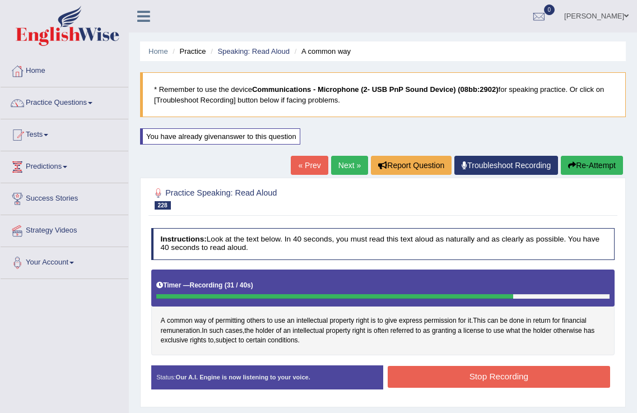
click at [517, 373] on button "Stop Recording" at bounding box center [499, 377] width 223 height 22
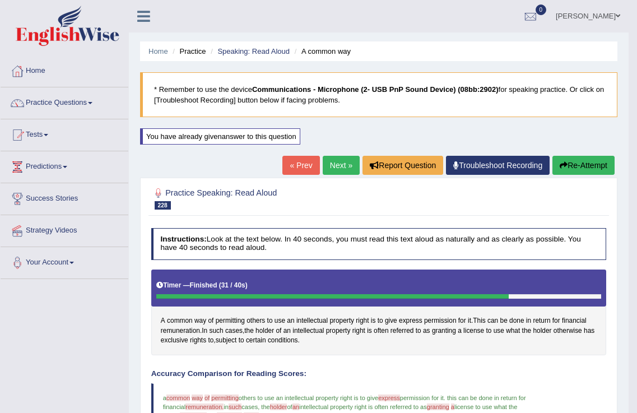
click at [333, 170] on link "Next »" at bounding box center [341, 165] width 37 height 19
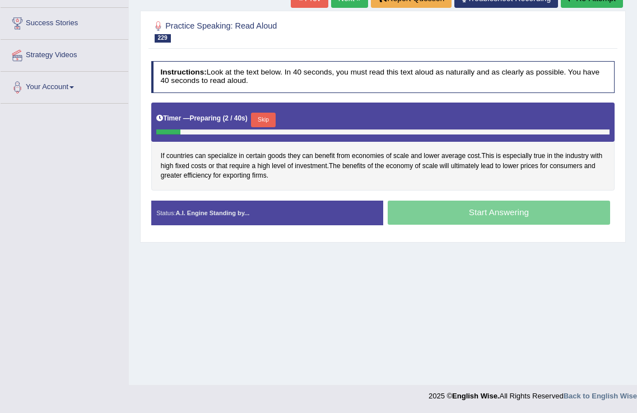
click at [266, 122] on button "Skip" at bounding box center [263, 120] width 24 height 15
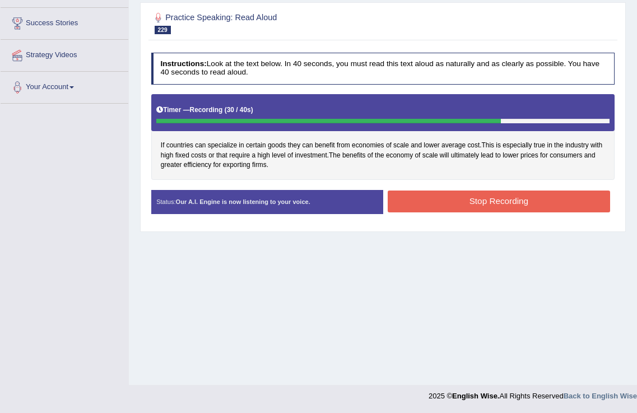
click at [501, 197] on button "Stop Recording" at bounding box center [499, 202] width 223 height 22
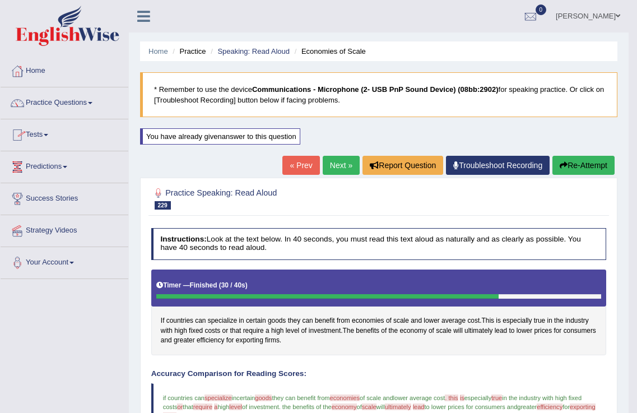
click at [49, 128] on link "Tests" at bounding box center [65, 133] width 128 height 28
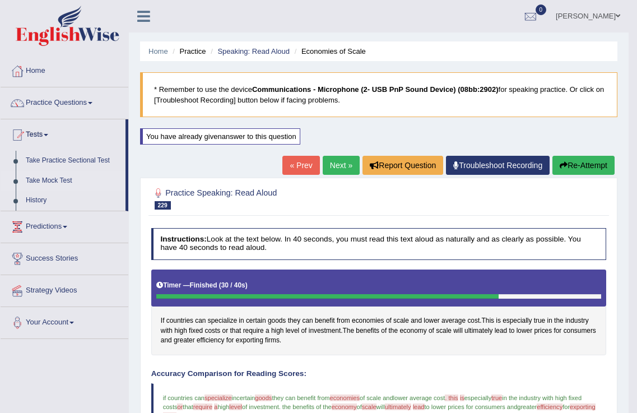
click at [68, 177] on link "Take Mock Test" at bounding box center [73, 181] width 105 height 20
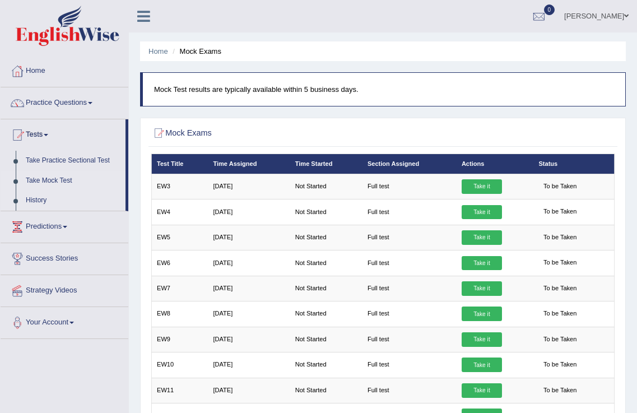
click at [44, 205] on link "History" at bounding box center [73, 201] width 105 height 20
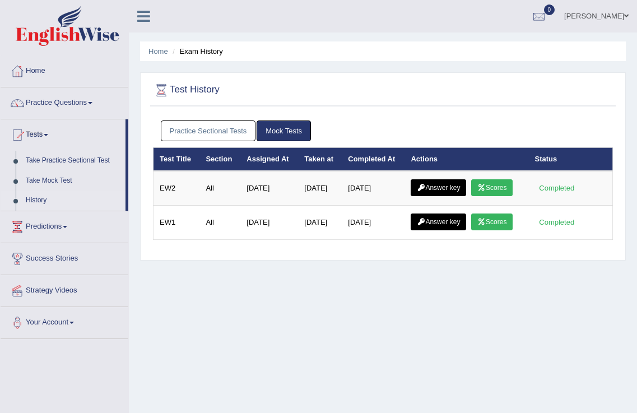
click at [209, 135] on link "Practice Sectional Tests" at bounding box center [208, 131] width 95 height 21
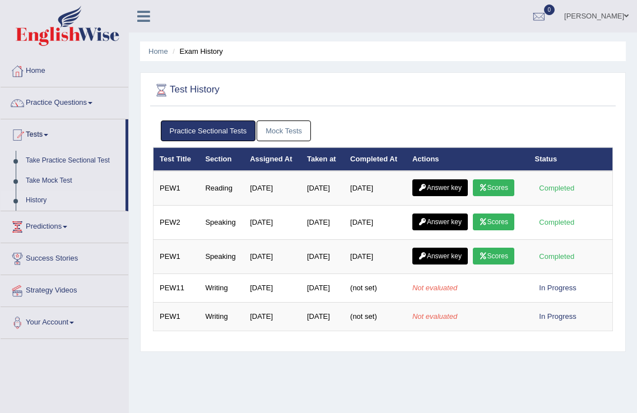
click at [300, 129] on link "Mock Tests" at bounding box center [284, 131] width 54 height 21
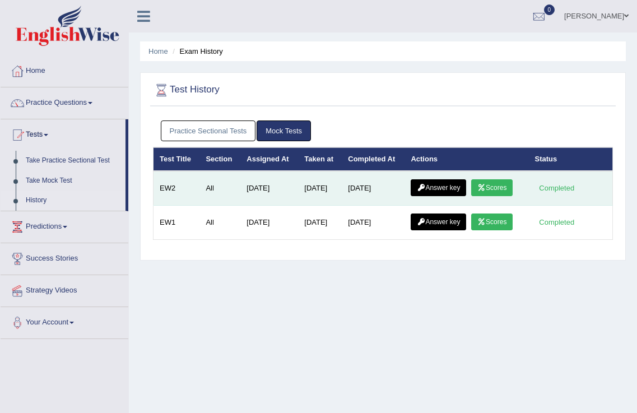
click at [492, 187] on link "Scores" at bounding box center [491, 187] width 41 height 17
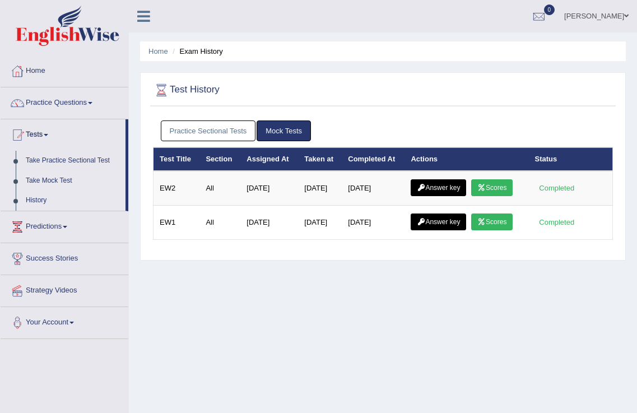
click at [47, 182] on link "Take Mock Test" at bounding box center [73, 181] width 105 height 20
click at [284, 136] on link "Mock Tests" at bounding box center [284, 131] width 54 height 21
click at [193, 122] on link "Practice Sectional Tests" at bounding box center [208, 131] width 95 height 21
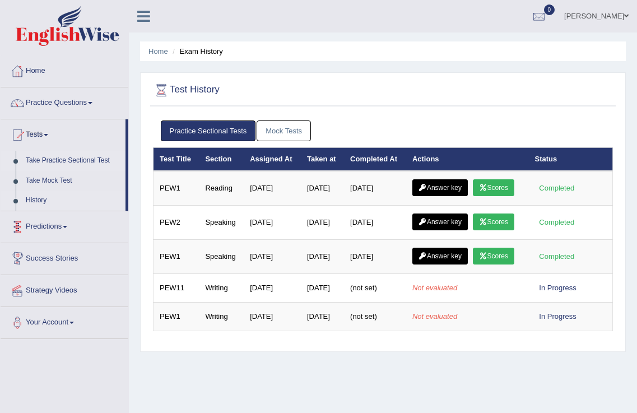
click at [52, 155] on link "Take Practice Sectional Test" at bounding box center [73, 161] width 105 height 20
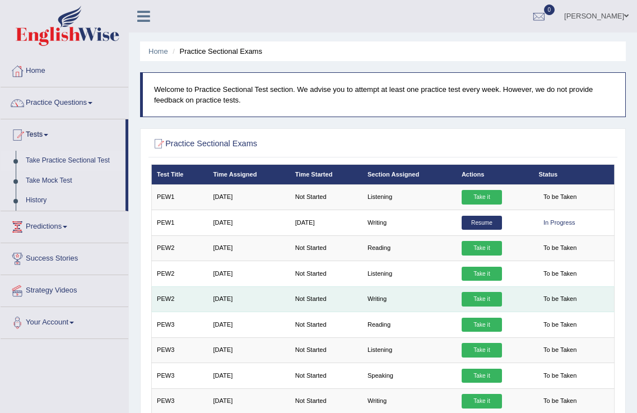
click at [481, 301] on link "Take it" at bounding box center [482, 299] width 40 height 15
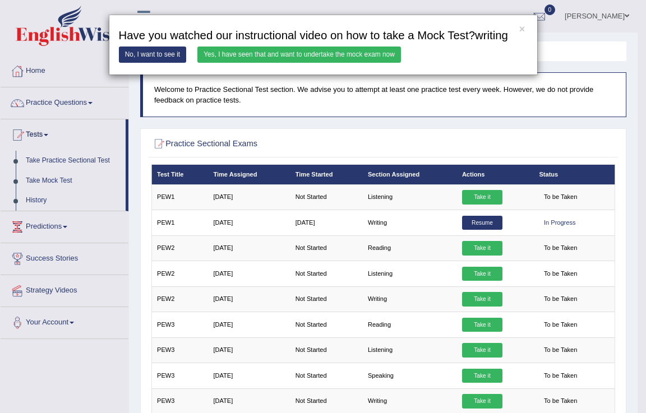
click at [243, 60] on link "Yes, I have seen that and want to undertake the mock exam now" at bounding box center [298, 55] width 203 height 16
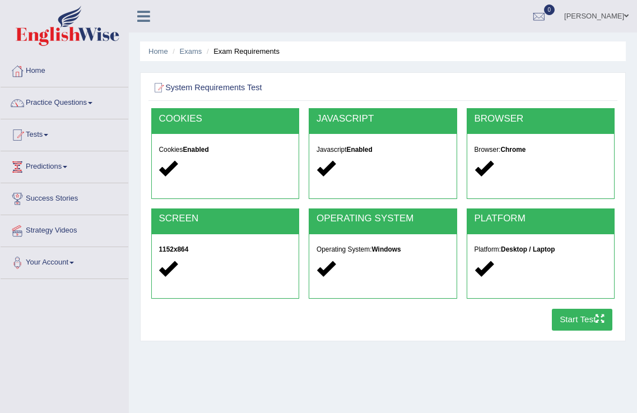
click at [591, 316] on button "Start Test" at bounding box center [582, 320] width 61 height 22
click at [41, 138] on link "Tests" at bounding box center [65, 133] width 128 height 28
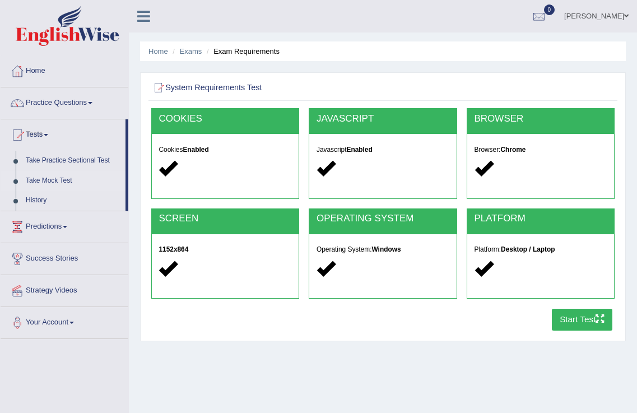
click at [58, 179] on link "Take Mock Test" at bounding box center [73, 181] width 105 height 20
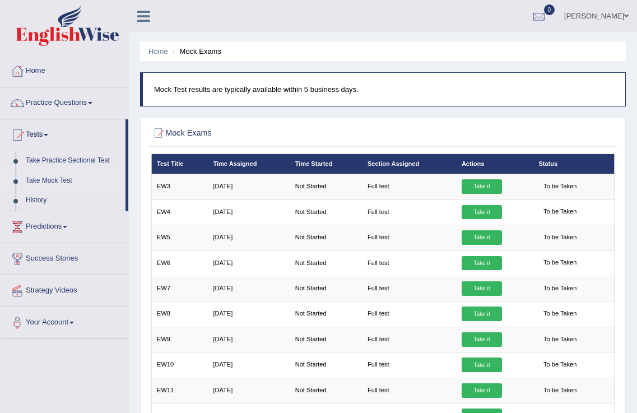
click at [479, 263] on link "Take it" at bounding box center [482, 263] width 40 height 15
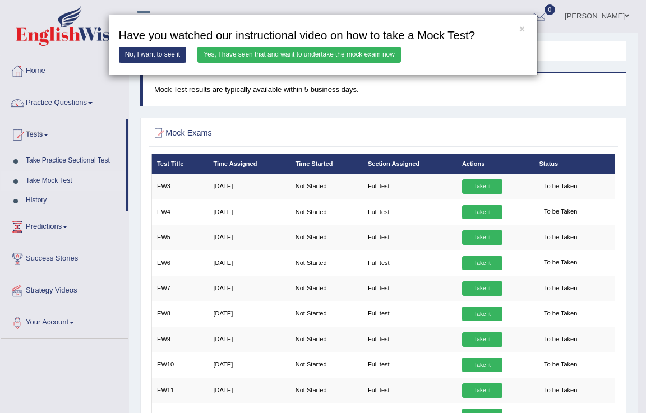
click at [312, 49] on link "Yes, I have seen that and want to undertake the mock exam now" at bounding box center [298, 55] width 203 height 16
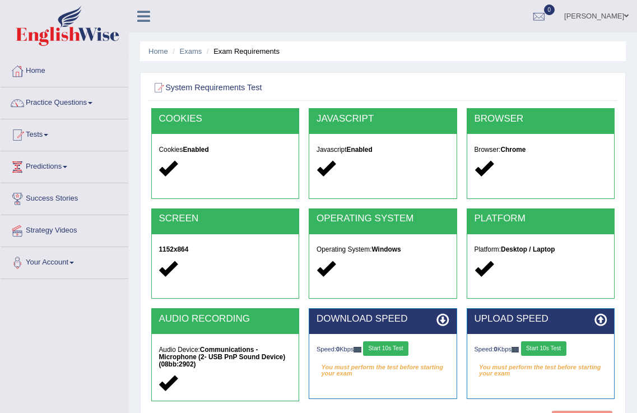
scroll to position [175, 0]
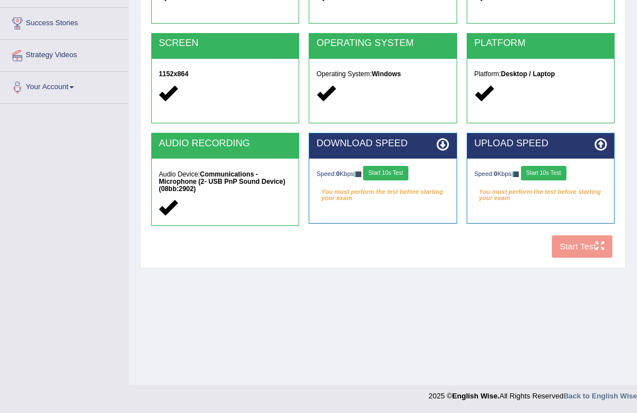
click at [386, 175] on button "Start 10s Test" at bounding box center [385, 173] width 45 height 15
click at [574, 245] on div "COOKIES Cookies Enabled JAVASCRIPT Javascript Enabled BROWSER Browser: Chrome S…" at bounding box center [383, 98] width 469 height 330
click at [397, 172] on button "Start 10s Test" at bounding box center [395, 173] width 45 height 15
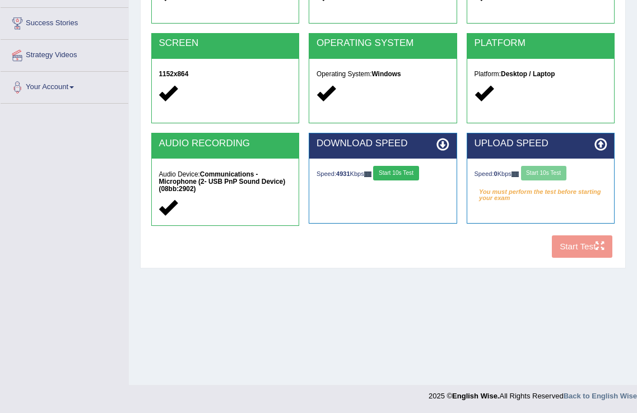
click at [539, 172] on div "Speed: 0 Kbps Start 10s Test" at bounding box center [541, 174] width 133 height 17
click at [564, 244] on div "COOKIES Cookies Enabled JAVASCRIPT Javascript Enabled BROWSER Browser: Chrome S…" at bounding box center [383, 98] width 469 height 330
click at [550, 172] on button "Start 10s Test" at bounding box center [543, 173] width 45 height 15
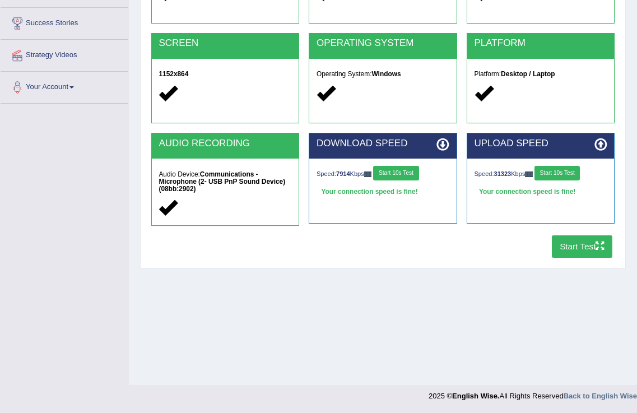
click at [594, 250] on button "Start Test" at bounding box center [582, 246] width 61 height 22
click at [582, 242] on button "Start Test" at bounding box center [582, 246] width 61 height 22
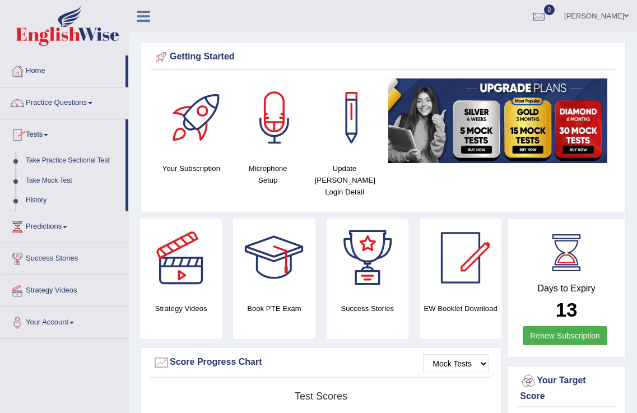
click at [36, 201] on link "History" at bounding box center [73, 201] width 105 height 20
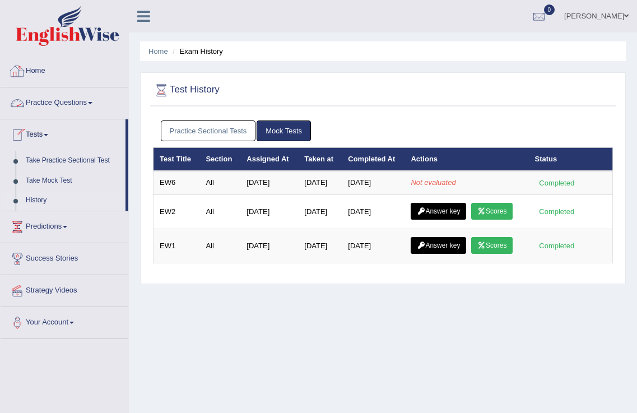
click at [43, 66] on link "Home" at bounding box center [65, 69] width 128 height 28
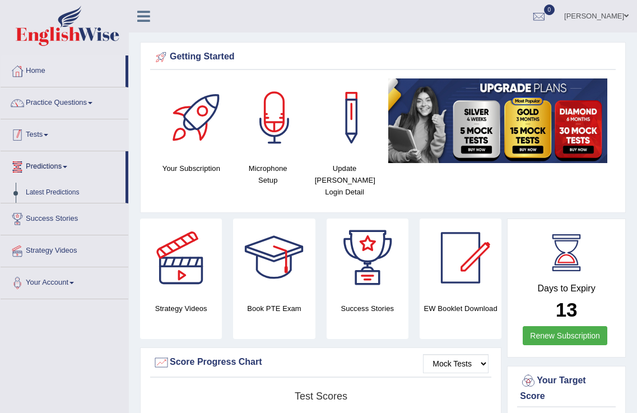
click at [43, 132] on link "Tests" at bounding box center [65, 133] width 128 height 28
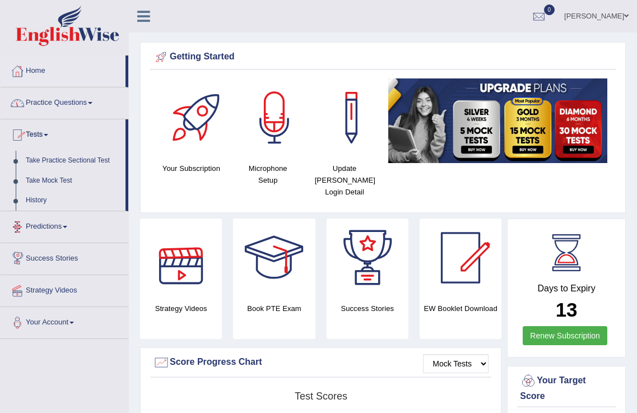
click at [53, 105] on link "Practice Questions" at bounding box center [65, 101] width 128 height 28
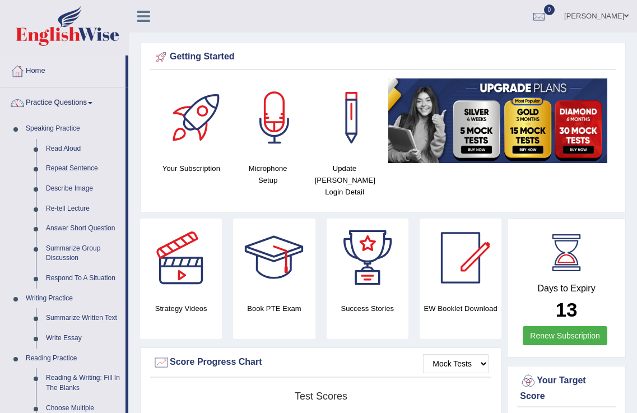
click at [47, 99] on link "Practice Questions" at bounding box center [63, 101] width 125 height 28
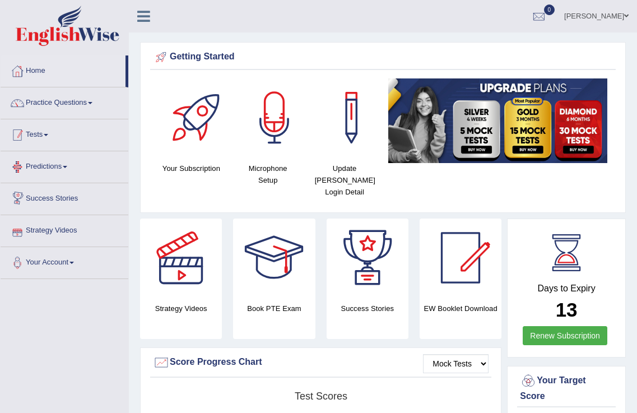
click at [44, 139] on link "Tests" at bounding box center [65, 133] width 128 height 28
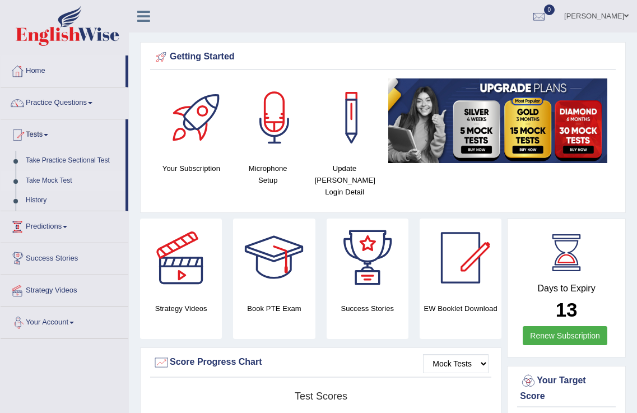
click at [41, 183] on link "Take Mock Test" at bounding box center [73, 181] width 105 height 20
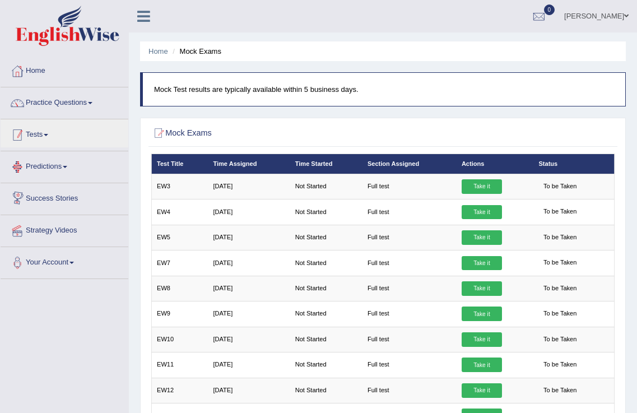
click at [37, 139] on link "Tests" at bounding box center [65, 133] width 128 height 28
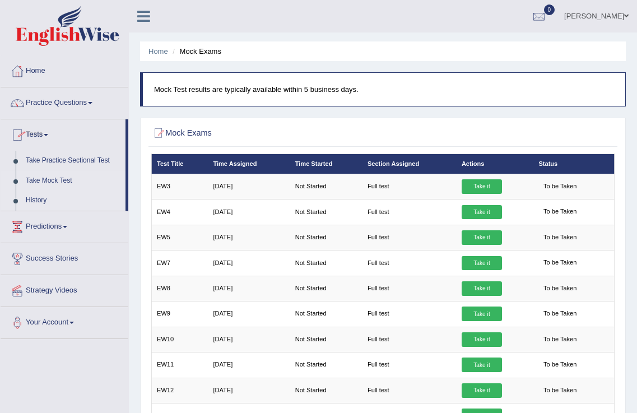
click at [45, 196] on link "History" at bounding box center [73, 201] width 105 height 20
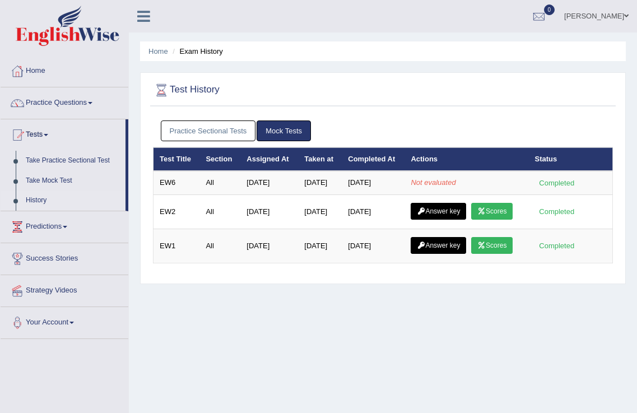
click at [278, 131] on link "Mock Tests" at bounding box center [284, 131] width 54 height 21
click at [232, 133] on link "Practice Sectional Tests" at bounding box center [208, 131] width 95 height 21
